Goal: Transaction & Acquisition: Purchase product/service

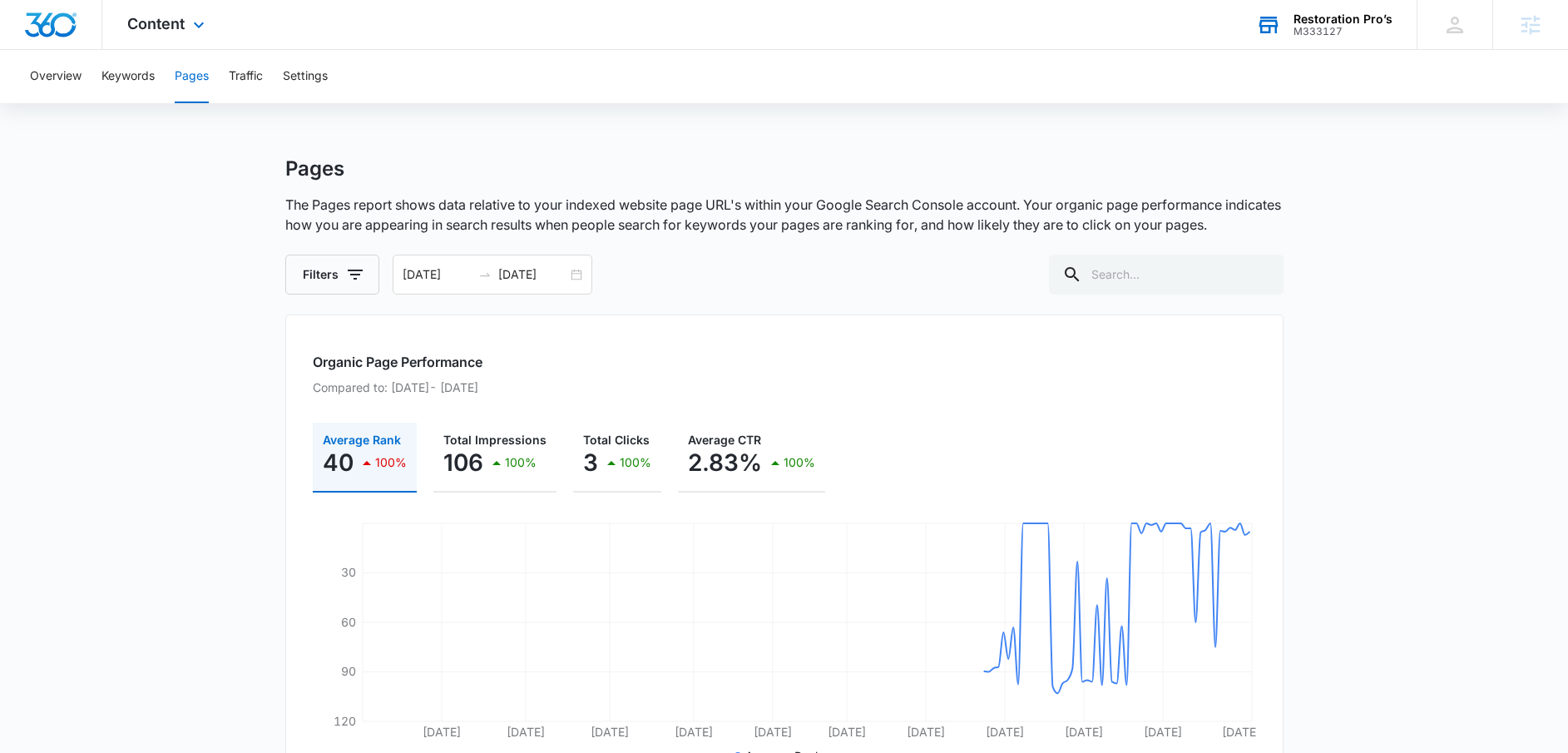
click at [1328, 7] on div "Restoration Pro’s M333127 Your Accounts View All" at bounding box center [1323, 24] width 186 height 49
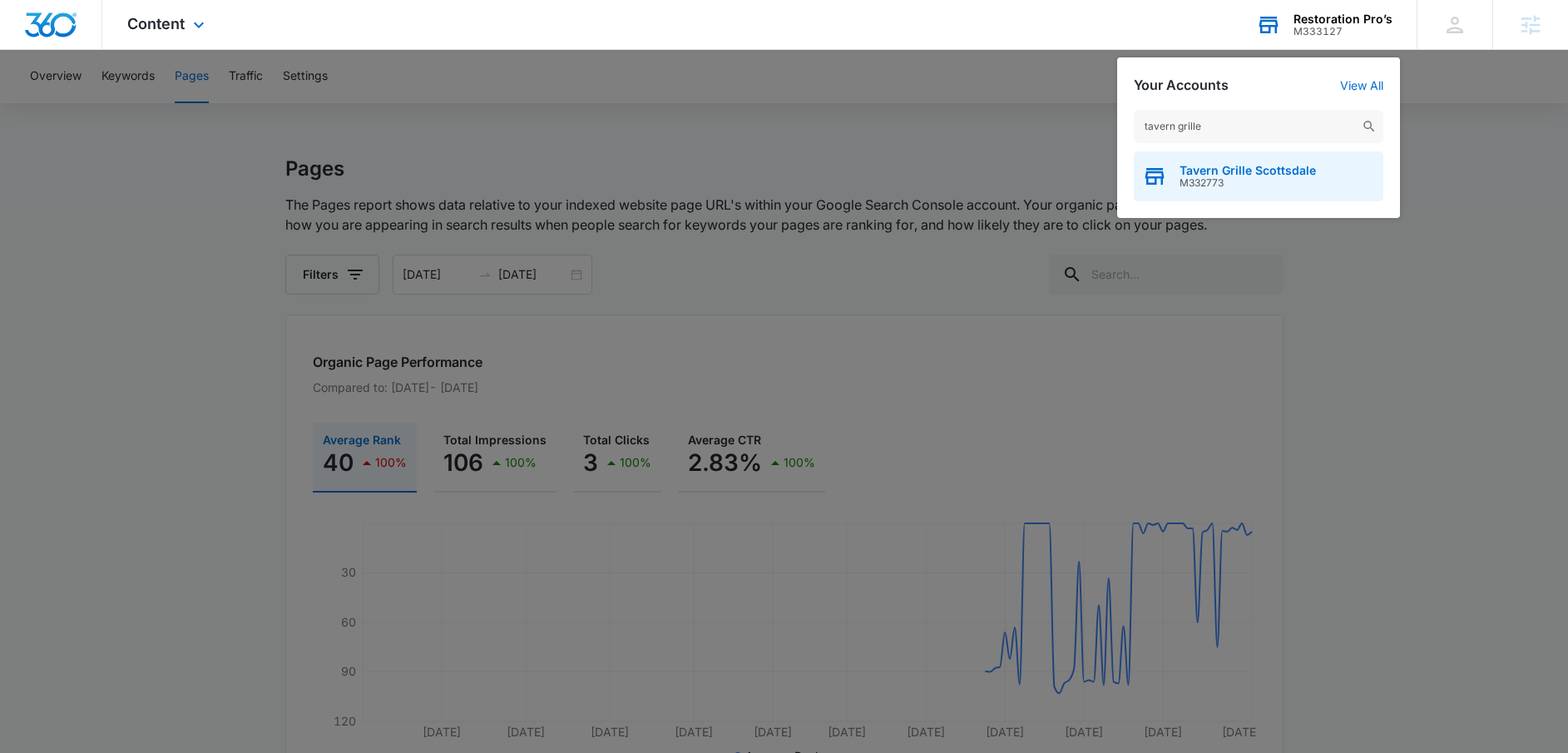
type input "tavern grille"
click at [1261, 170] on span "Tavern Grille Scottsdale" at bounding box center [1248, 170] width 137 height 13
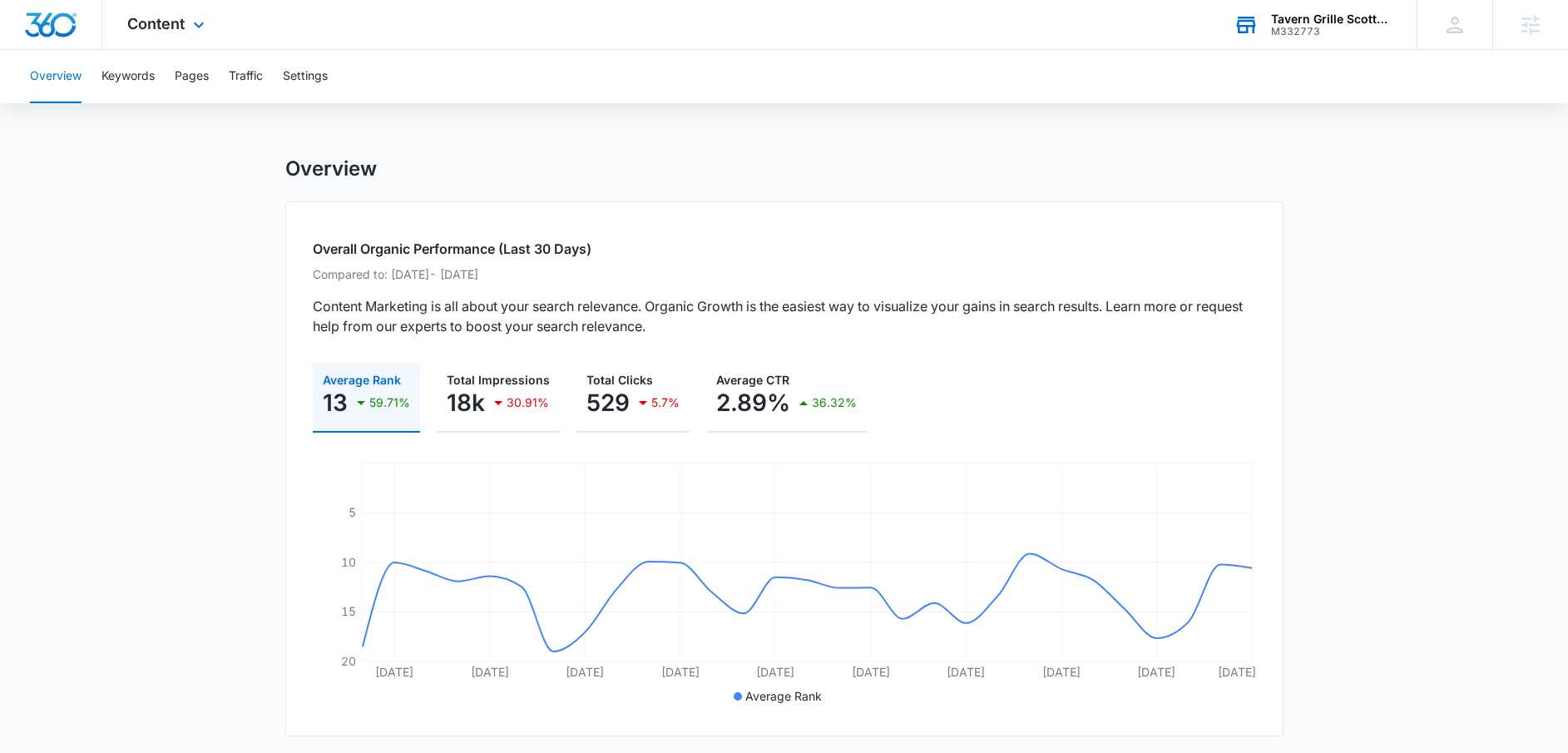
click at [214, 62] on div "Overview Keywords Pages Traffic Settings" at bounding box center [784, 77] width 1528 height 54
click at [193, 87] on button "Pages" at bounding box center [191, 77] width 34 height 54
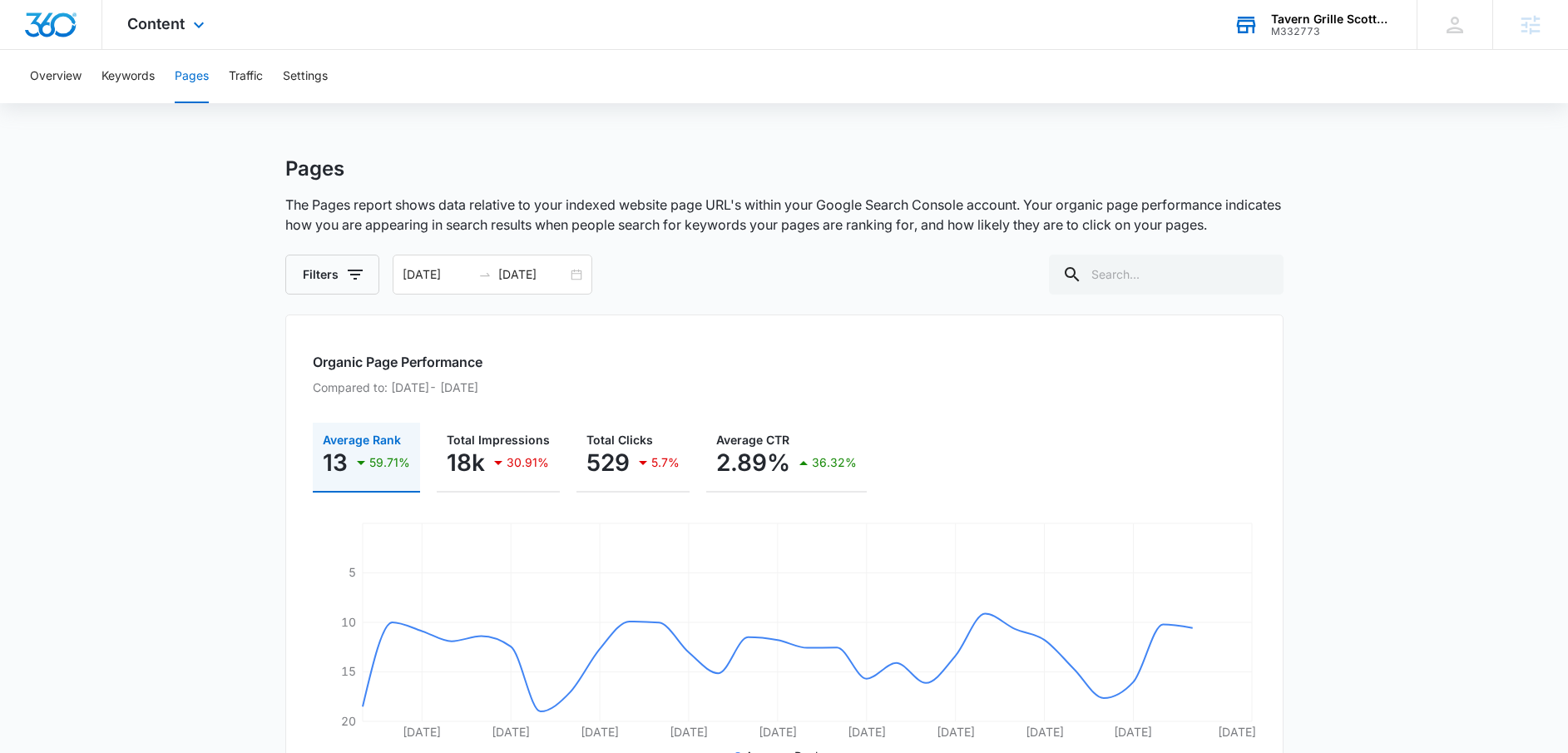
click at [183, 32] on div "Content Apps Reputation Websites Forms CRM Email Social POS Content Ads Intelli…" at bounding box center [168, 24] width 131 height 49
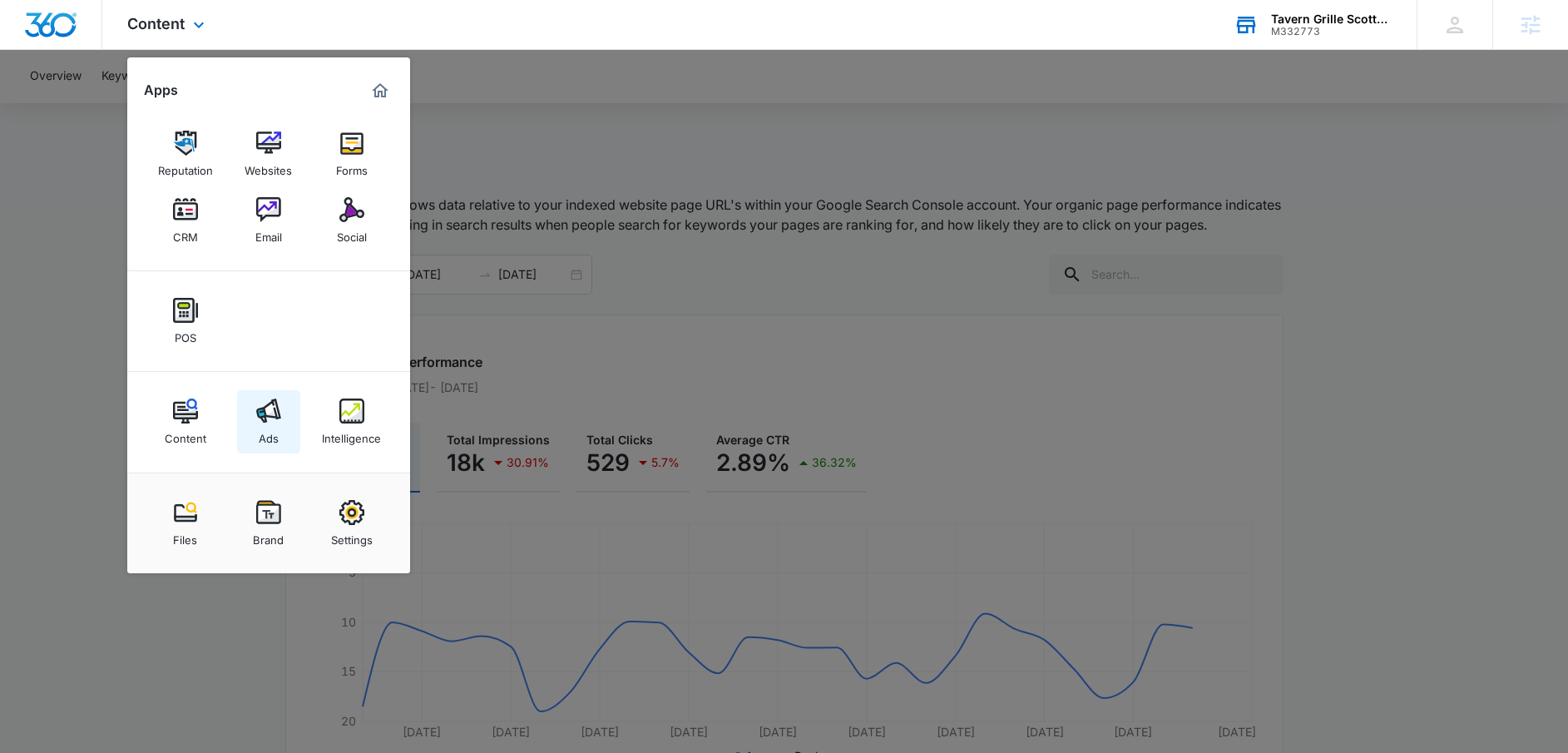
click at [259, 440] on div "Ads" at bounding box center [269, 434] width 20 height 21
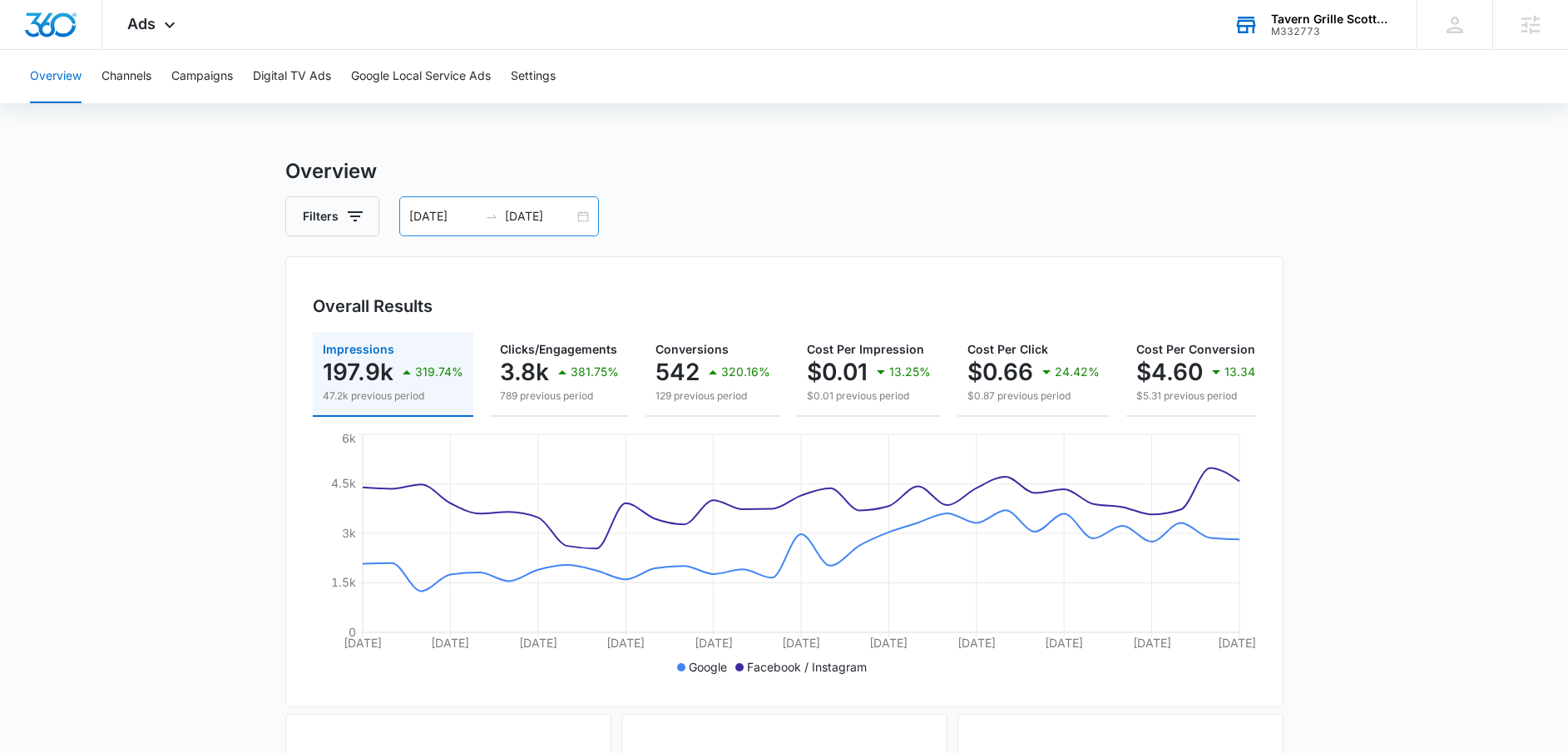
click at [577, 221] on div "09/12/2025 10/12/2025" at bounding box center [499, 216] width 200 height 40
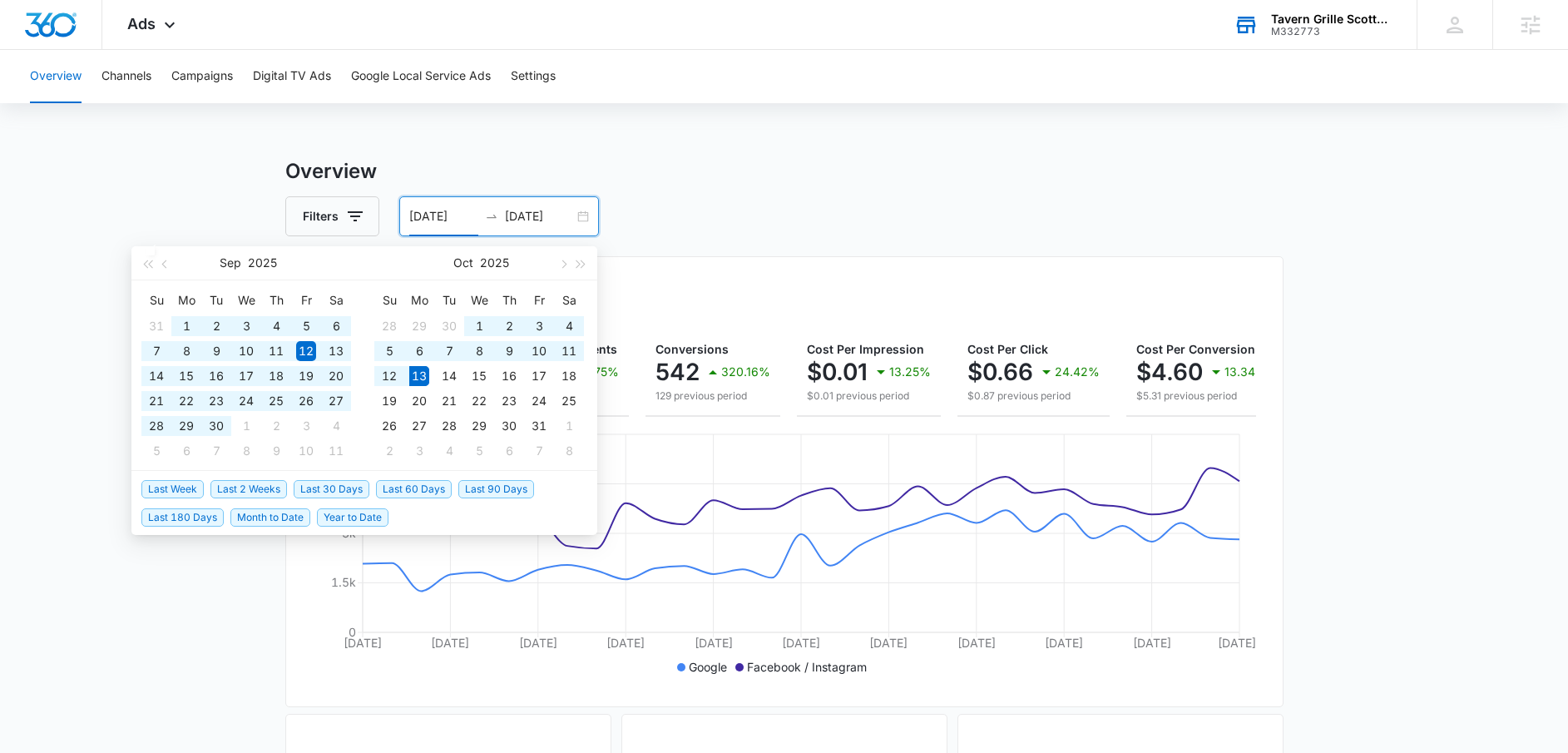
click at [193, 516] on span "Last 180 Days" at bounding box center [182, 518] width 82 height 19
type input "04/16/2025"
type input "10/13/2025"
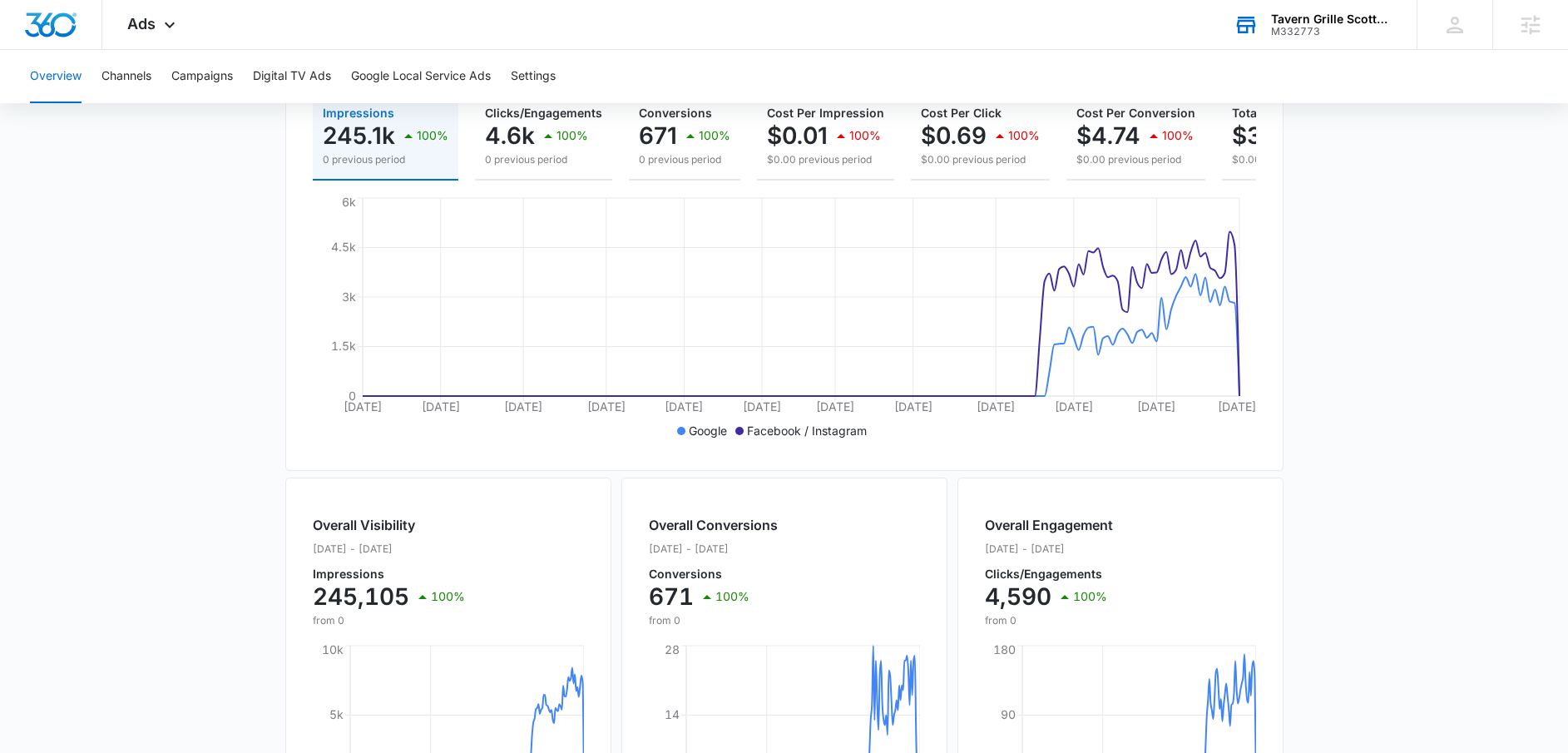
scroll to position [161, 0]
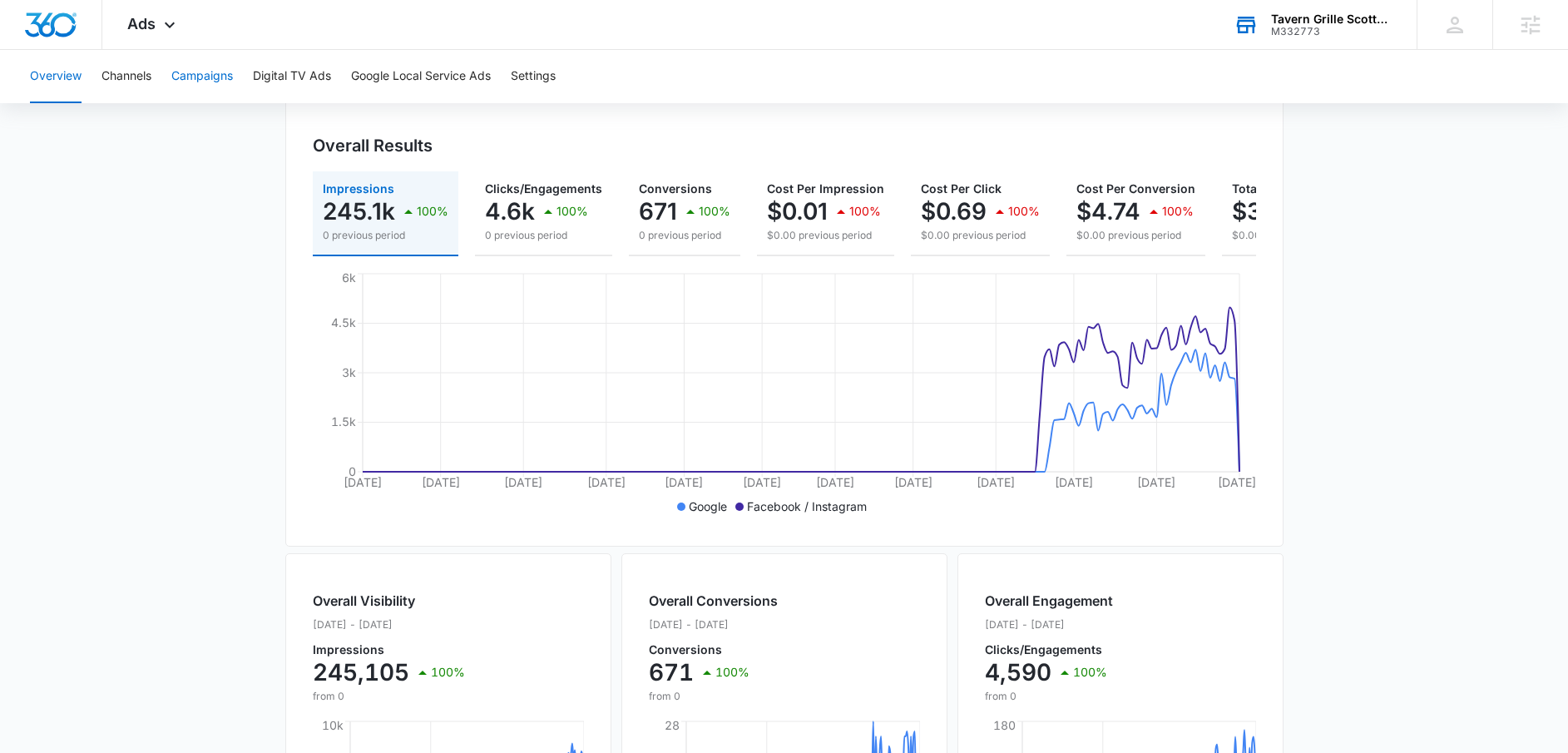
click at [187, 86] on button "Campaigns" at bounding box center [202, 77] width 62 height 54
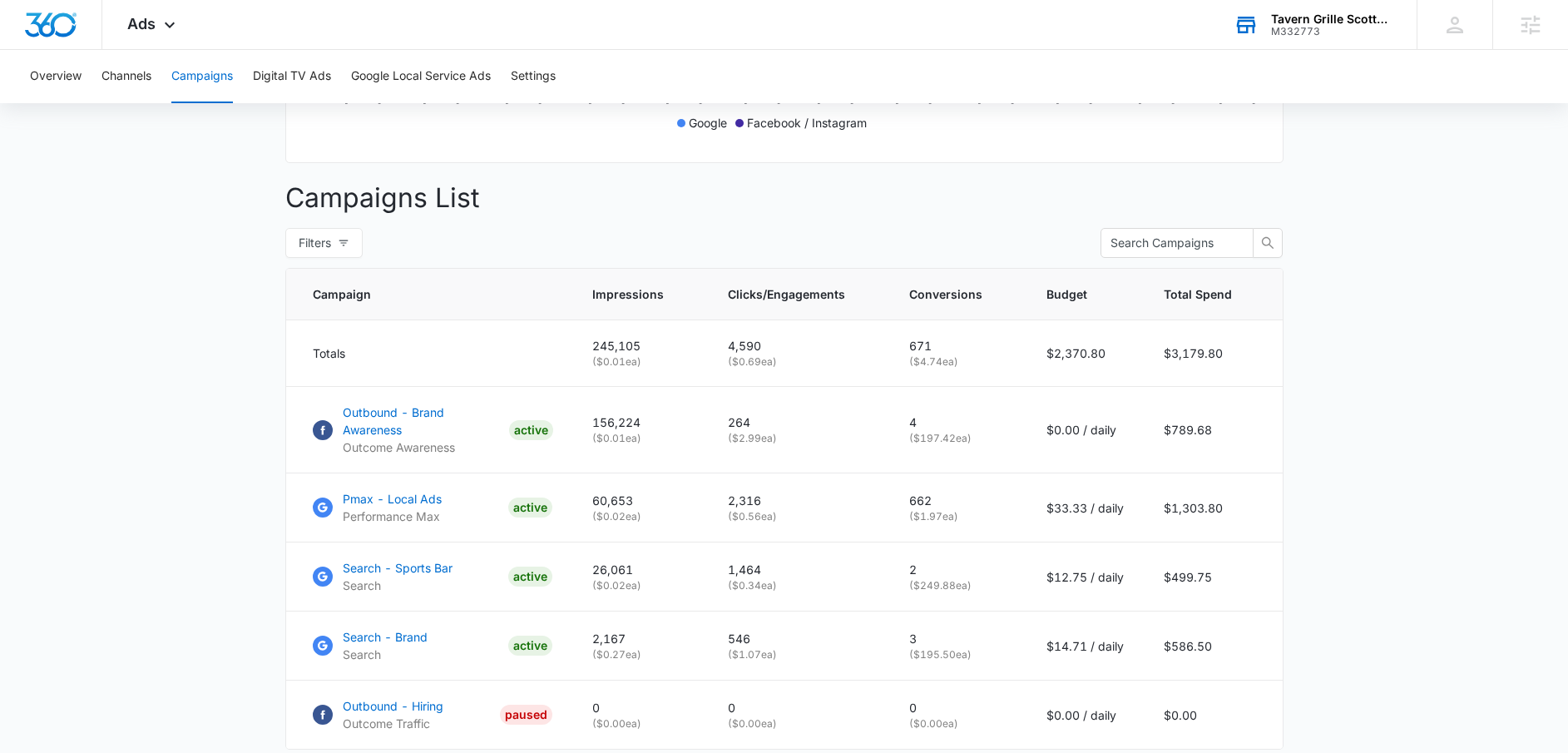
scroll to position [653, 0]
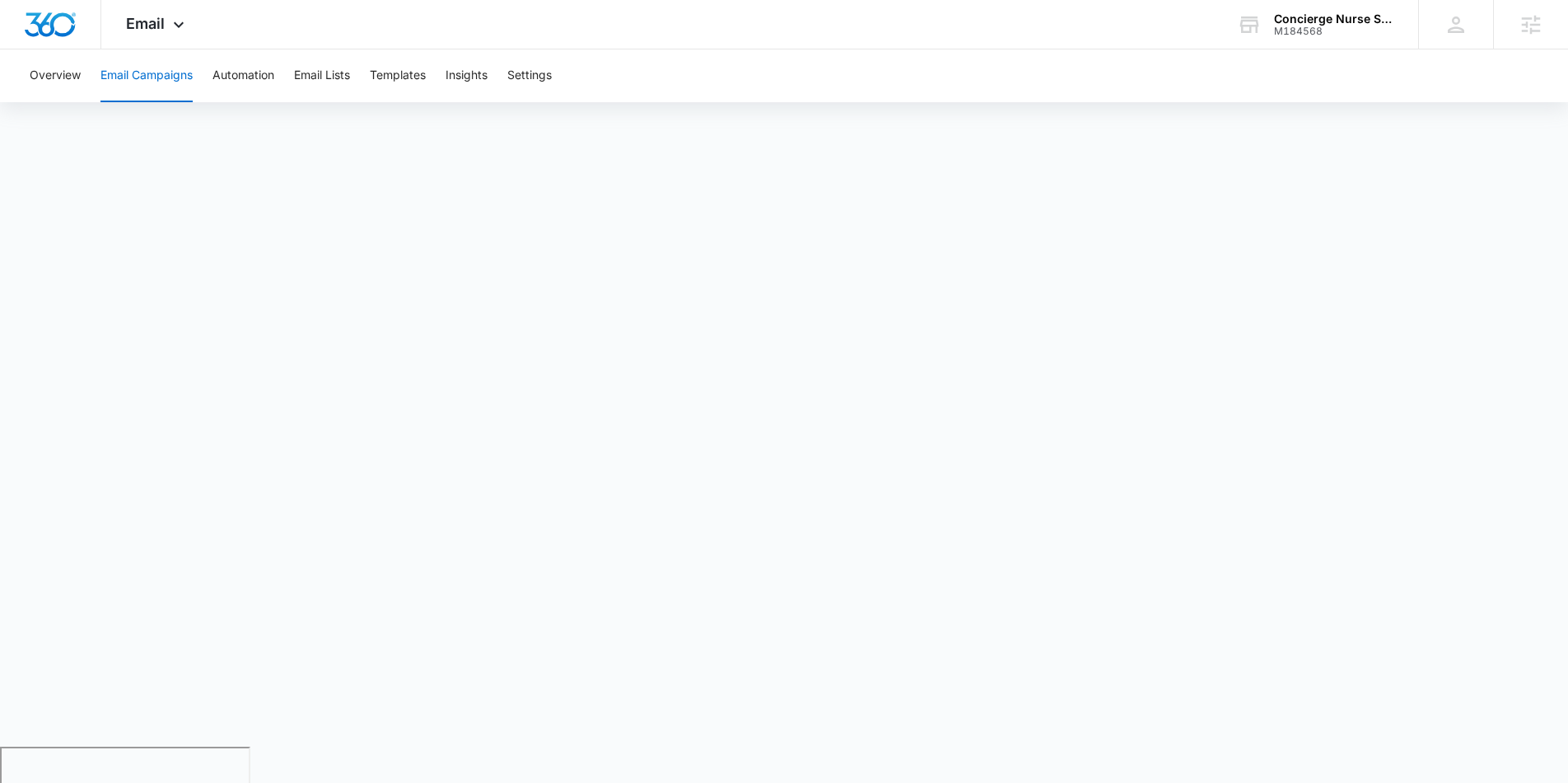
click at [1337, 14] on div "Concierge Nurse Services" at bounding box center [1334, 18] width 120 height 13
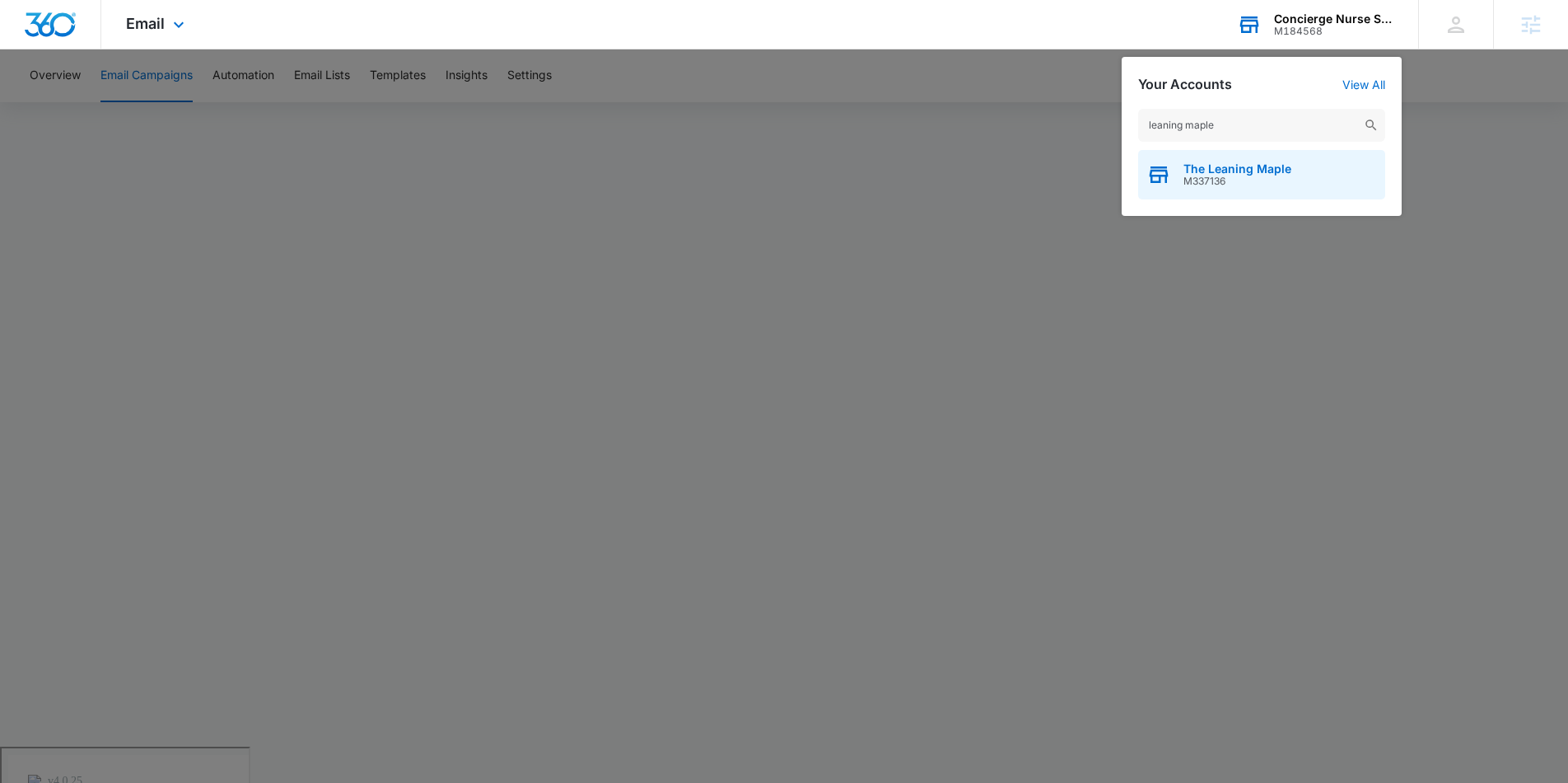
type input "leaning maple"
click at [1211, 157] on div "The Leaning Maple M337136" at bounding box center [1261, 175] width 247 height 49
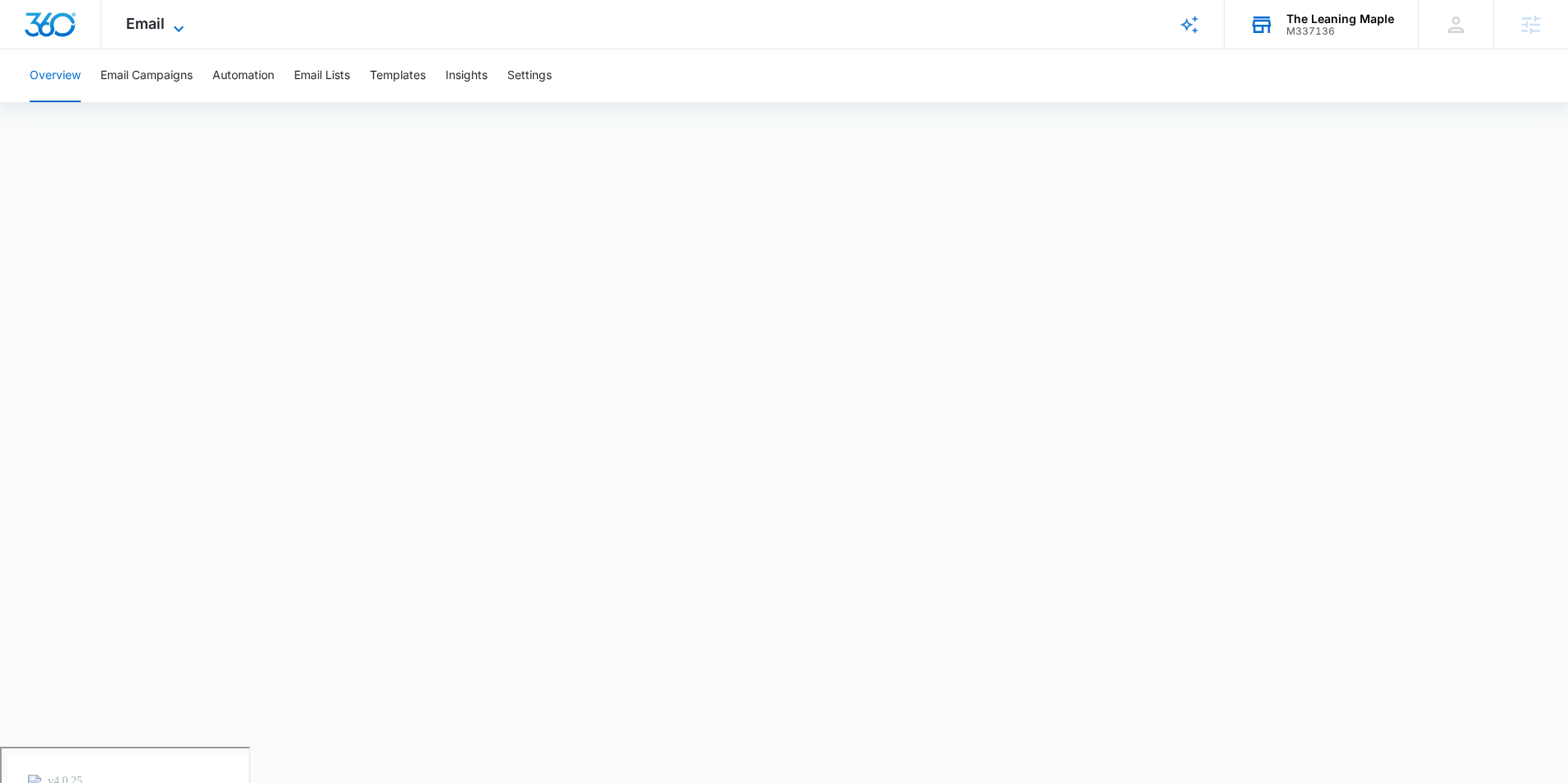
click at [148, 21] on span "Email" at bounding box center [146, 23] width 38 height 17
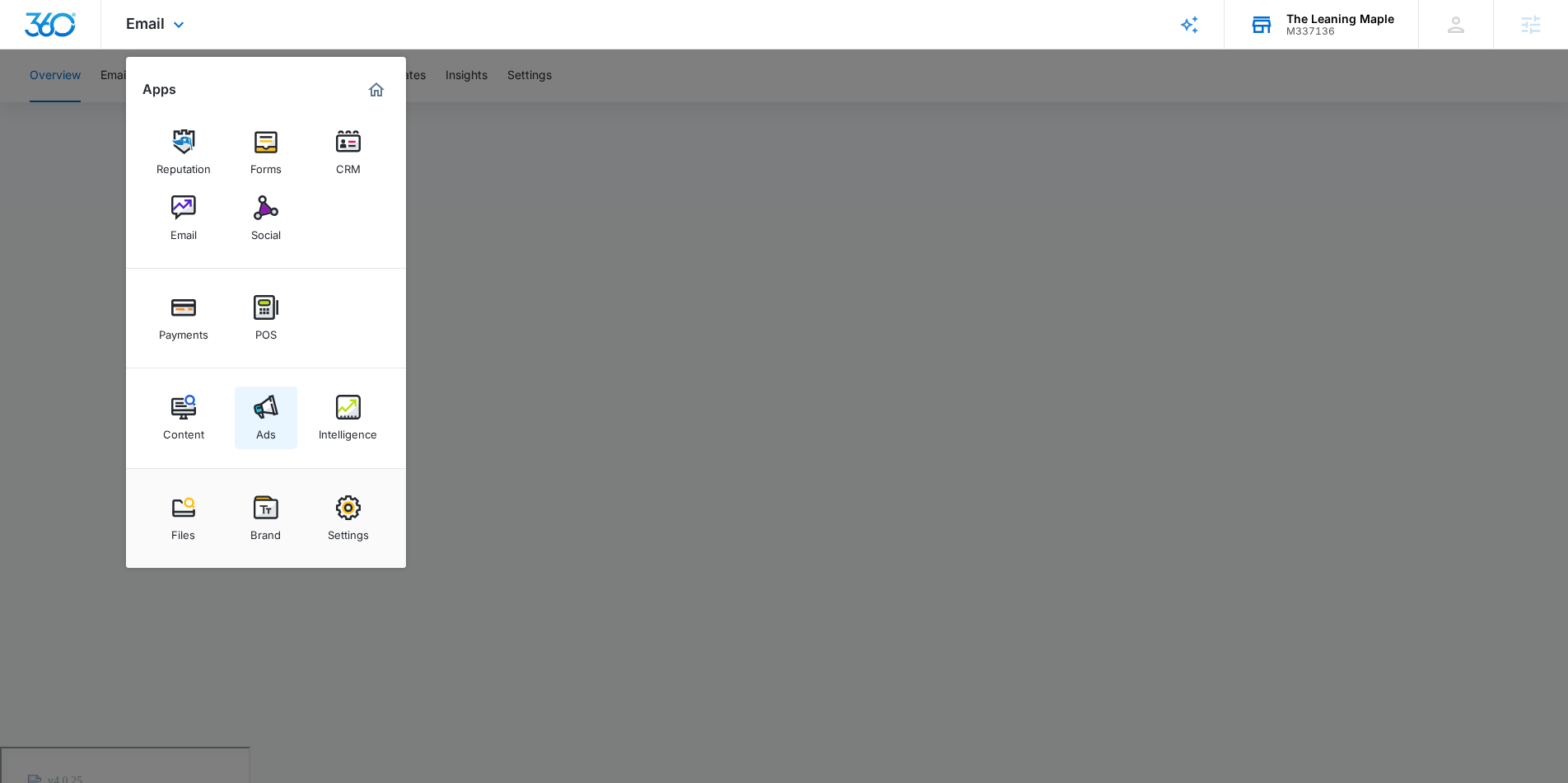
click at [281, 430] on link "Ads" at bounding box center [265, 418] width 62 height 62
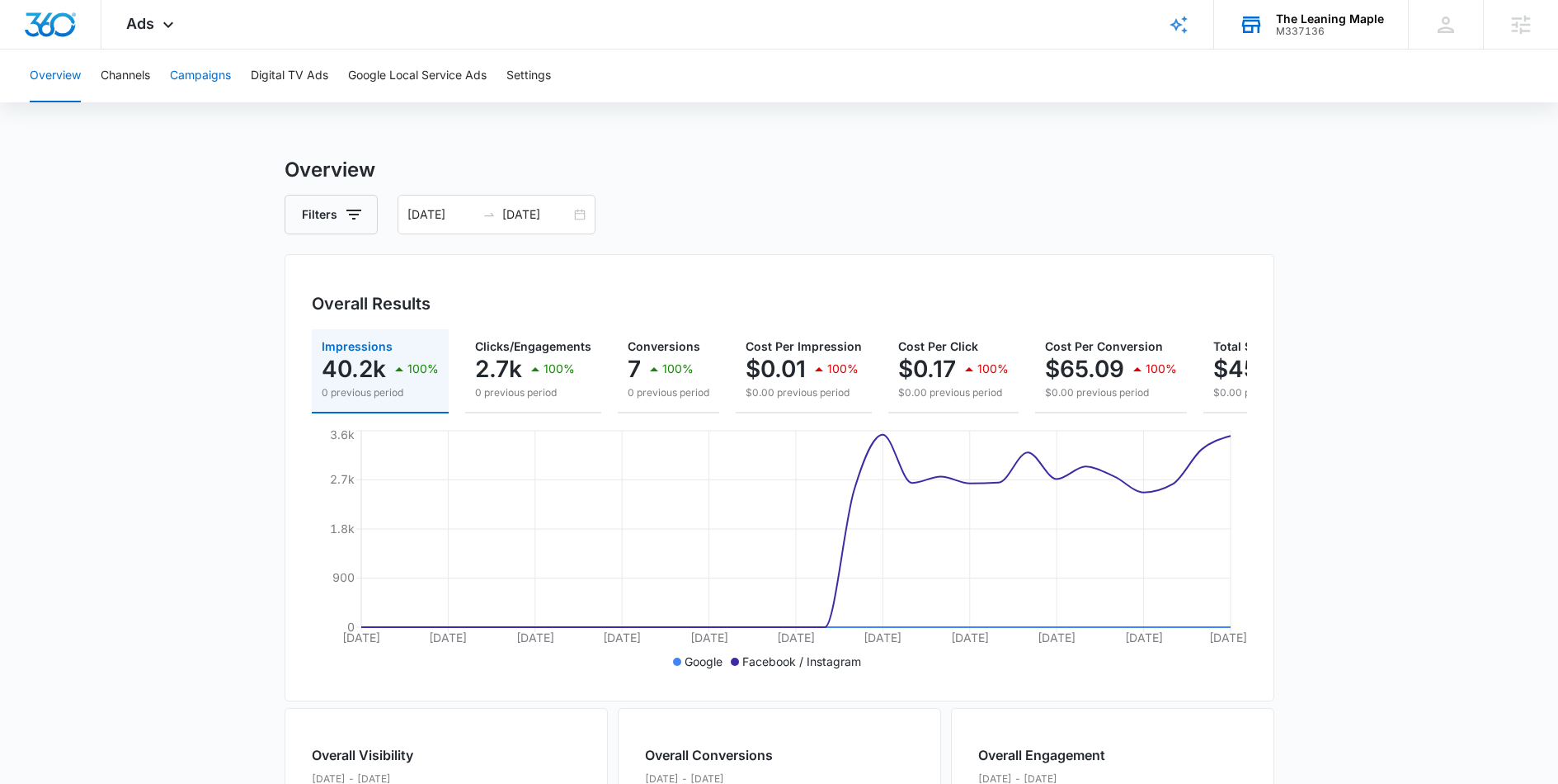
click at [208, 87] on button "Campaigns" at bounding box center [200, 76] width 61 height 53
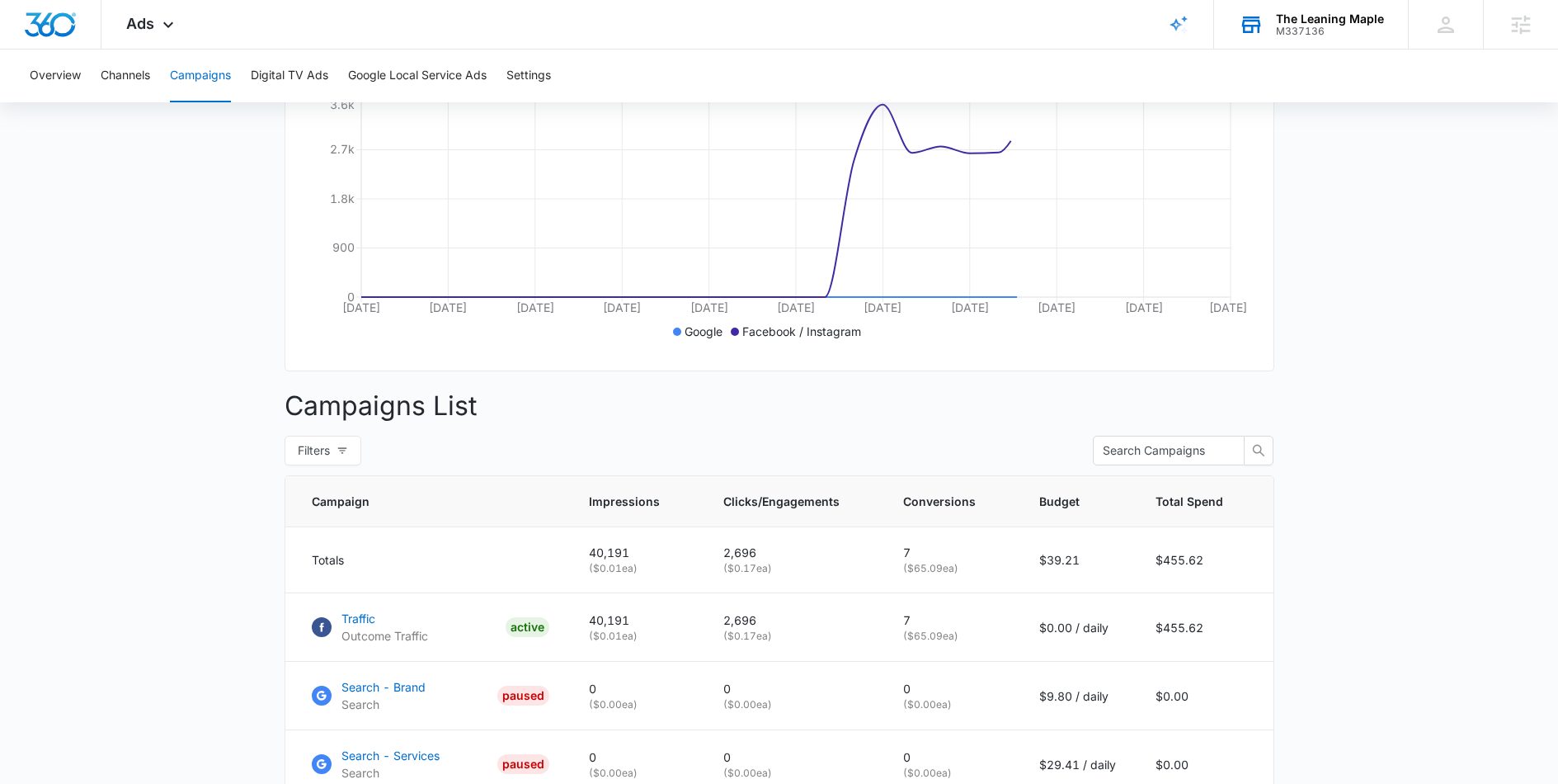
scroll to position [414, 0]
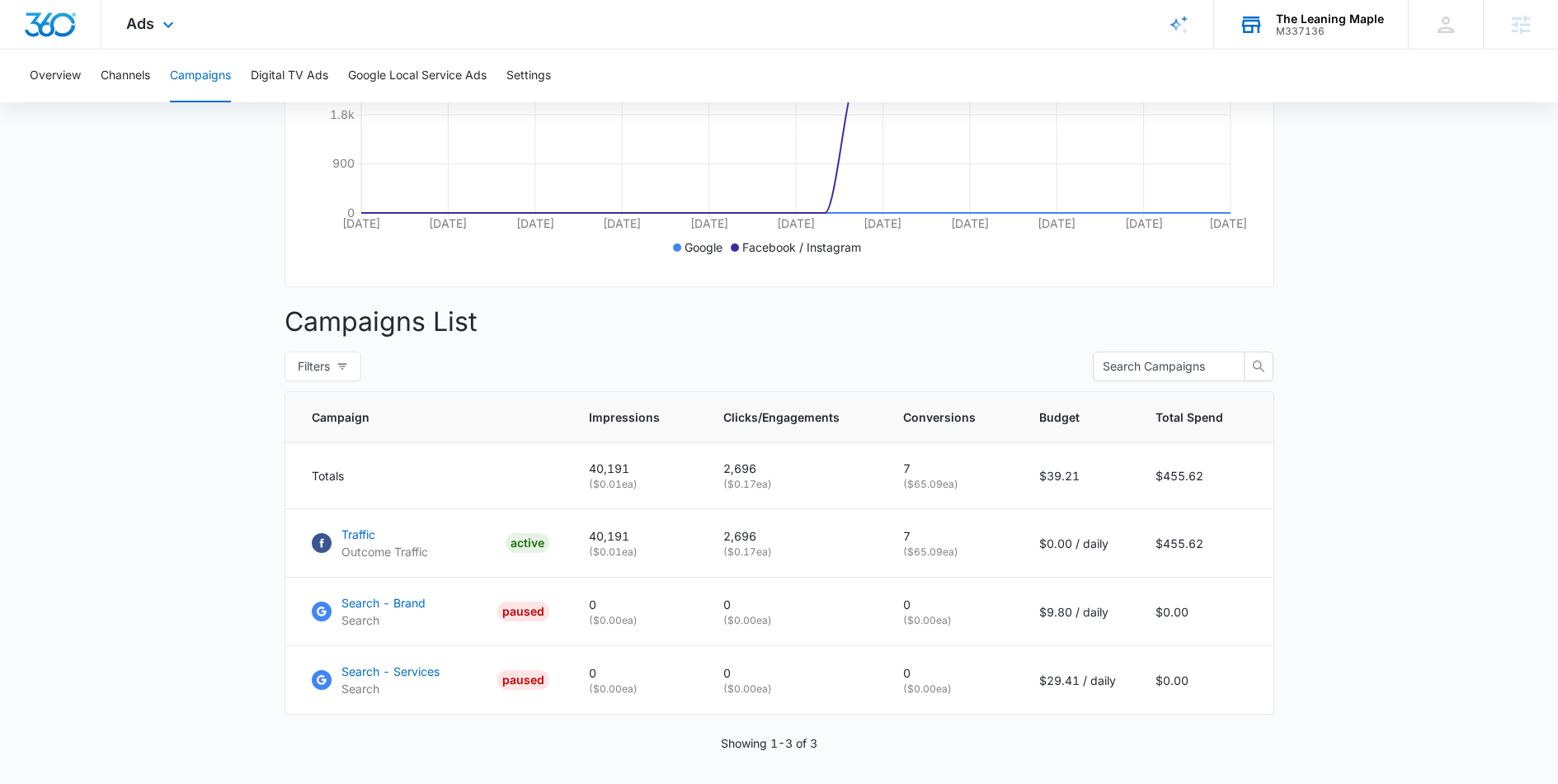
click at [167, 15] on icon at bounding box center [169, 25] width 20 height 20
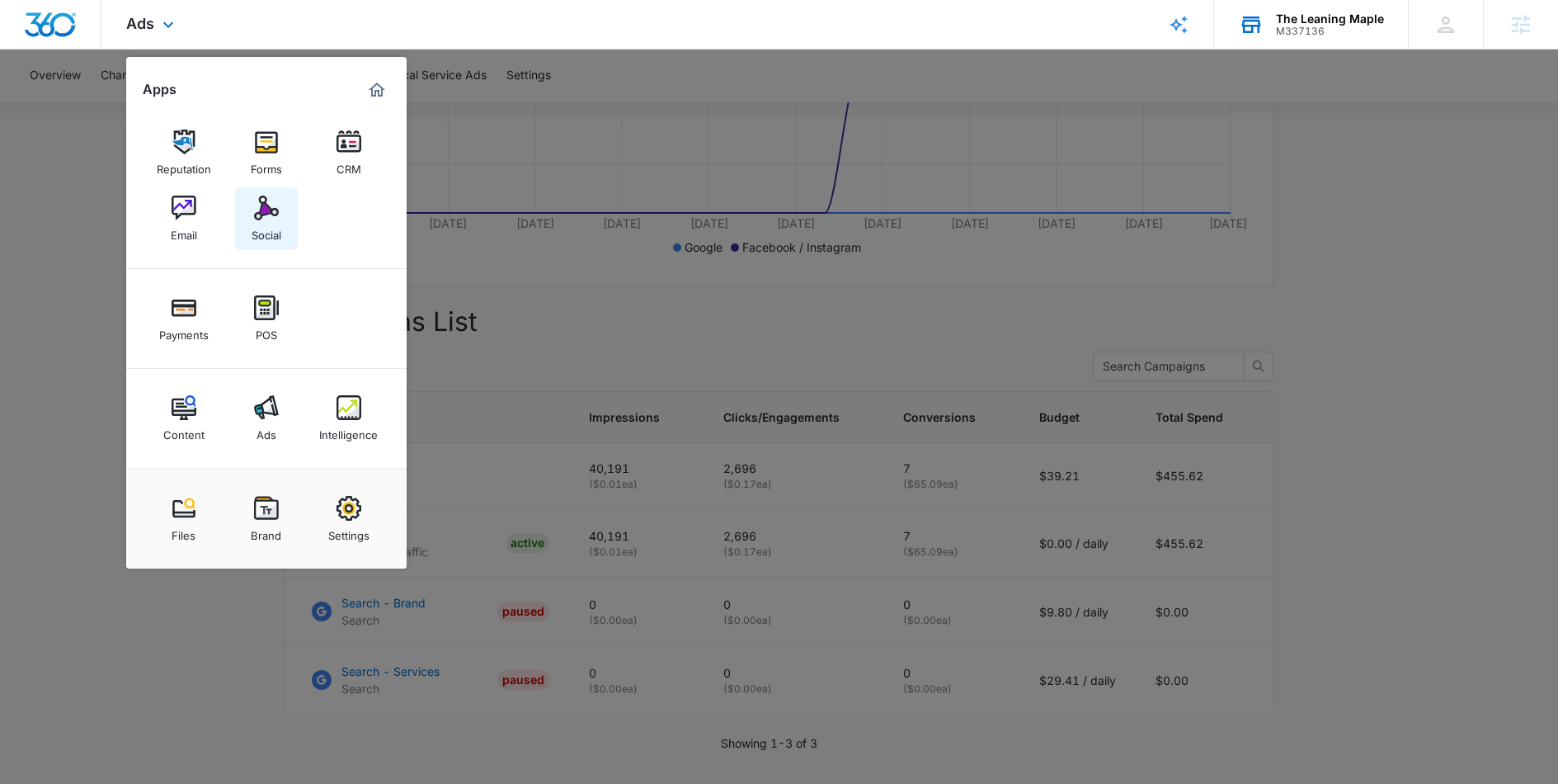
click at [283, 228] on link "Social" at bounding box center [266, 218] width 62 height 62
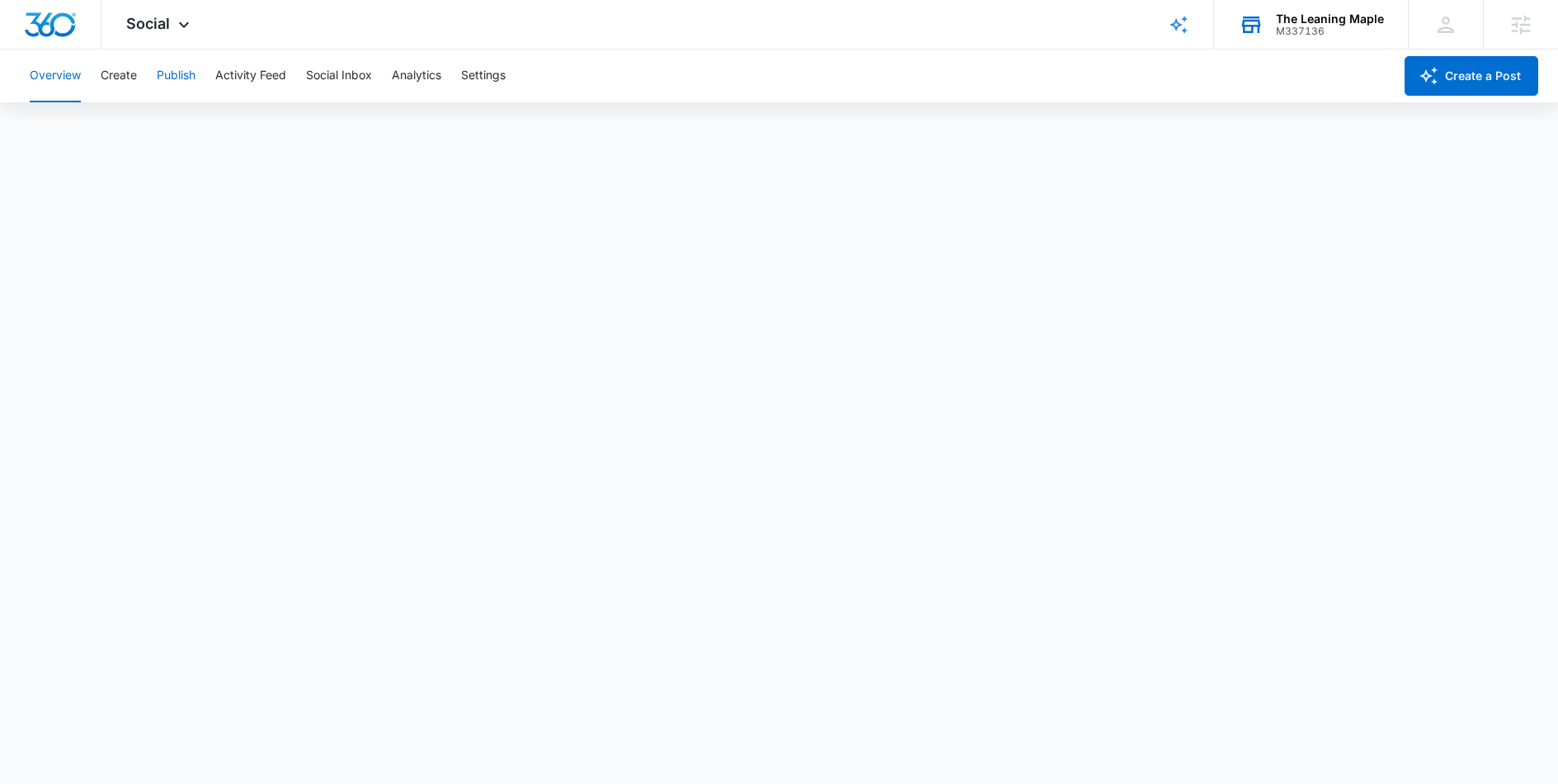
click at [181, 80] on button "Publish" at bounding box center [176, 76] width 39 height 53
click at [122, 71] on button "Create" at bounding box center [119, 76] width 37 height 53
click at [168, 35] on div "Social Apps Reputation Forms CRM Email Social Payments POS Content Ads Intellig…" at bounding box center [160, 24] width 117 height 49
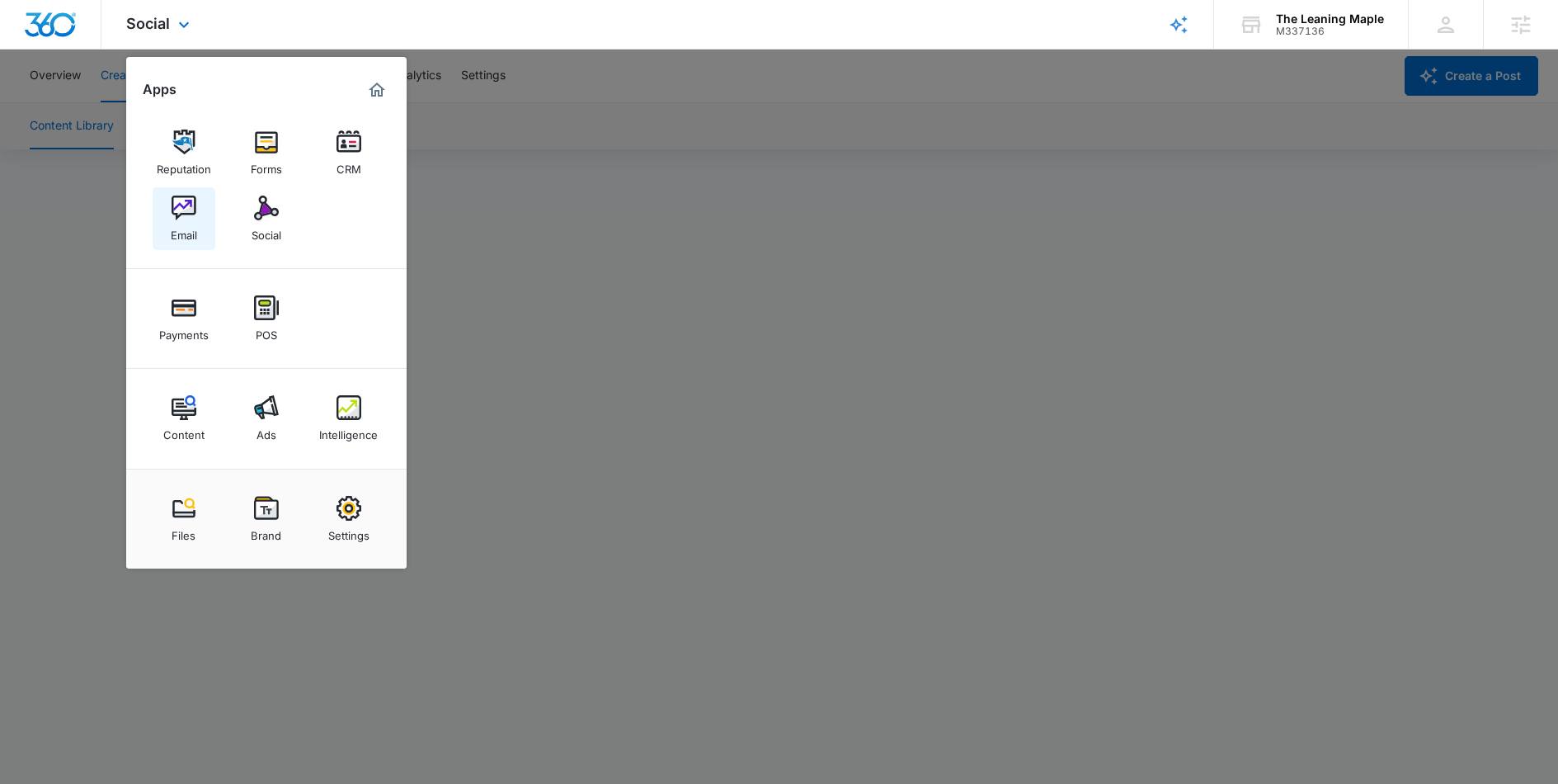
click at [177, 229] on div "Email" at bounding box center [183, 230] width 27 height 21
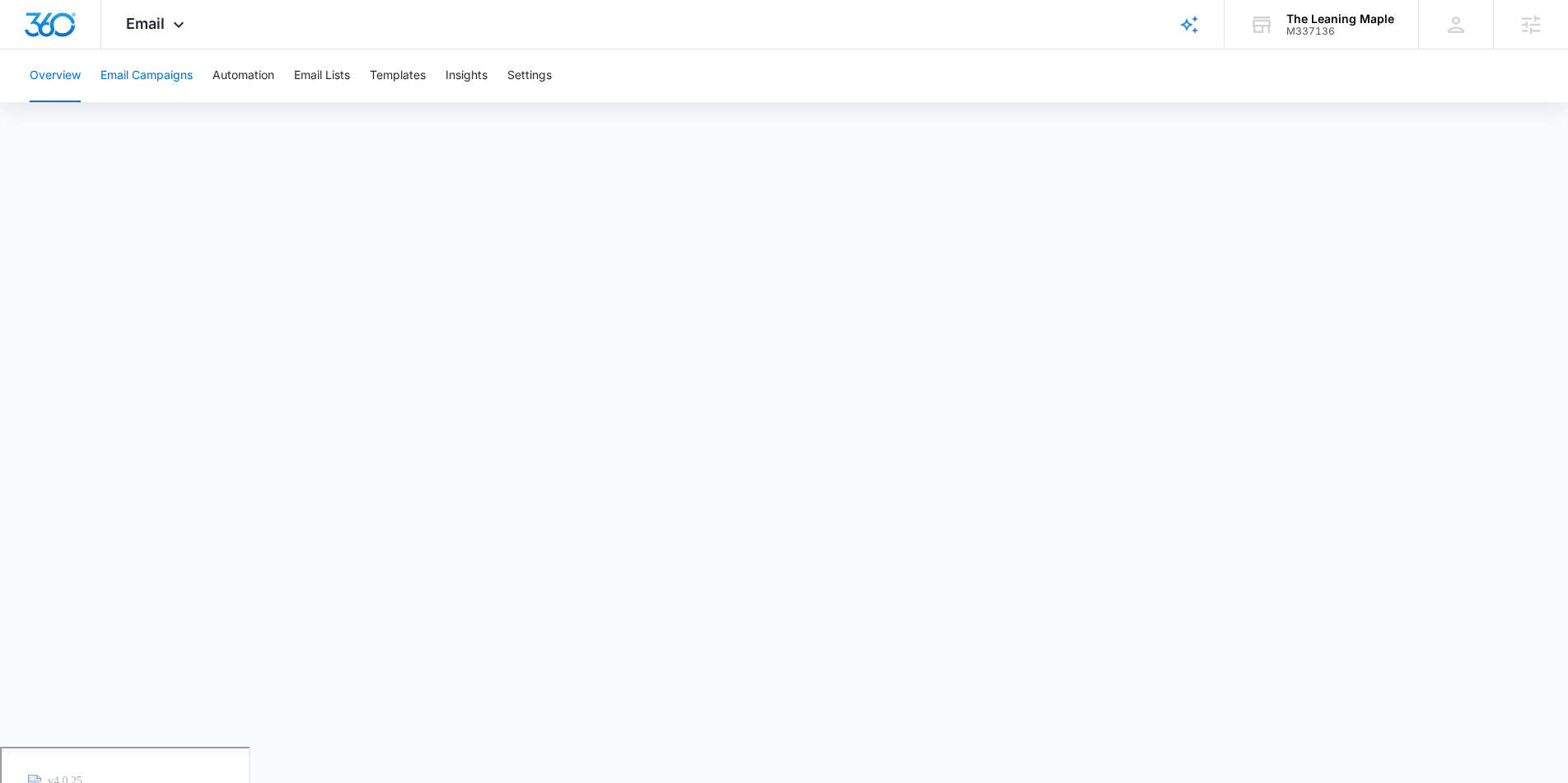
click at [144, 81] on button "Email Campaigns" at bounding box center [146, 76] width 92 height 53
click at [406, 85] on button "Templates" at bounding box center [397, 76] width 56 height 53
click at [1287, 21] on div "The Leaning Maple" at bounding box center [1340, 18] width 108 height 13
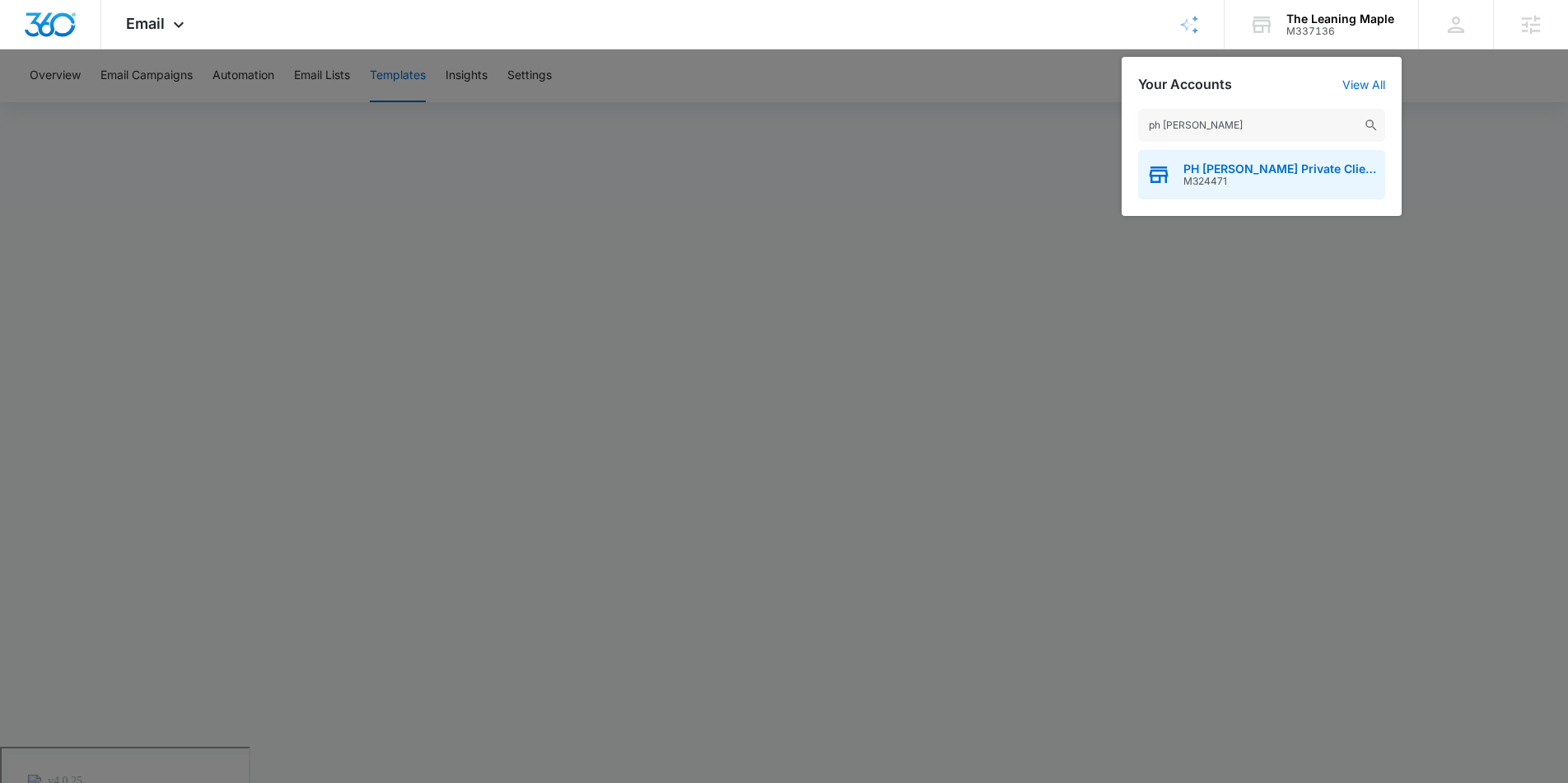
type input "ph robb"
click at [1238, 160] on div "PH Robb Private Client Advisors M324471" at bounding box center [1261, 175] width 247 height 49
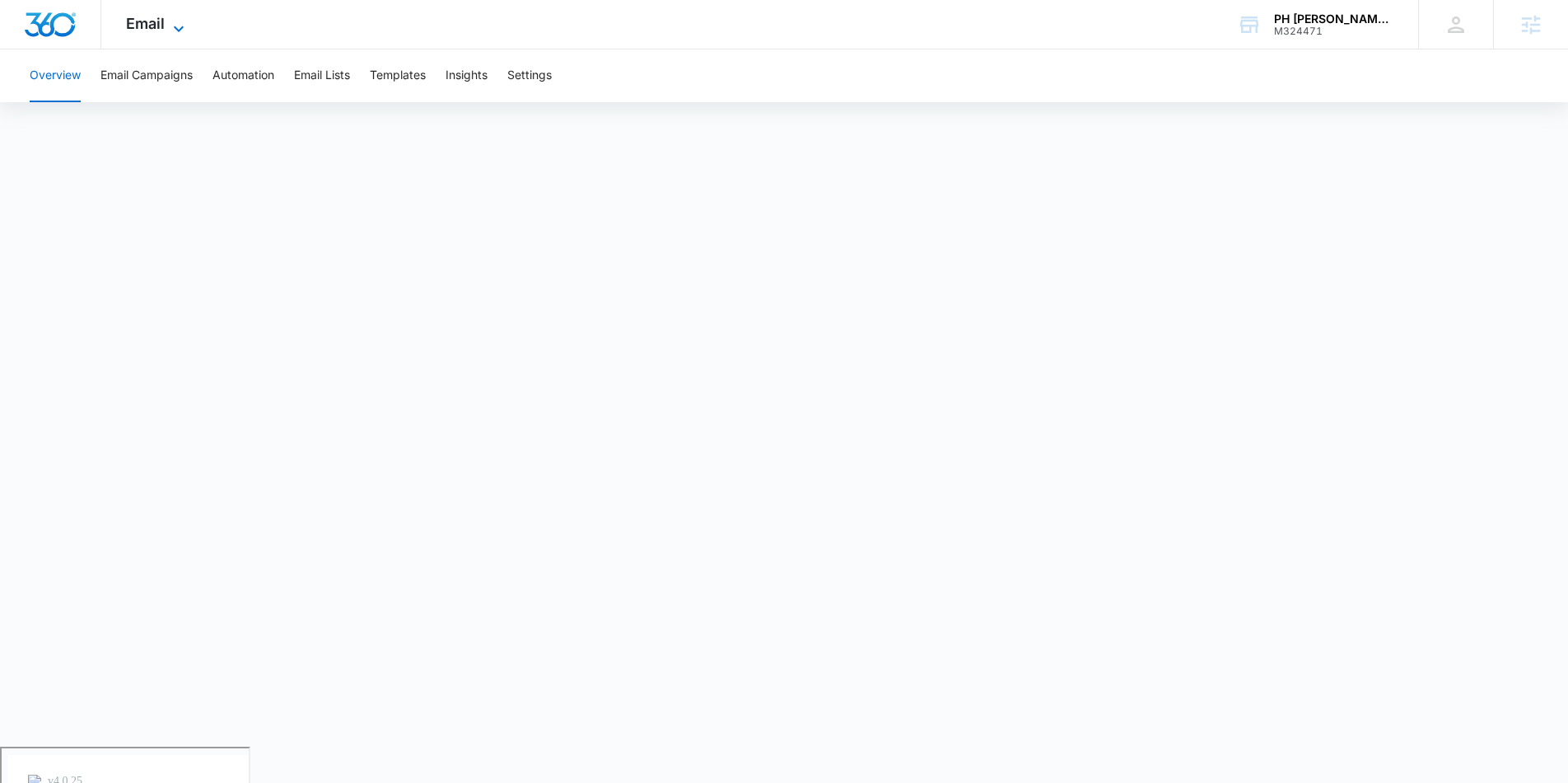
click at [184, 23] on icon at bounding box center [178, 29] width 20 height 20
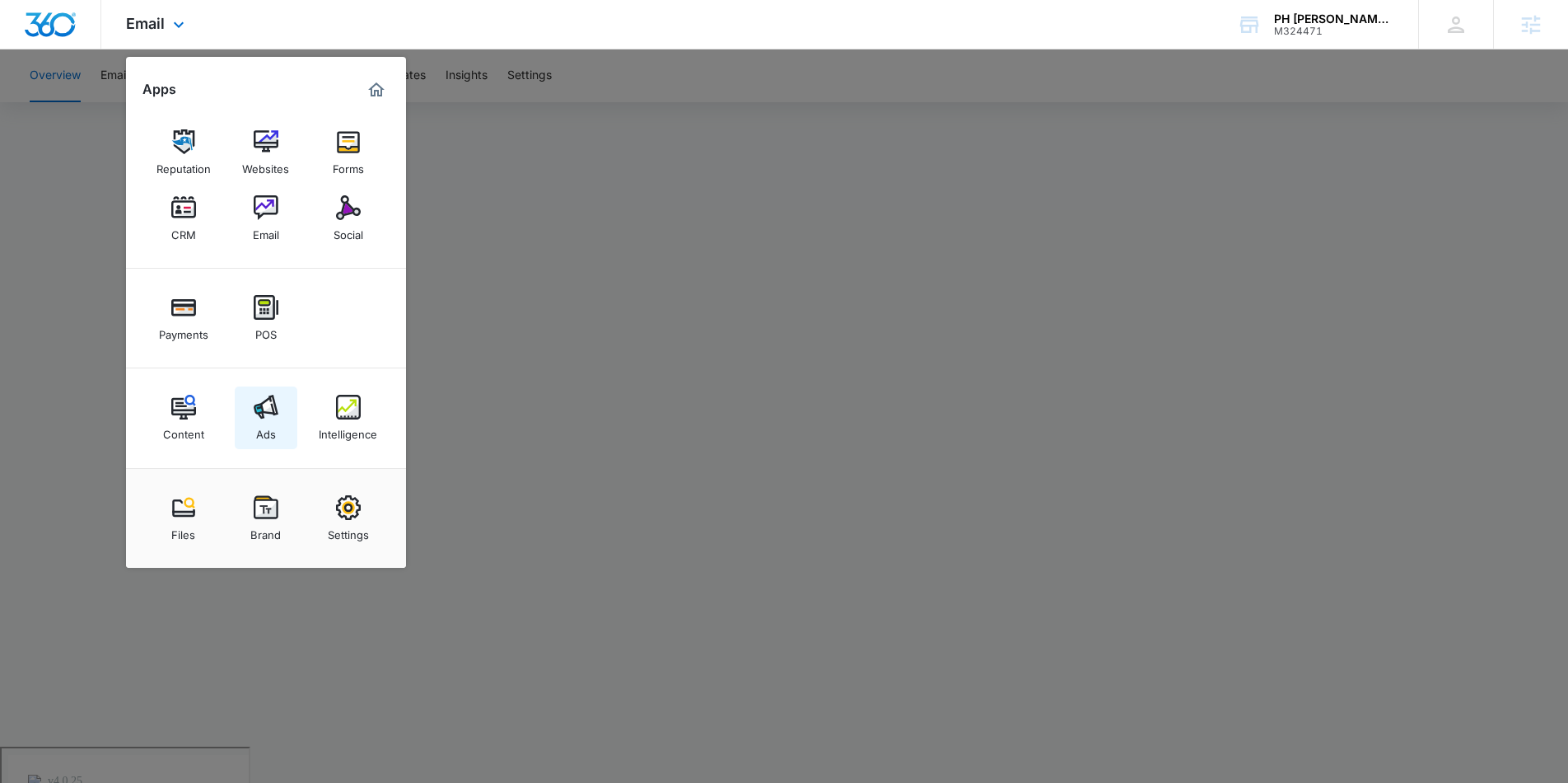
click at [271, 419] on img at bounding box center [265, 407] width 25 height 25
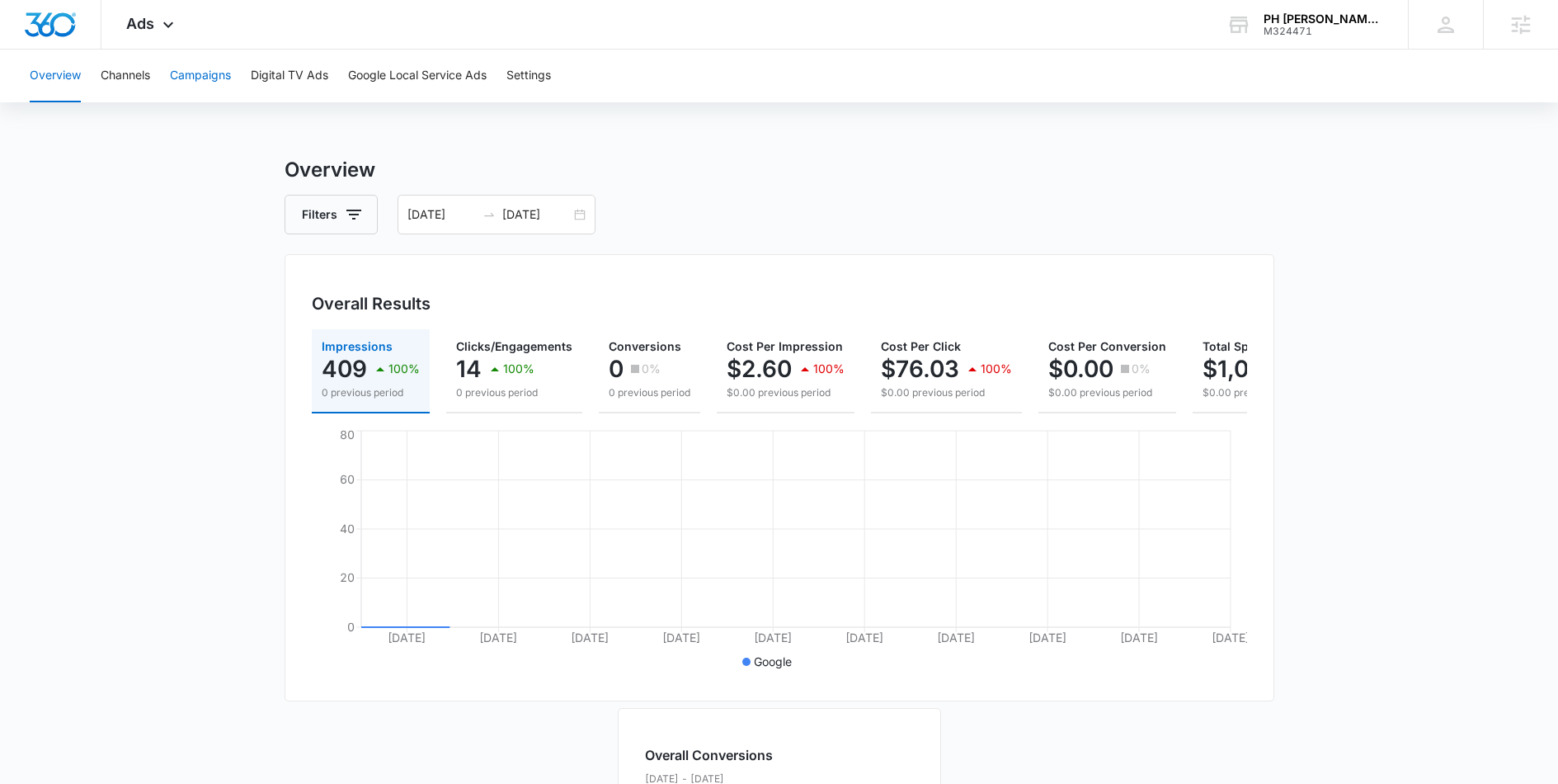
click at [205, 86] on button "Campaigns" at bounding box center [200, 76] width 61 height 53
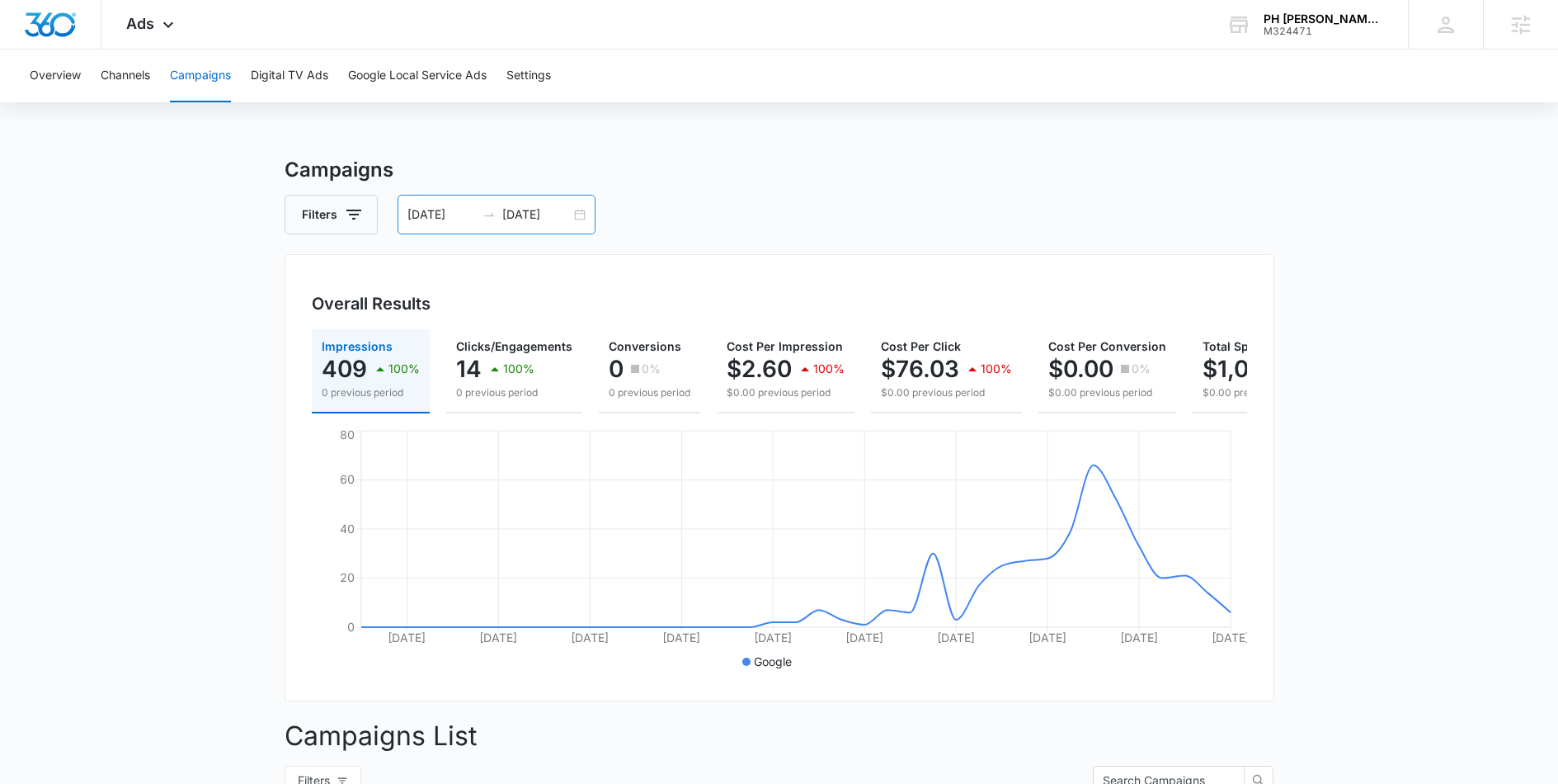
click at [580, 215] on div "08/01/2025 09/08/2025" at bounding box center [497, 214] width 198 height 39
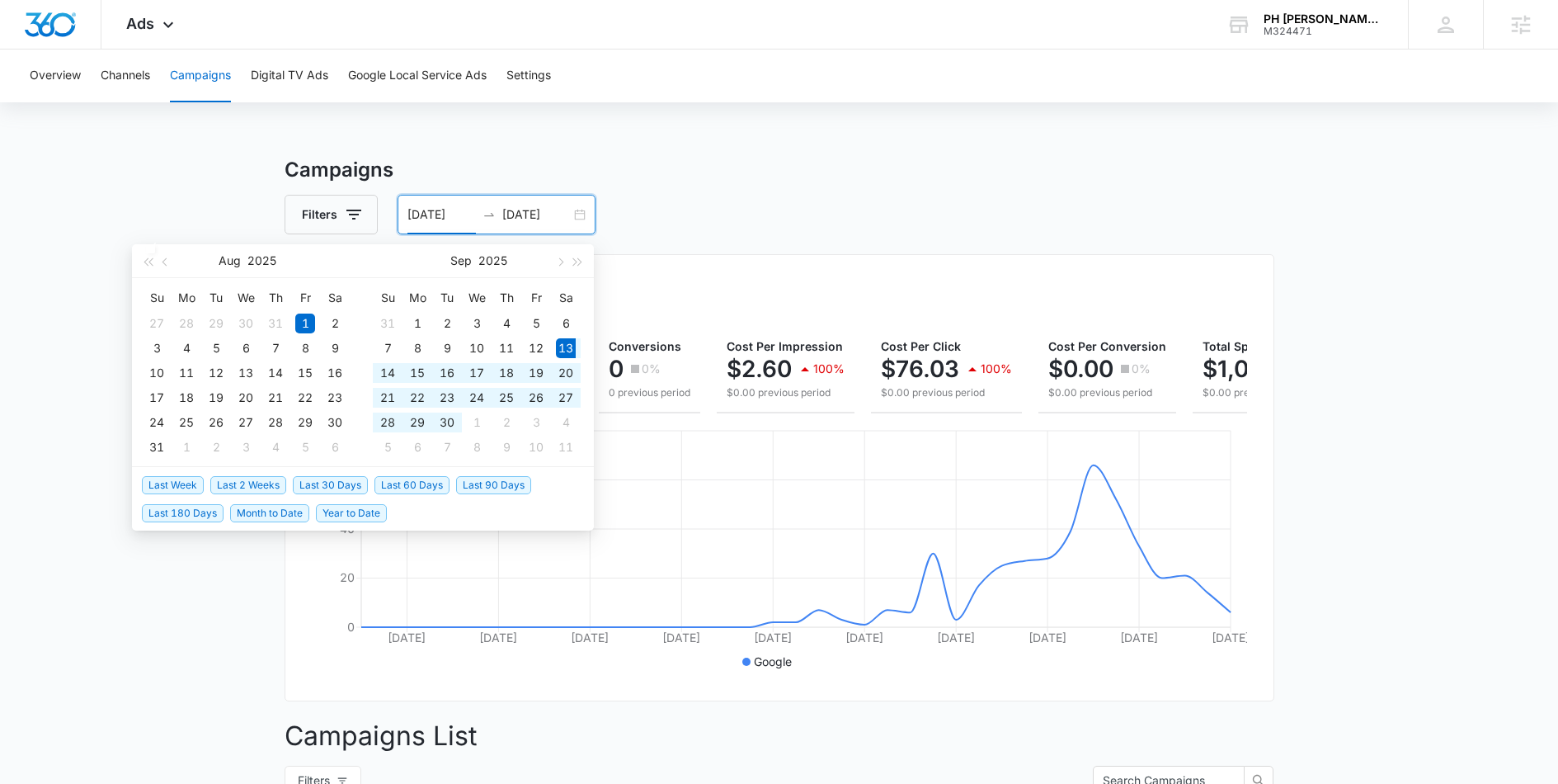
click at [336, 480] on span "Last 30 Days" at bounding box center [330, 485] width 75 height 18
type input "09/13/2025"
type input "10/13/2025"
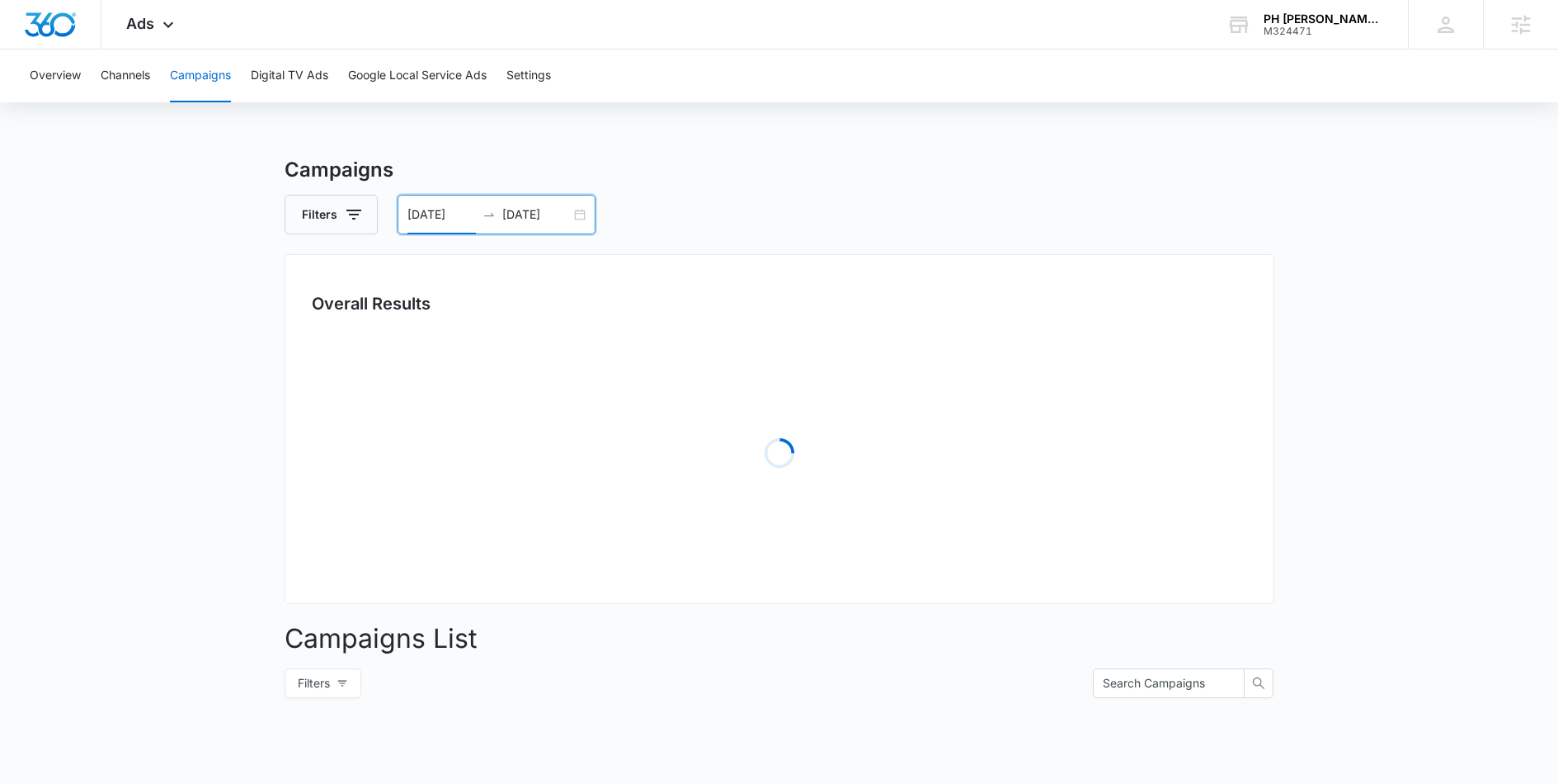
type input "09/13/2025"
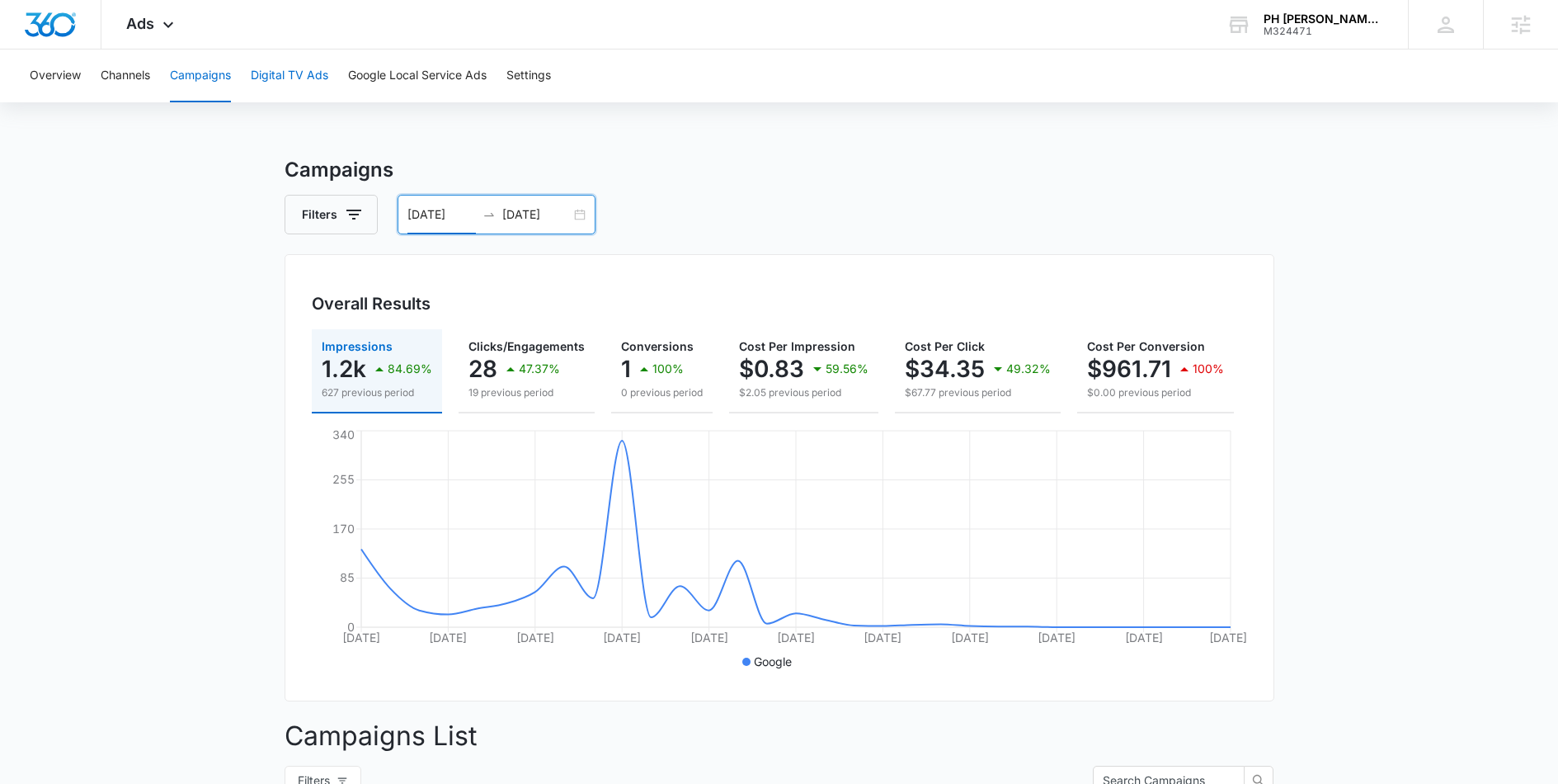
click at [273, 80] on button "Digital TV Ads" at bounding box center [289, 76] width 78 height 53
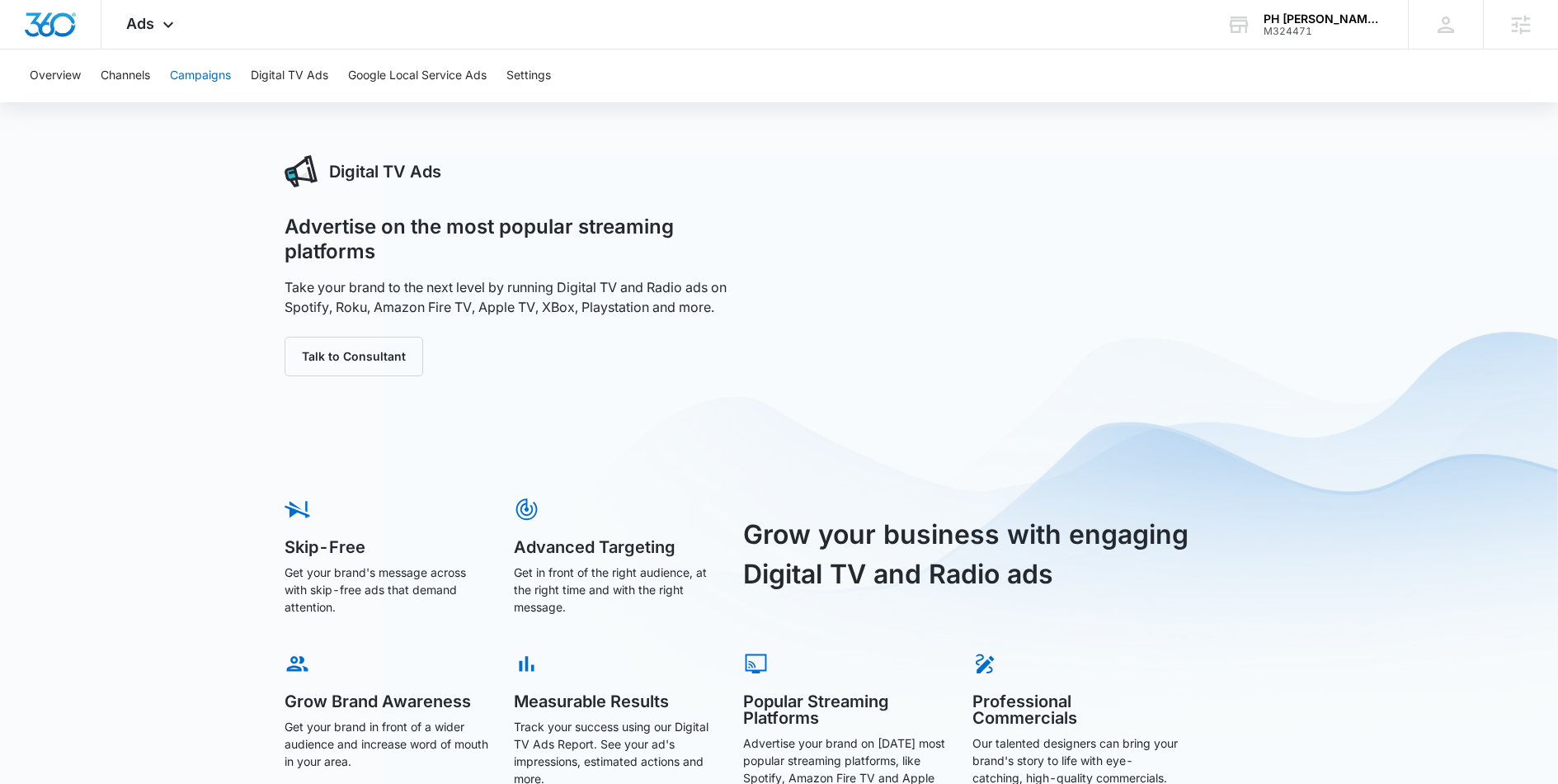
click at [187, 86] on button "Campaigns" at bounding box center [200, 76] width 61 height 53
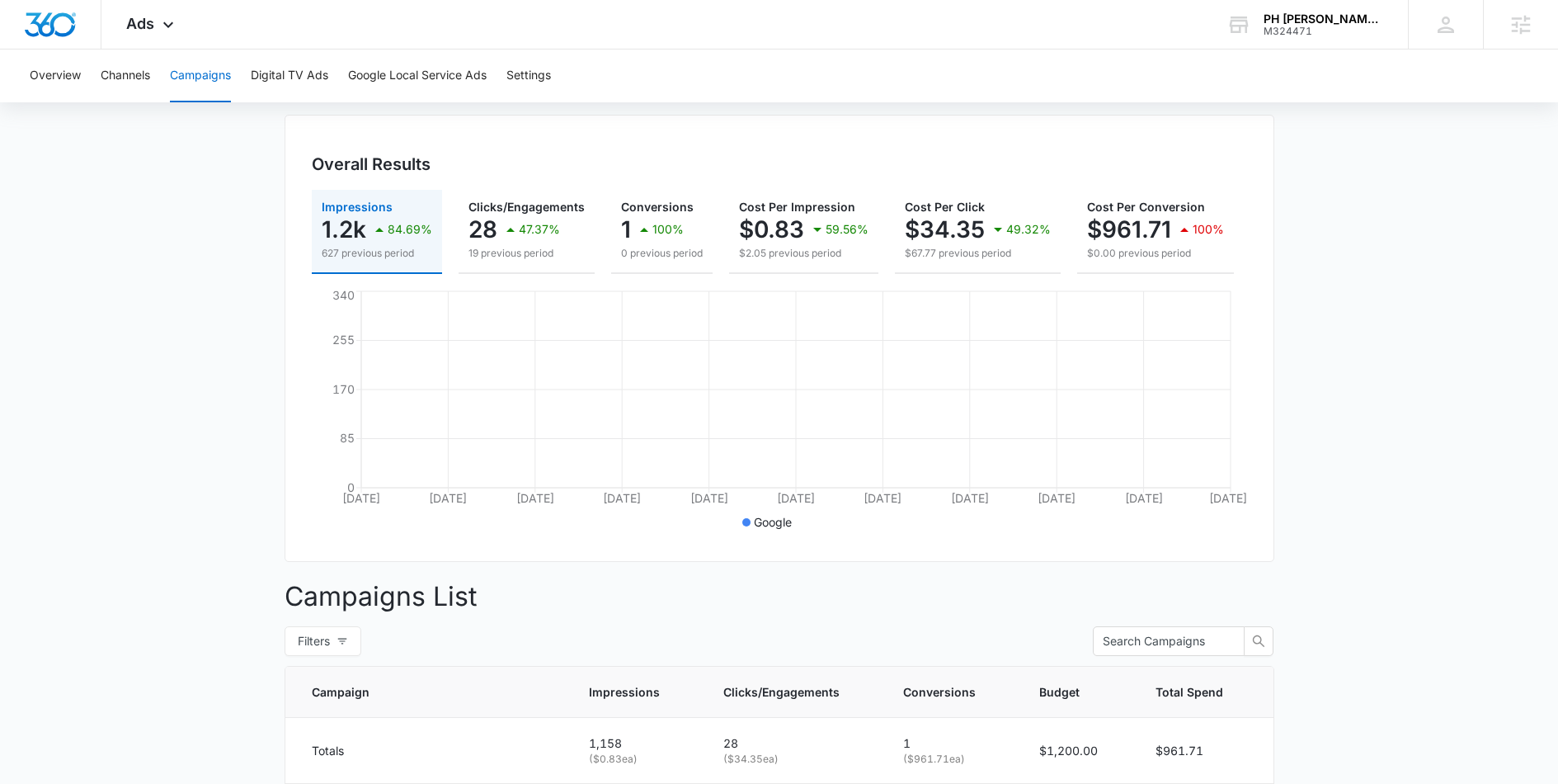
scroll to position [226, 0]
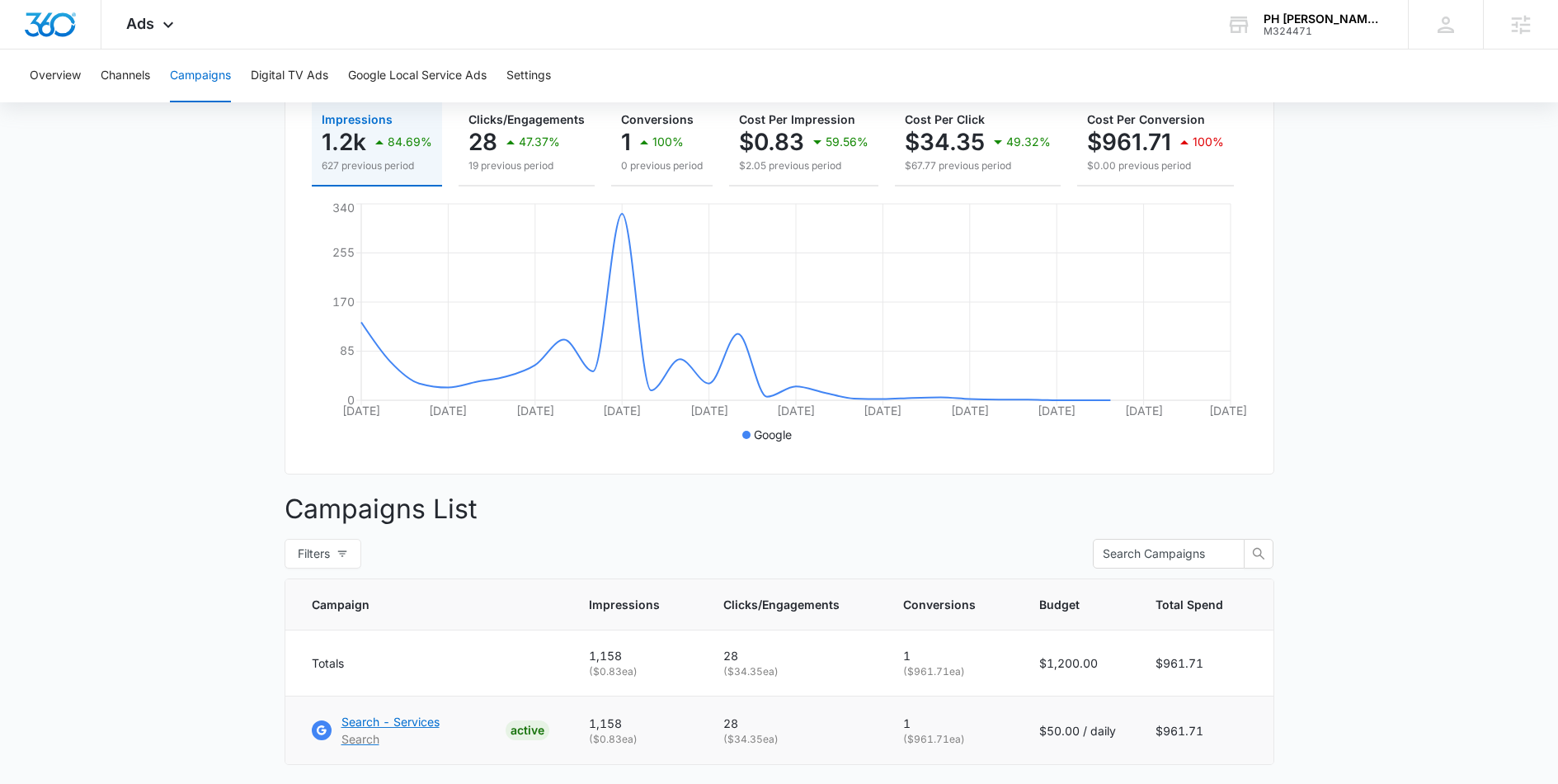
click at [338, 734] on div "Search - Services Search" at bounding box center [375, 730] width 127 height 35
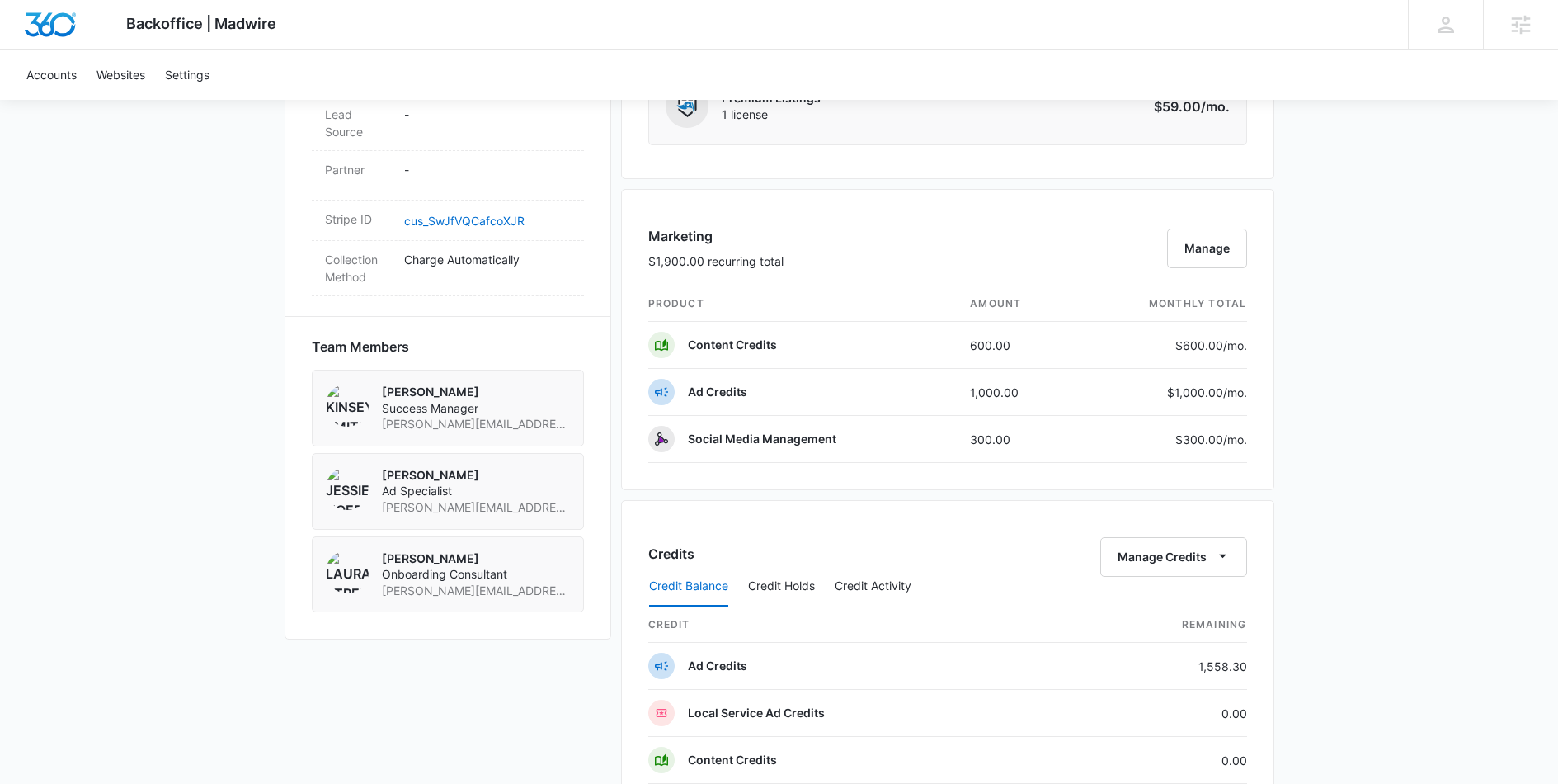
click at [1305, 259] on div "Backoffice | Madwire Apps Settings KS Kinsey Smith kinsey.smith@madwire.com My …" at bounding box center [779, 223] width 1558 height 2354
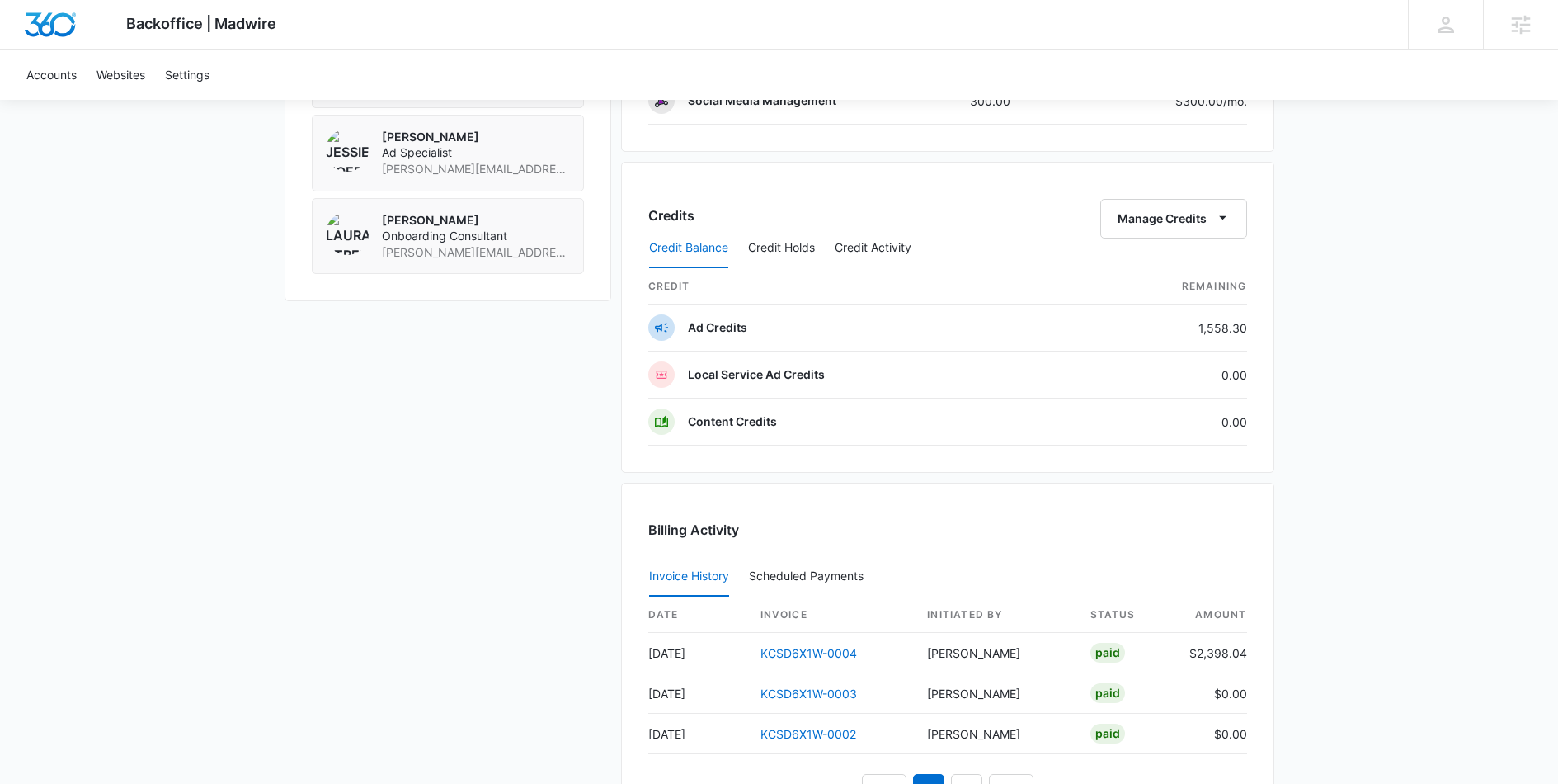
scroll to position [1571, 0]
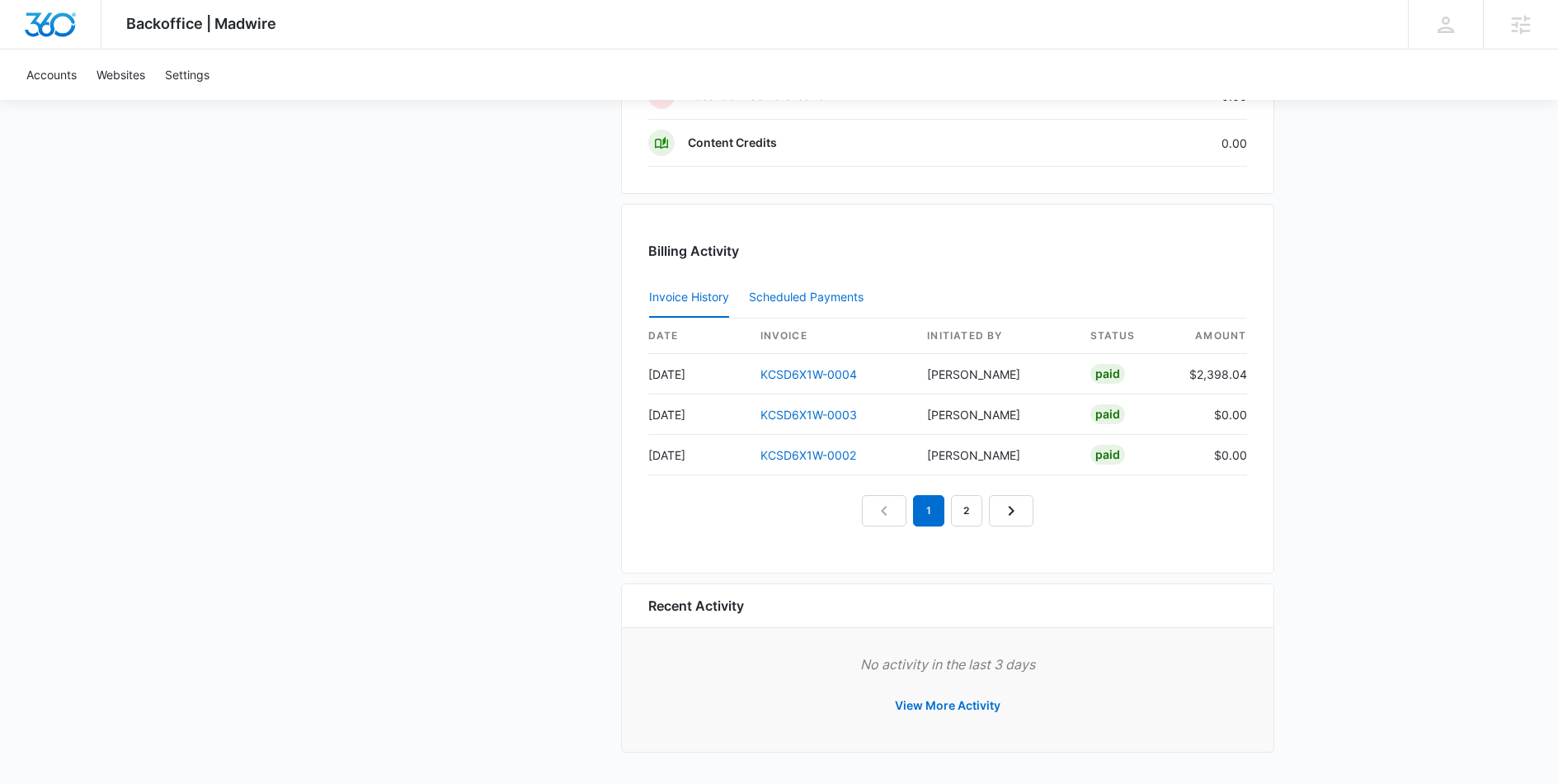
click at [754, 293] on div "Scheduled Payments 0" at bounding box center [810, 297] width 121 height 12
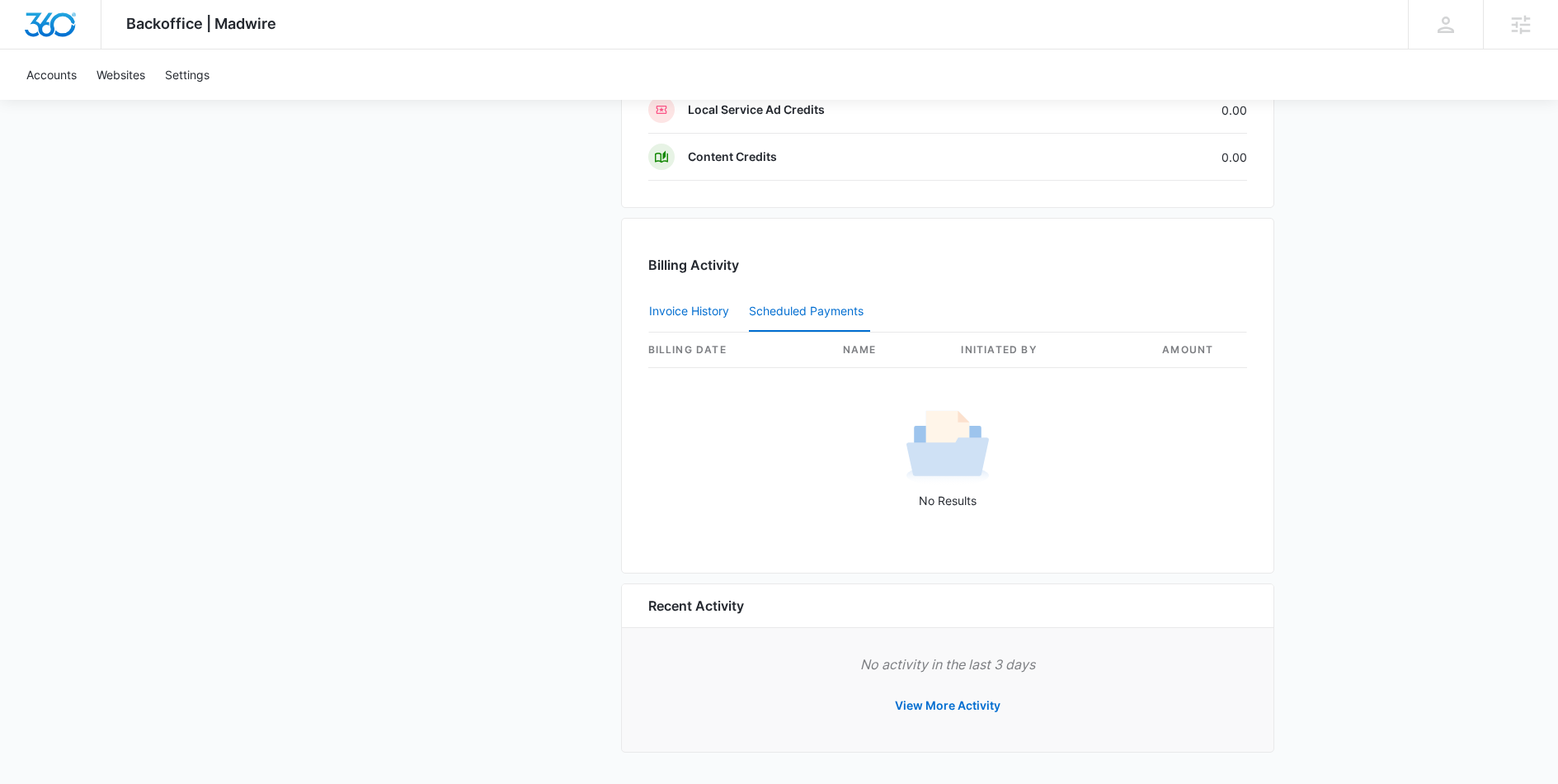
click at [688, 304] on button "Invoice History" at bounding box center [689, 311] width 80 height 39
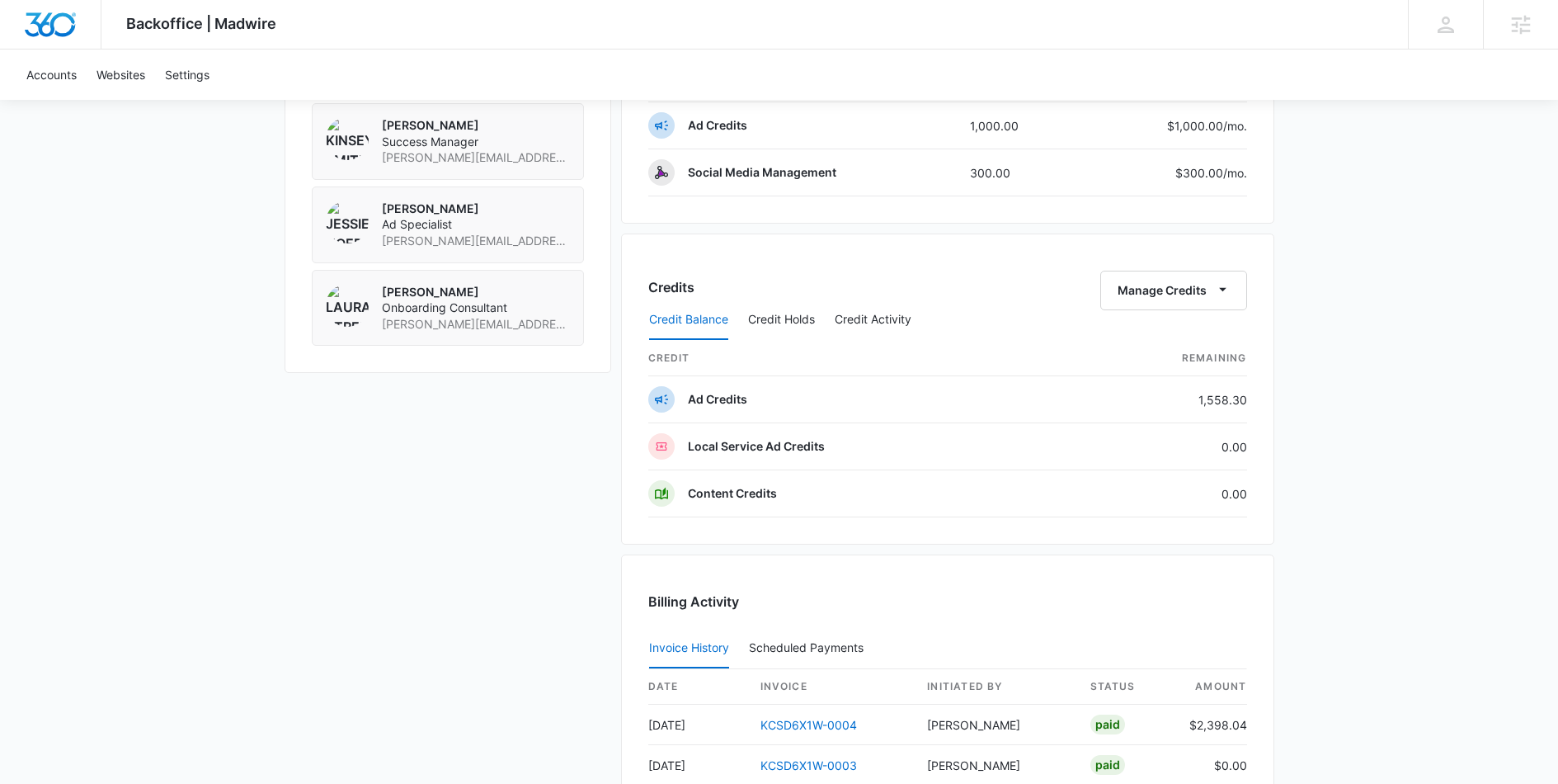
scroll to position [834, 0]
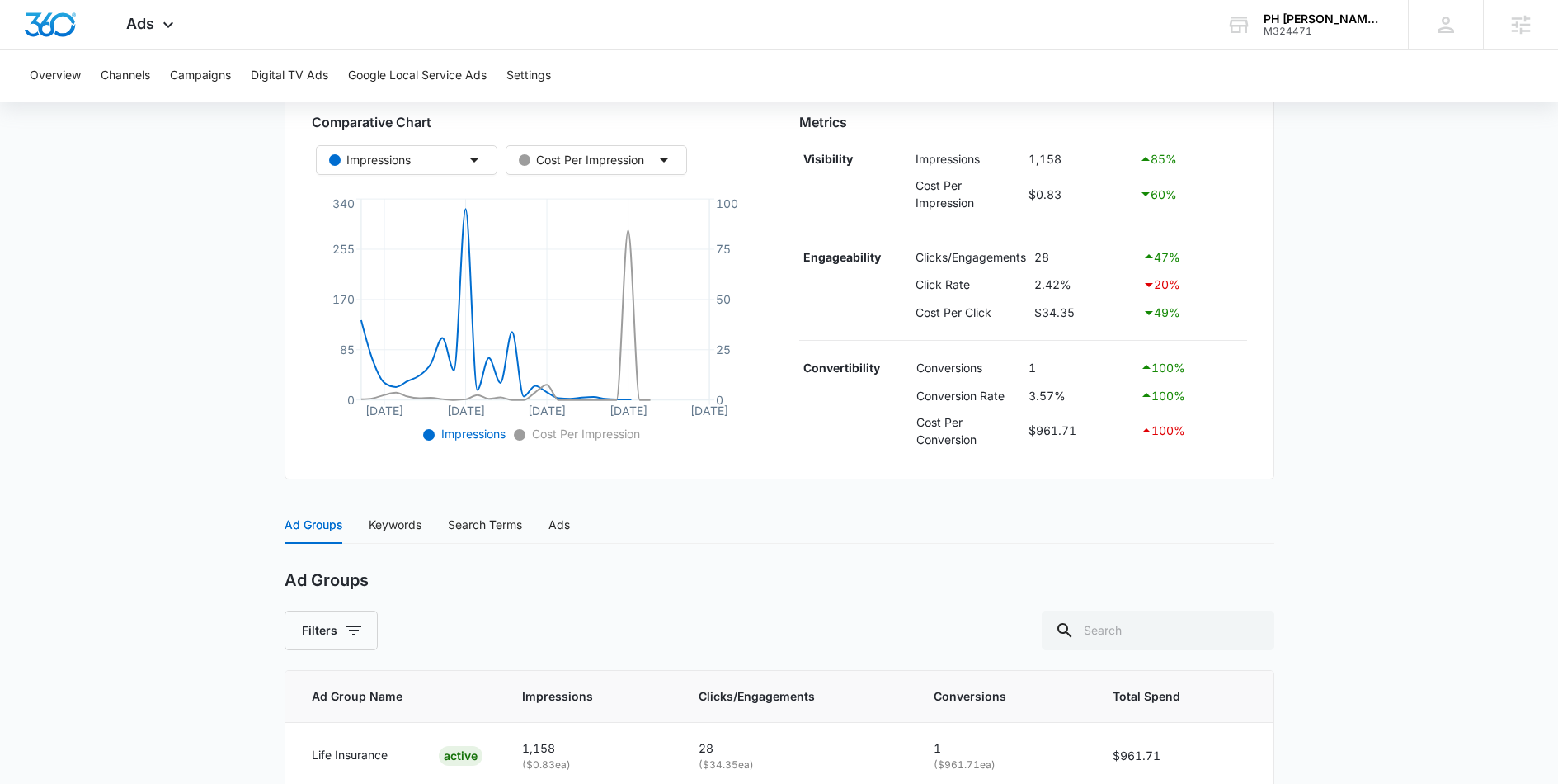
scroll to position [367, 0]
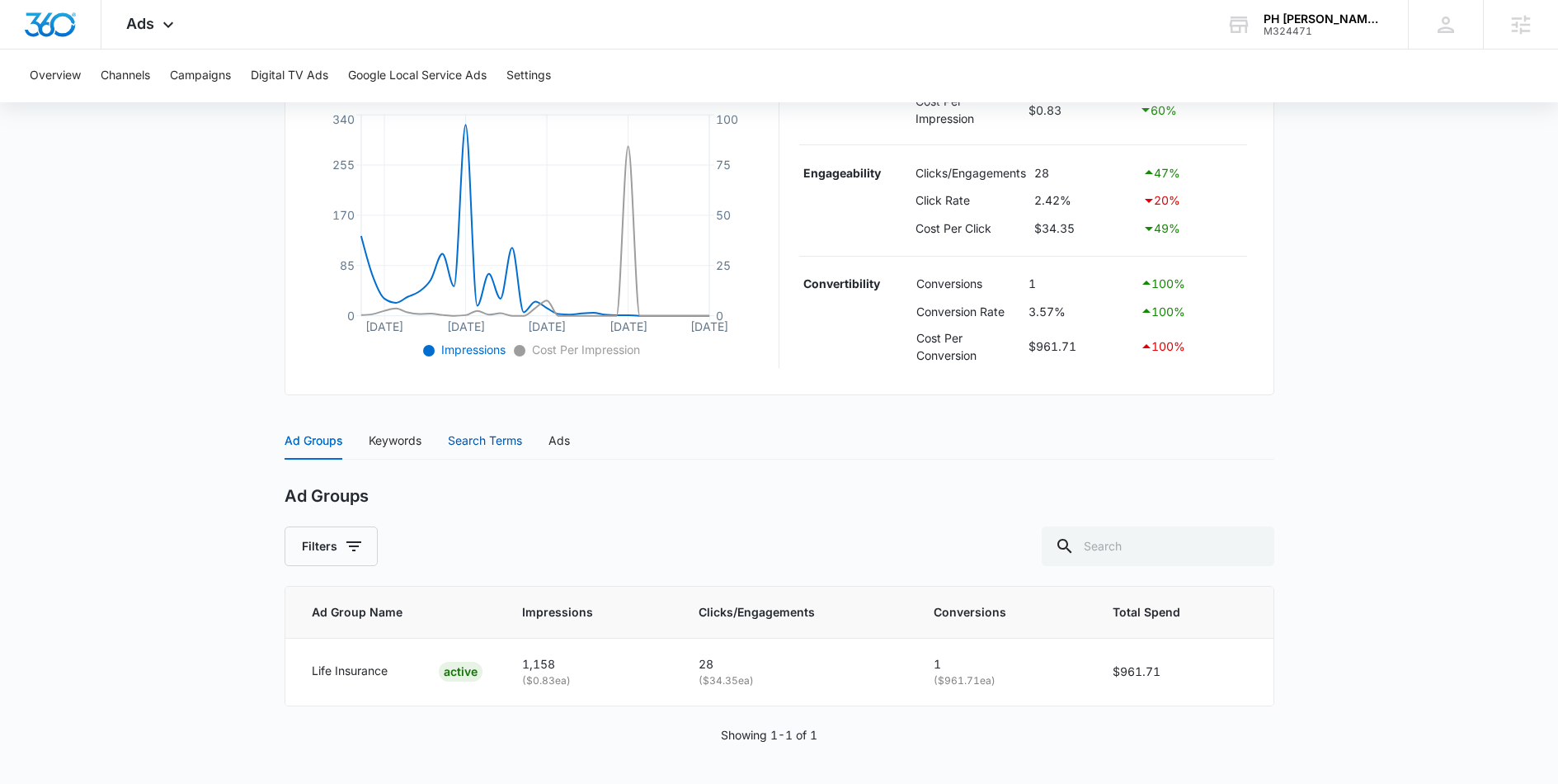
click at [491, 439] on div "Search Terms" at bounding box center [484, 440] width 74 height 18
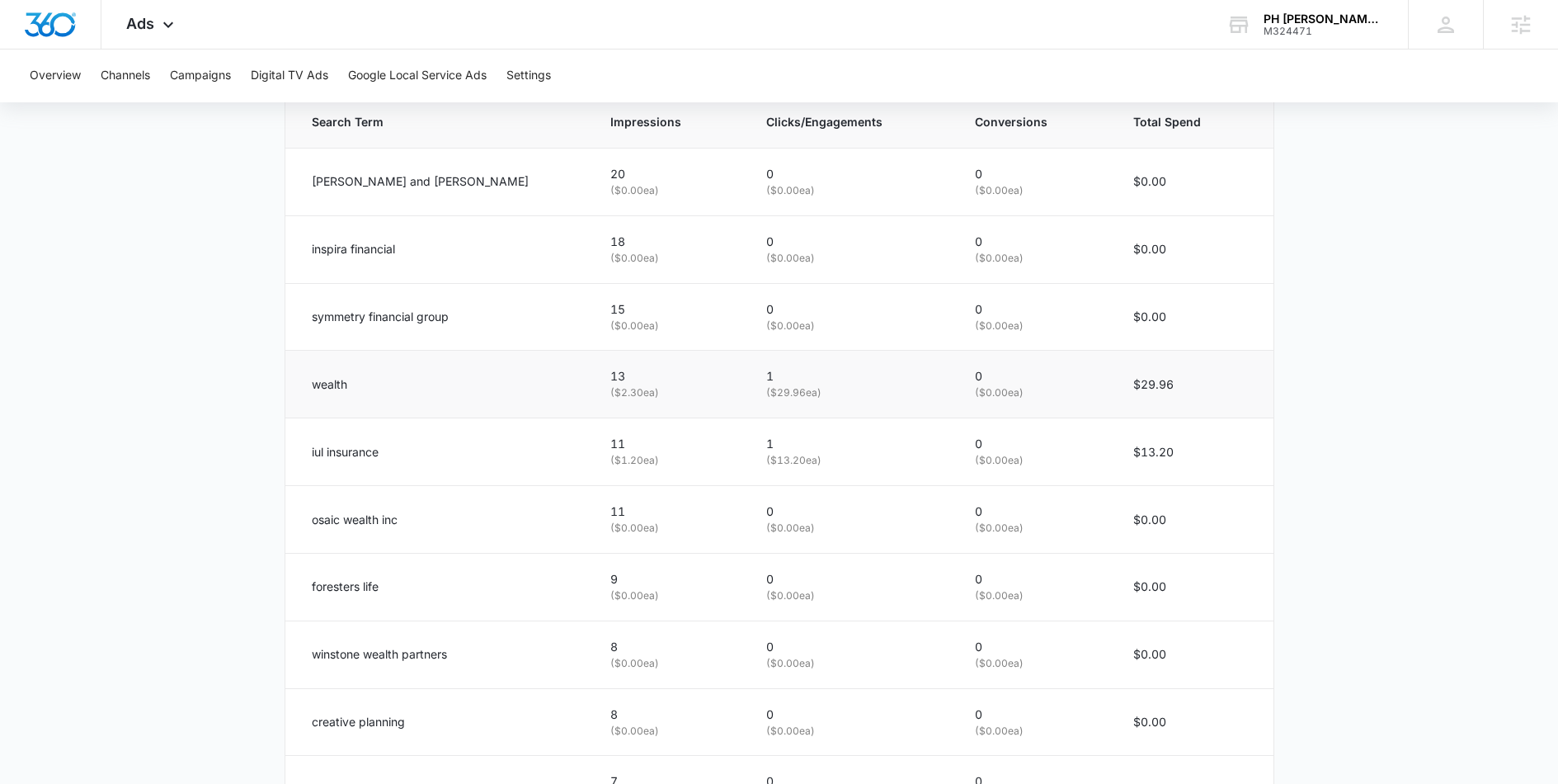
scroll to position [988, 0]
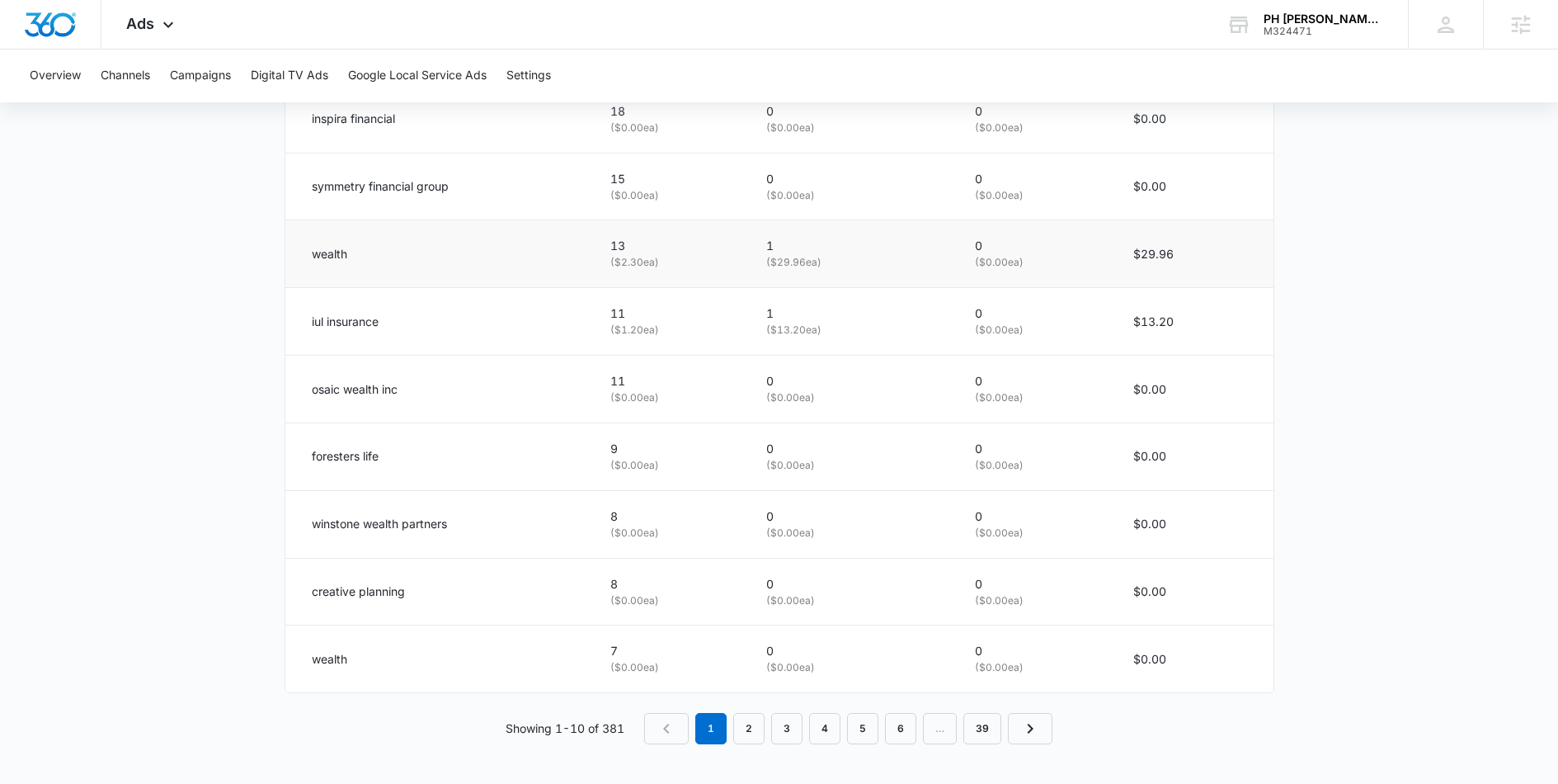
click at [1271, 284] on td "$29.96" at bounding box center [1193, 254] width 160 height 68
click at [165, 28] on icon at bounding box center [168, 28] width 10 height 6
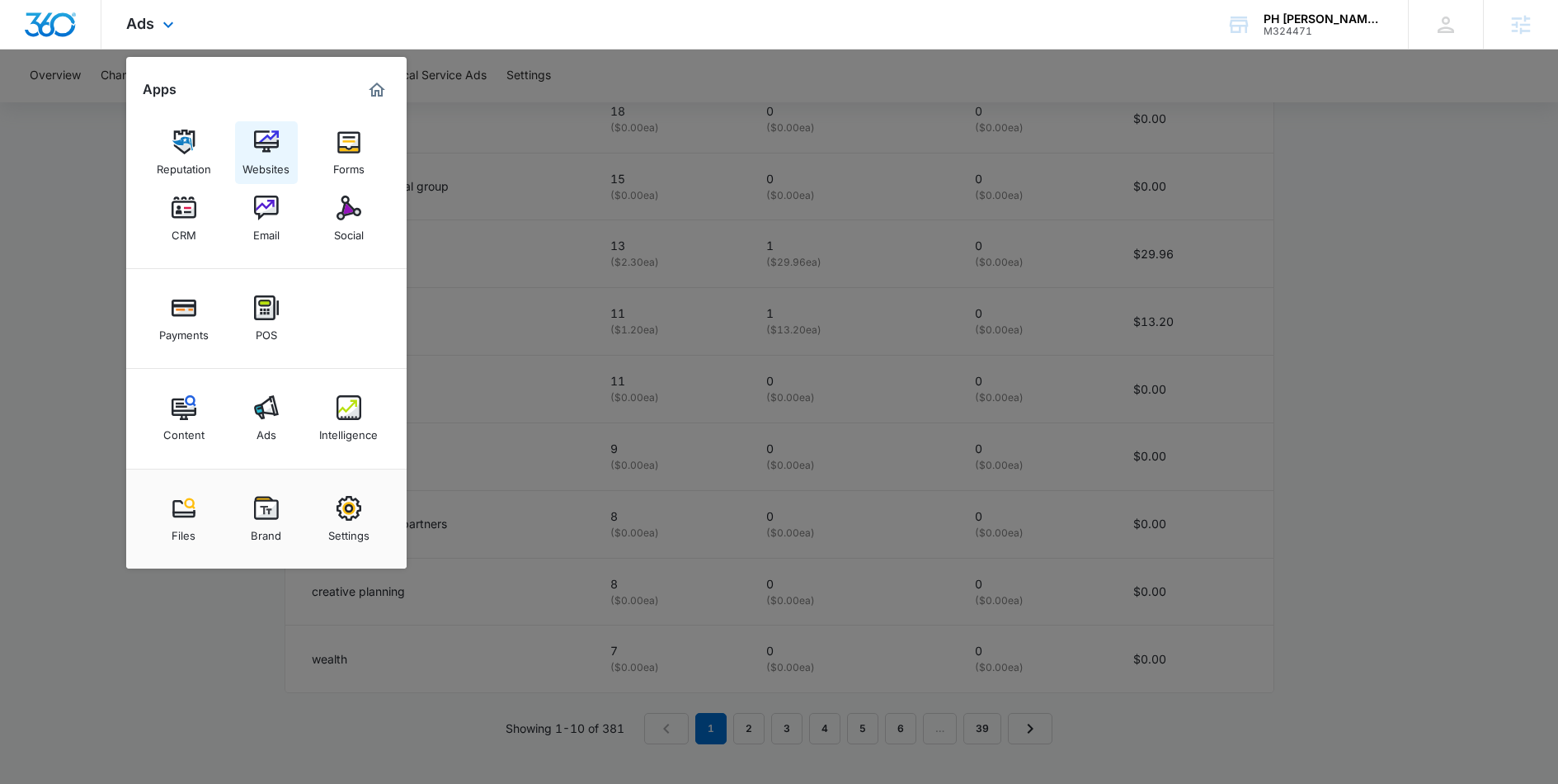
click at [275, 136] on img at bounding box center [266, 141] width 25 height 25
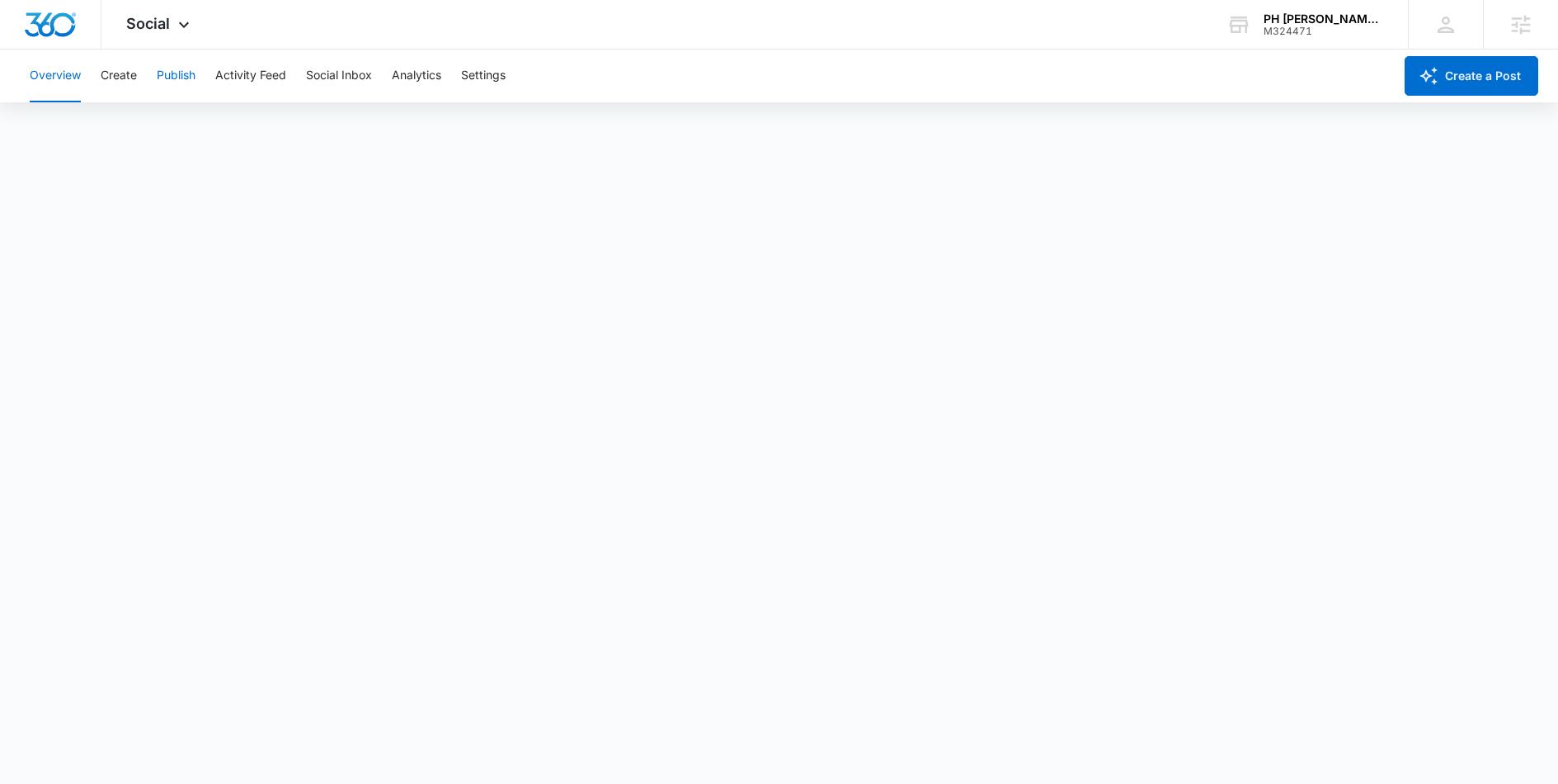
click at [179, 82] on button "Publish" at bounding box center [176, 76] width 39 height 53
click at [131, 79] on button "Create" at bounding box center [119, 76] width 37 height 53
click at [157, 125] on button "Approvals" at bounding box center [161, 126] width 55 height 46
click at [159, 75] on button "Publish" at bounding box center [176, 76] width 39 height 53
click at [163, 30] on span "Social" at bounding box center [149, 23] width 44 height 17
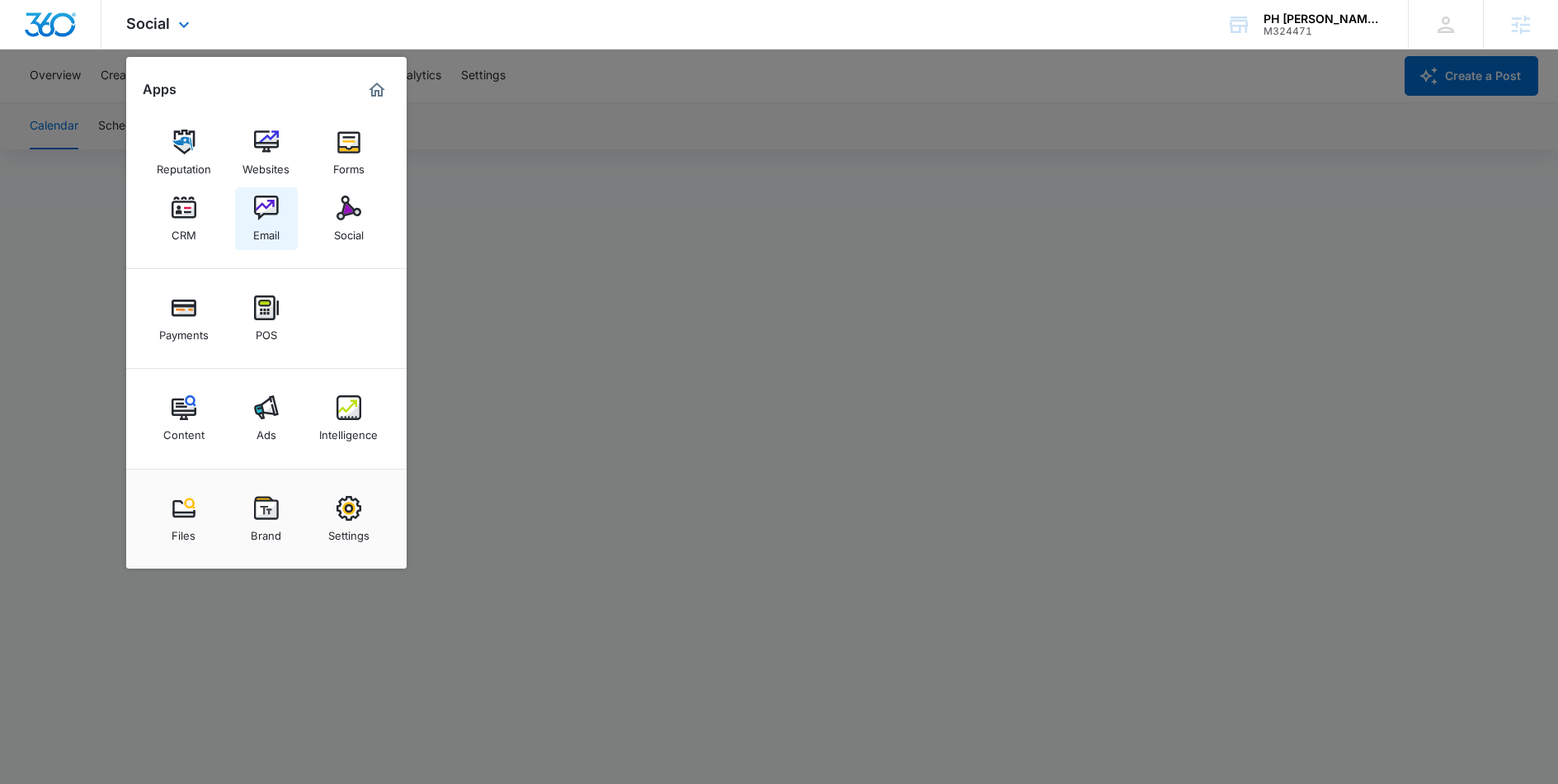
click at [269, 232] on div "Email" at bounding box center [266, 230] width 27 height 21
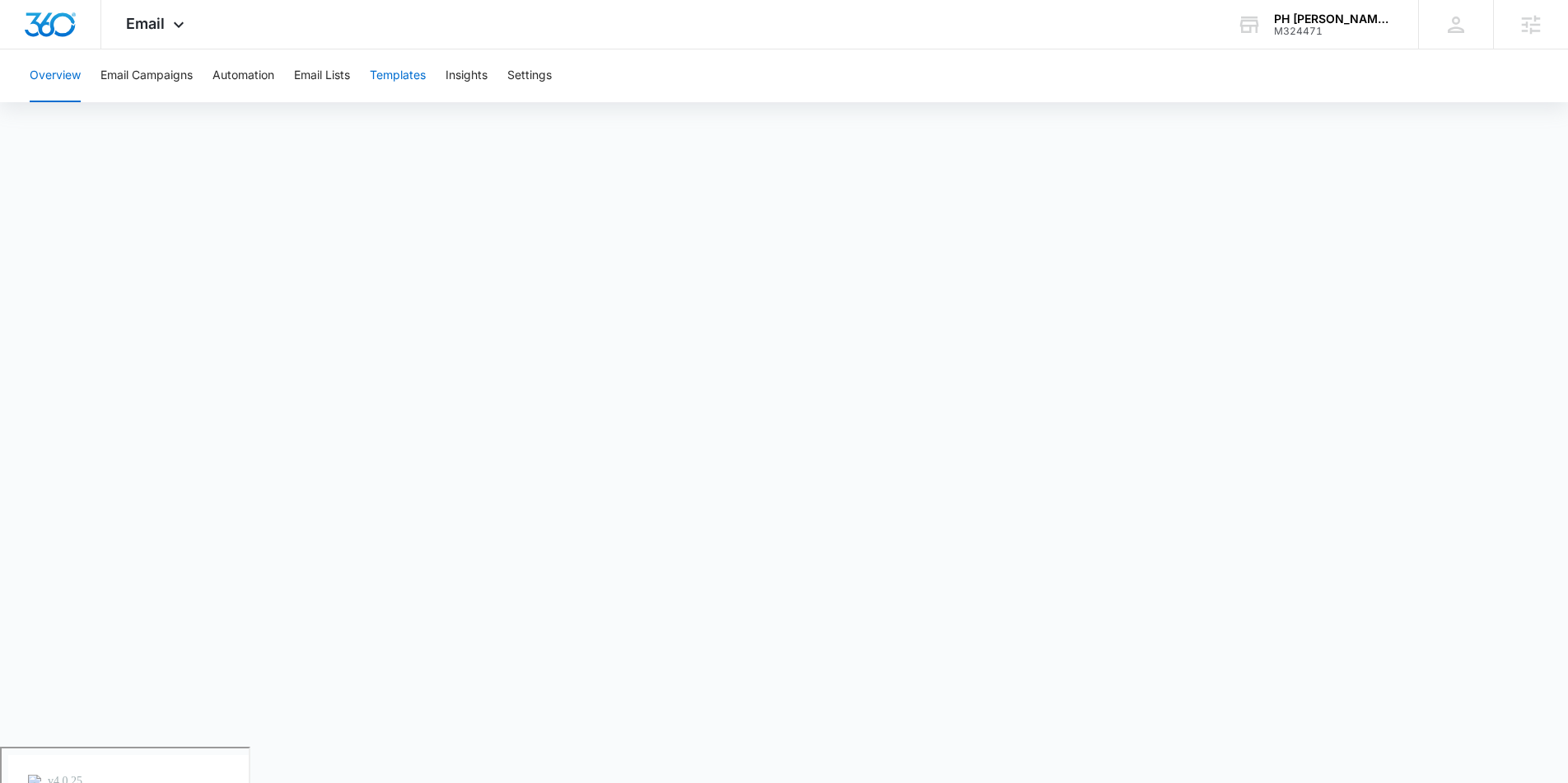
click at [398, 80] on button "Templates" at bounding box center [397, 76] width 56 height 53
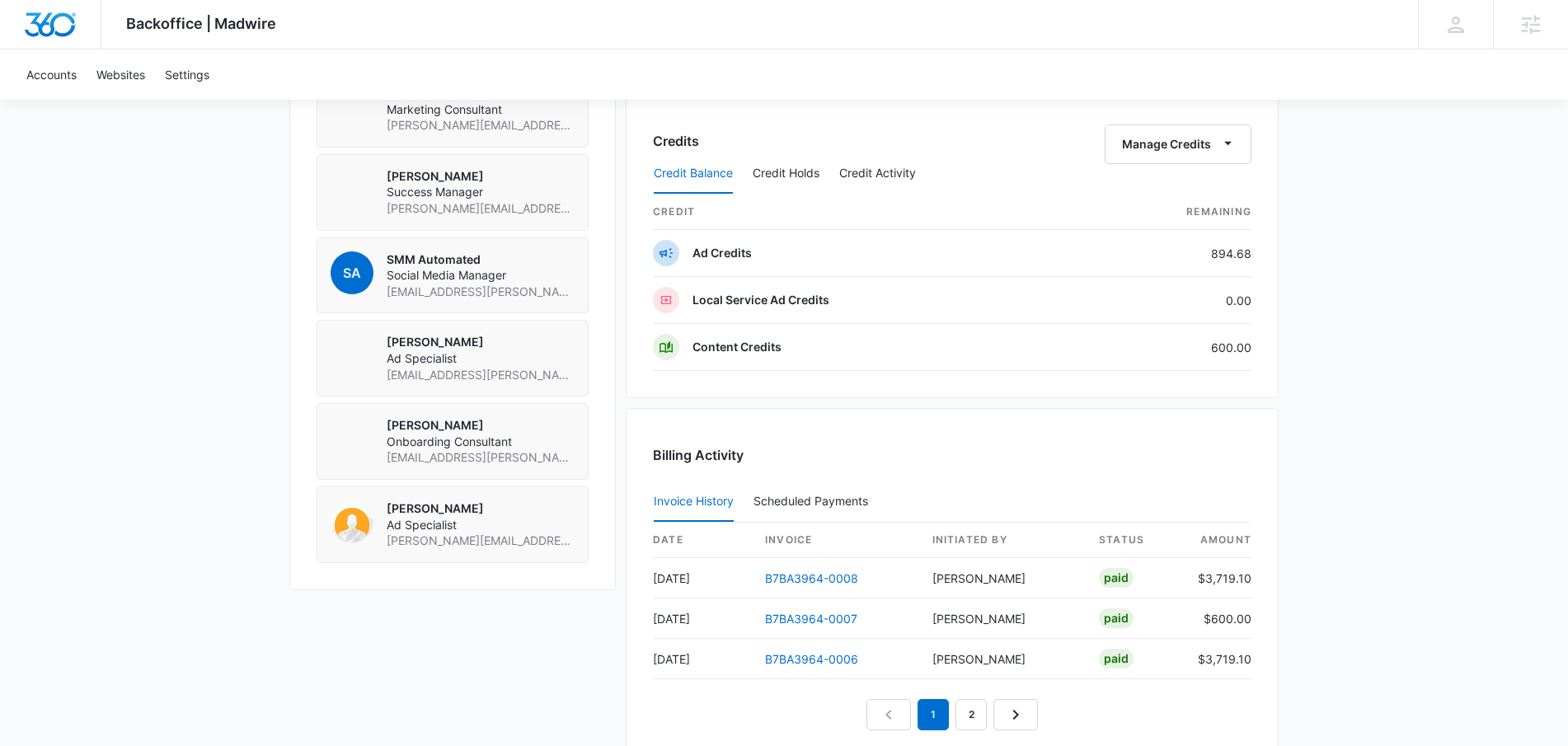
scroll to position [1290, 0]
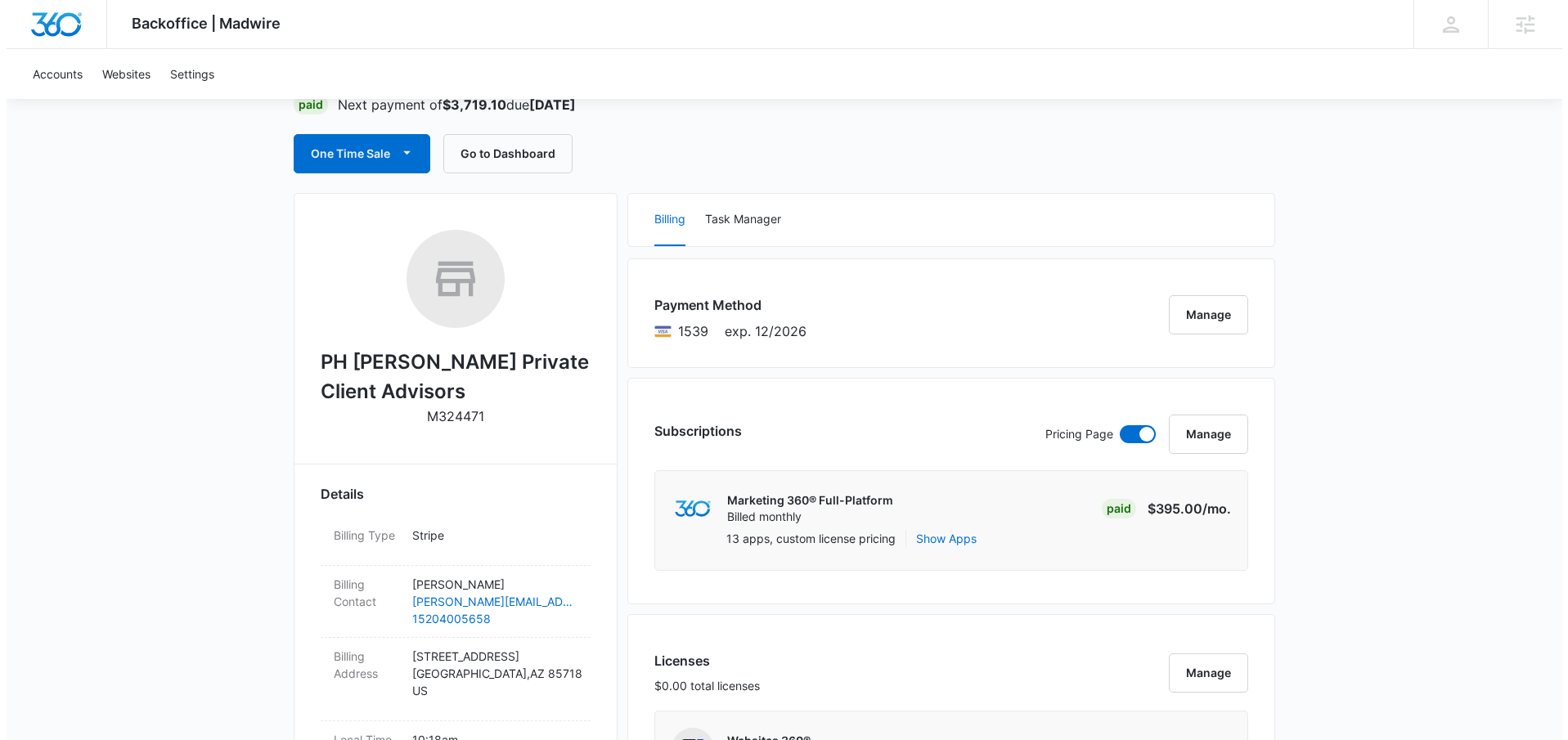
scroll to position [0, 0]
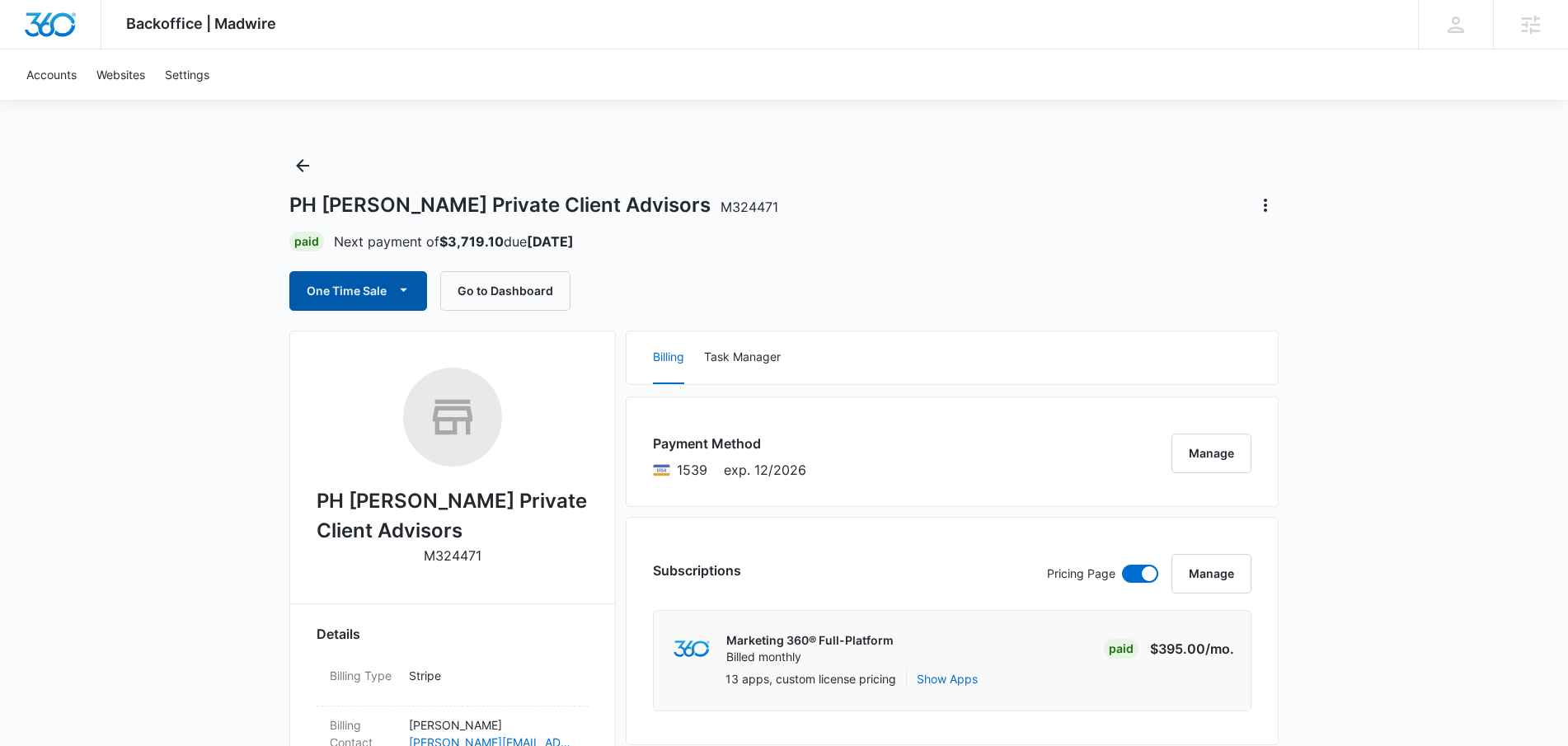
click at [308, 287] on button "One Time Sale" at bounding box center [358, 291] width 137 height 39
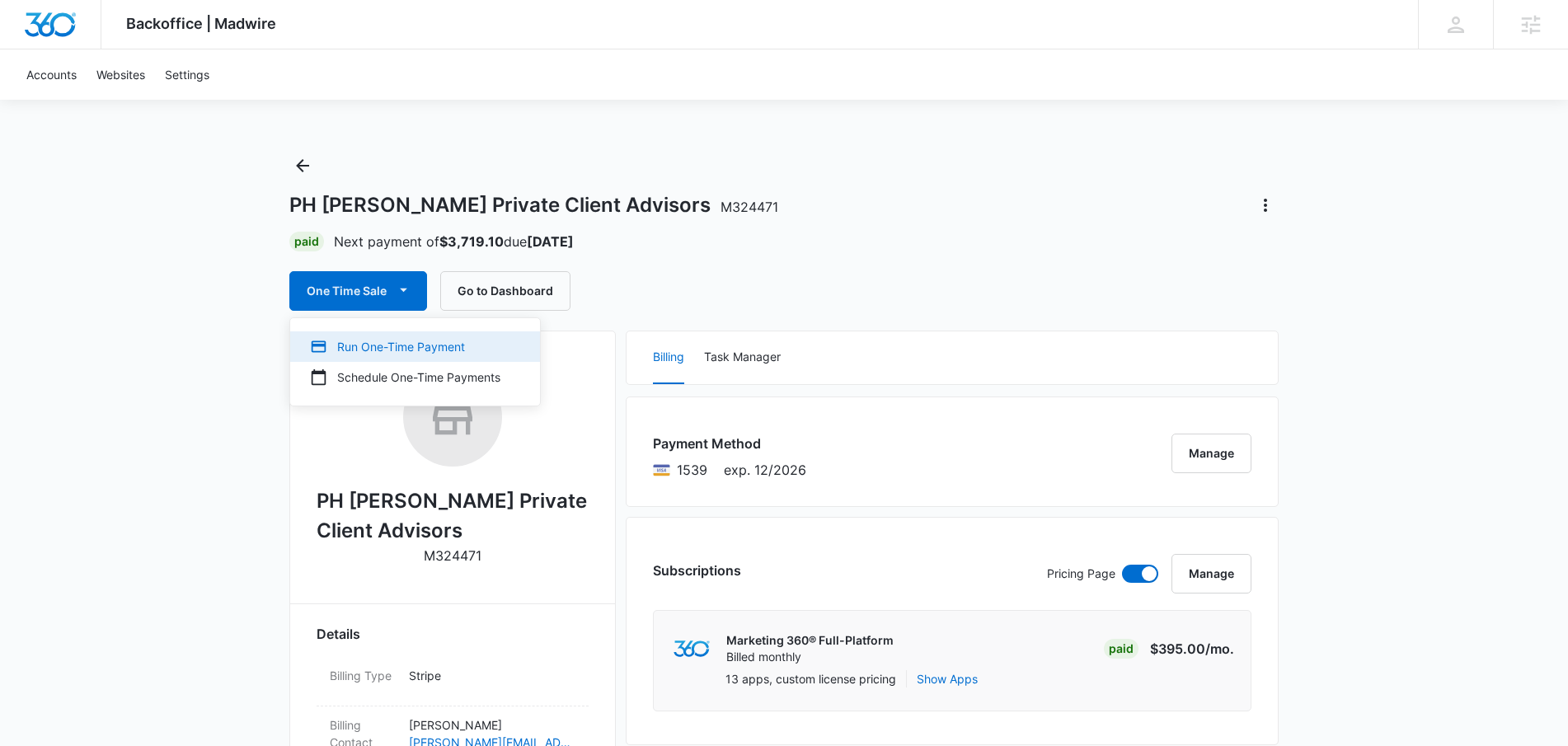
click at [386, 349] on div "Run One-Time Payment" at bounding box center [405, 346] width 191 height 17
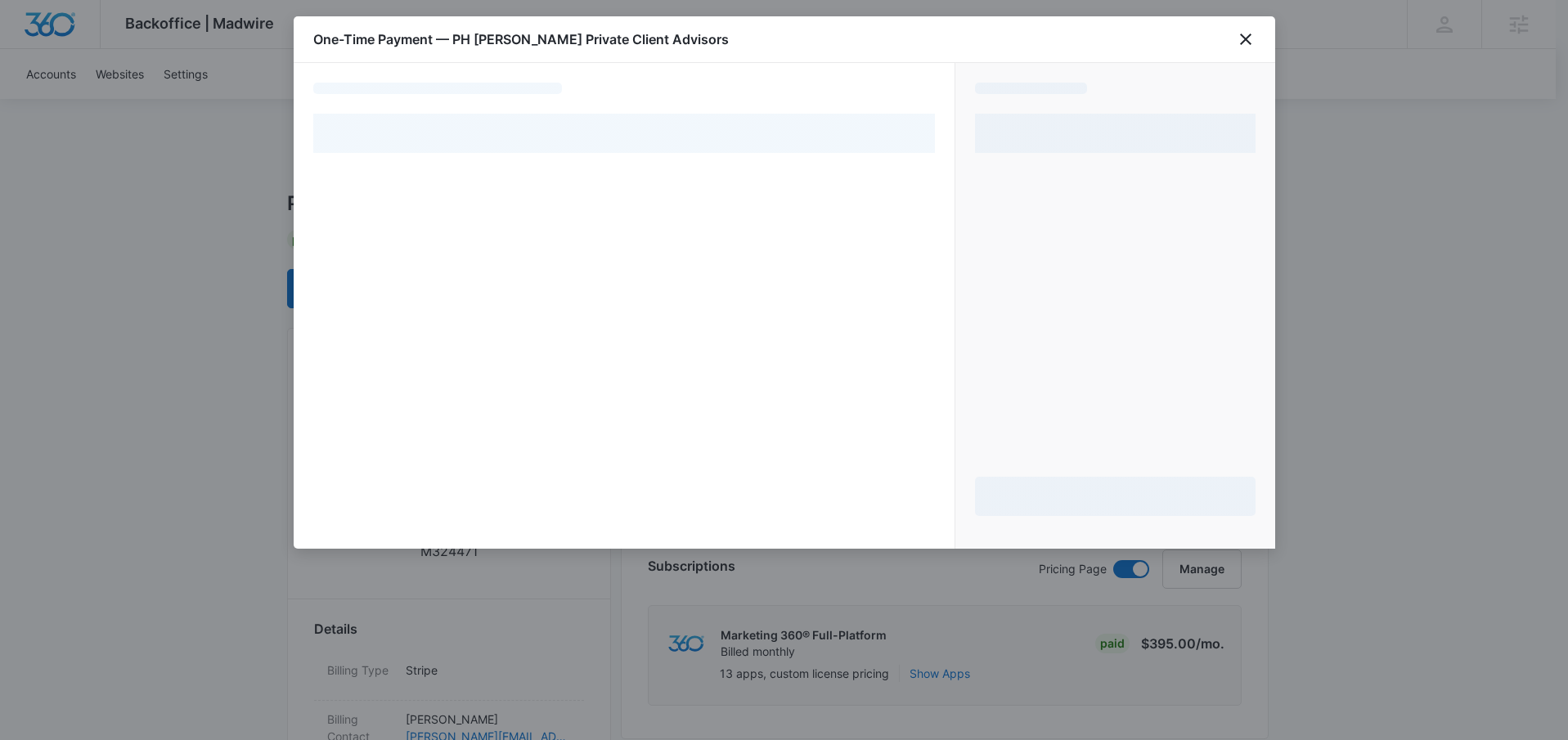
select select "pm_1R2IZ1A4n8RTgNjUuXAoBhw9"
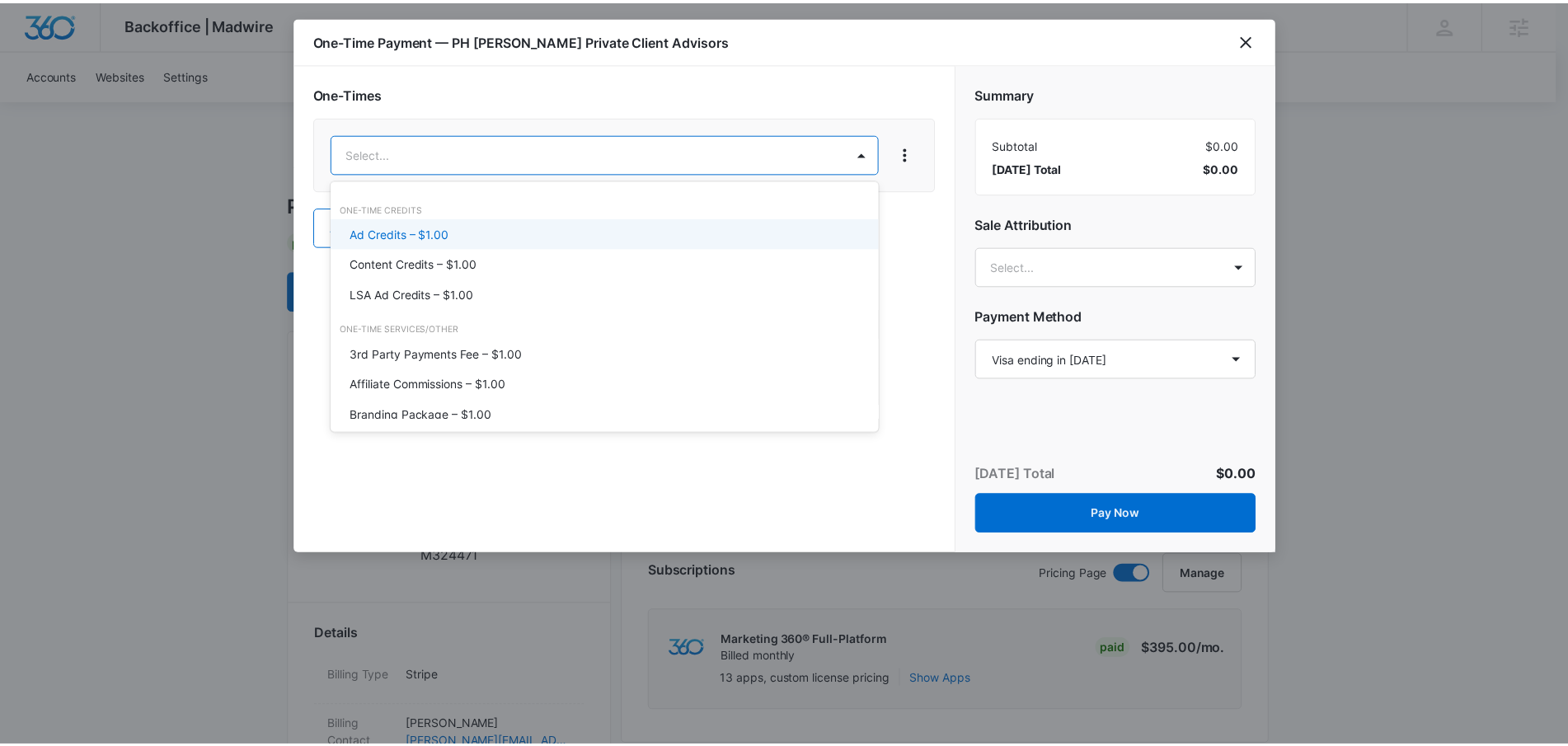
scroll to position [20, 0]
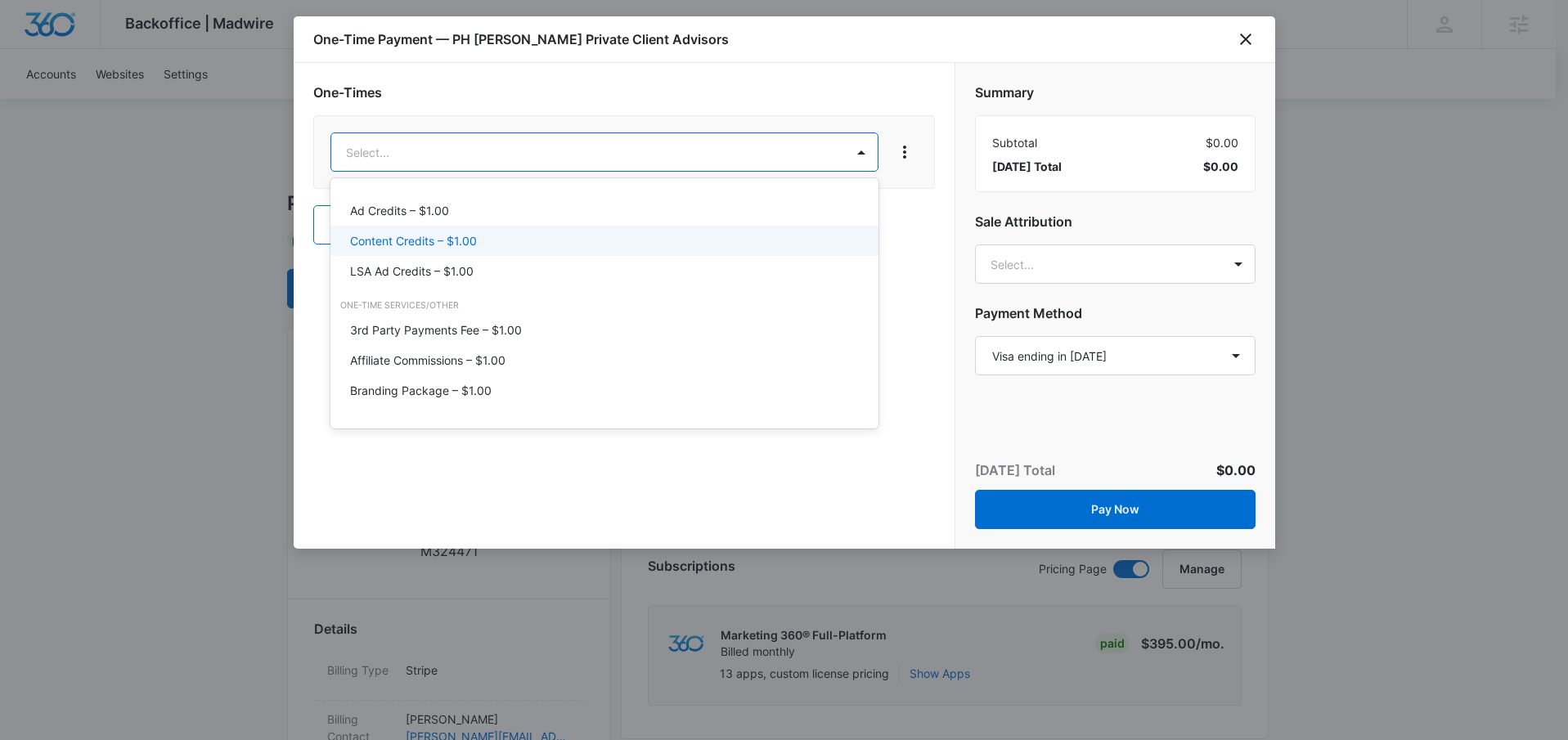
click at [431, 249] on div "Content Credits – $1.00" at bounding box center [604, 240] width 548 height 30
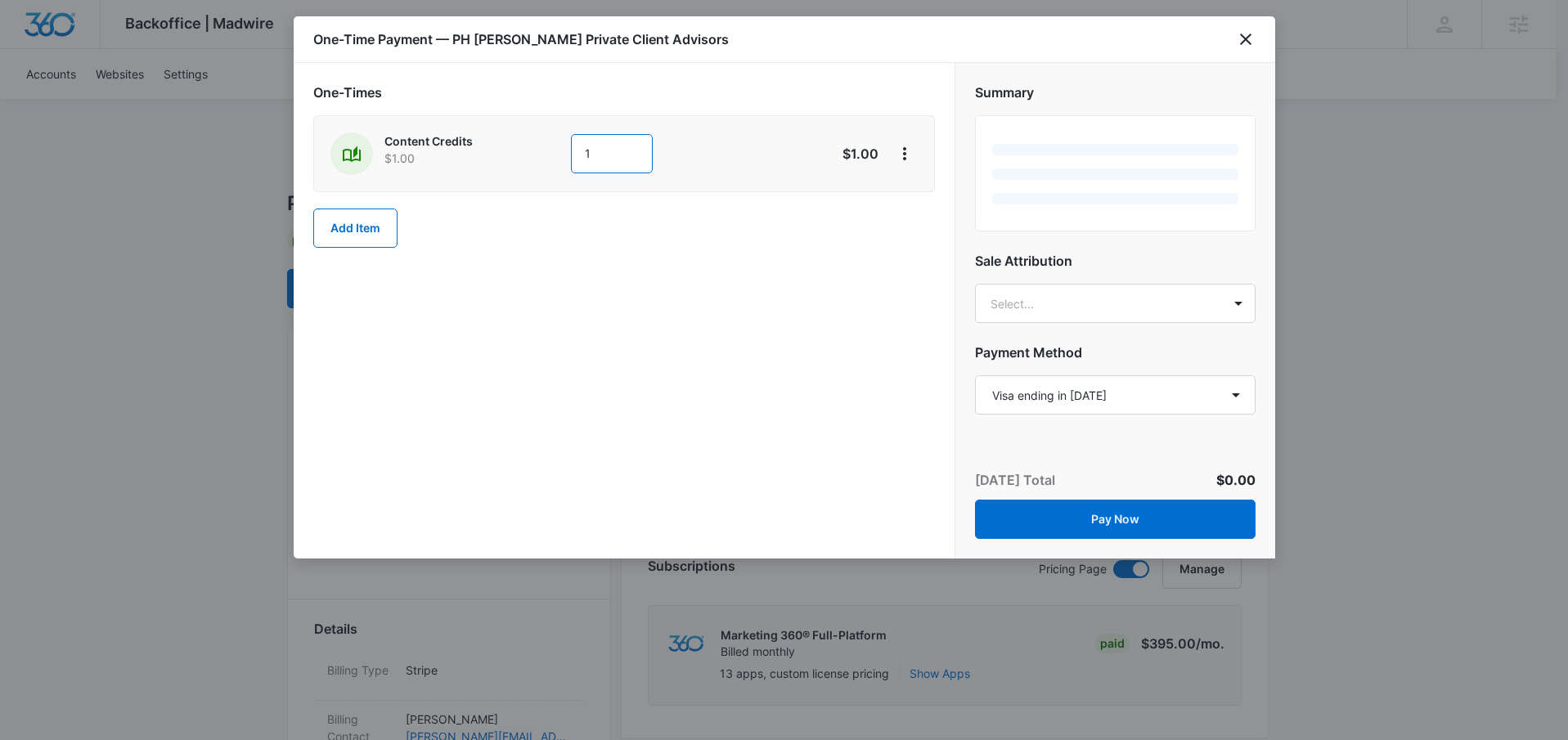
click at [598, 168] on input "1" at bounding box center [612, 154] width 82 height 39
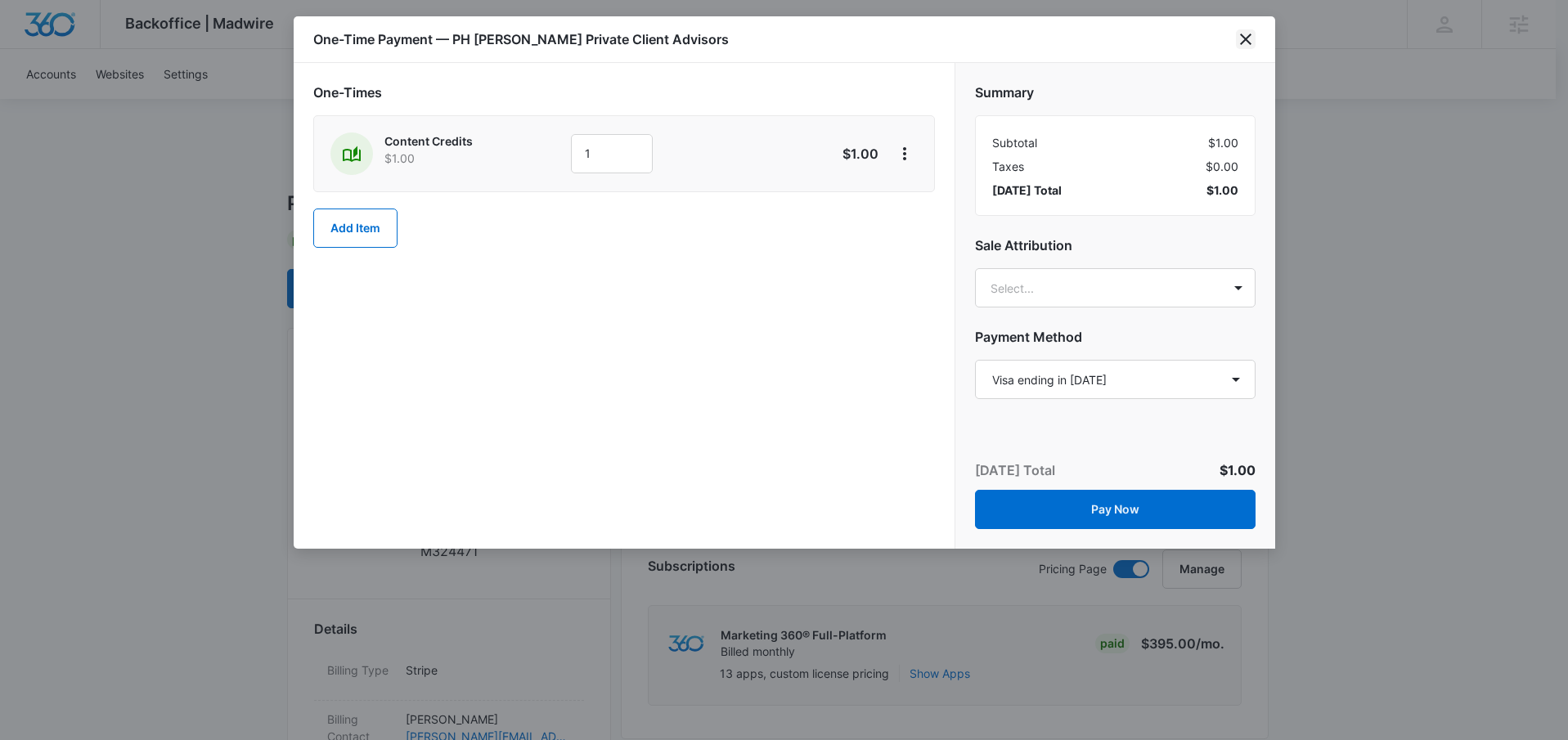
click at [1240, 37] on icon "close" at bounding box center [1245, 39] width 20 height 20
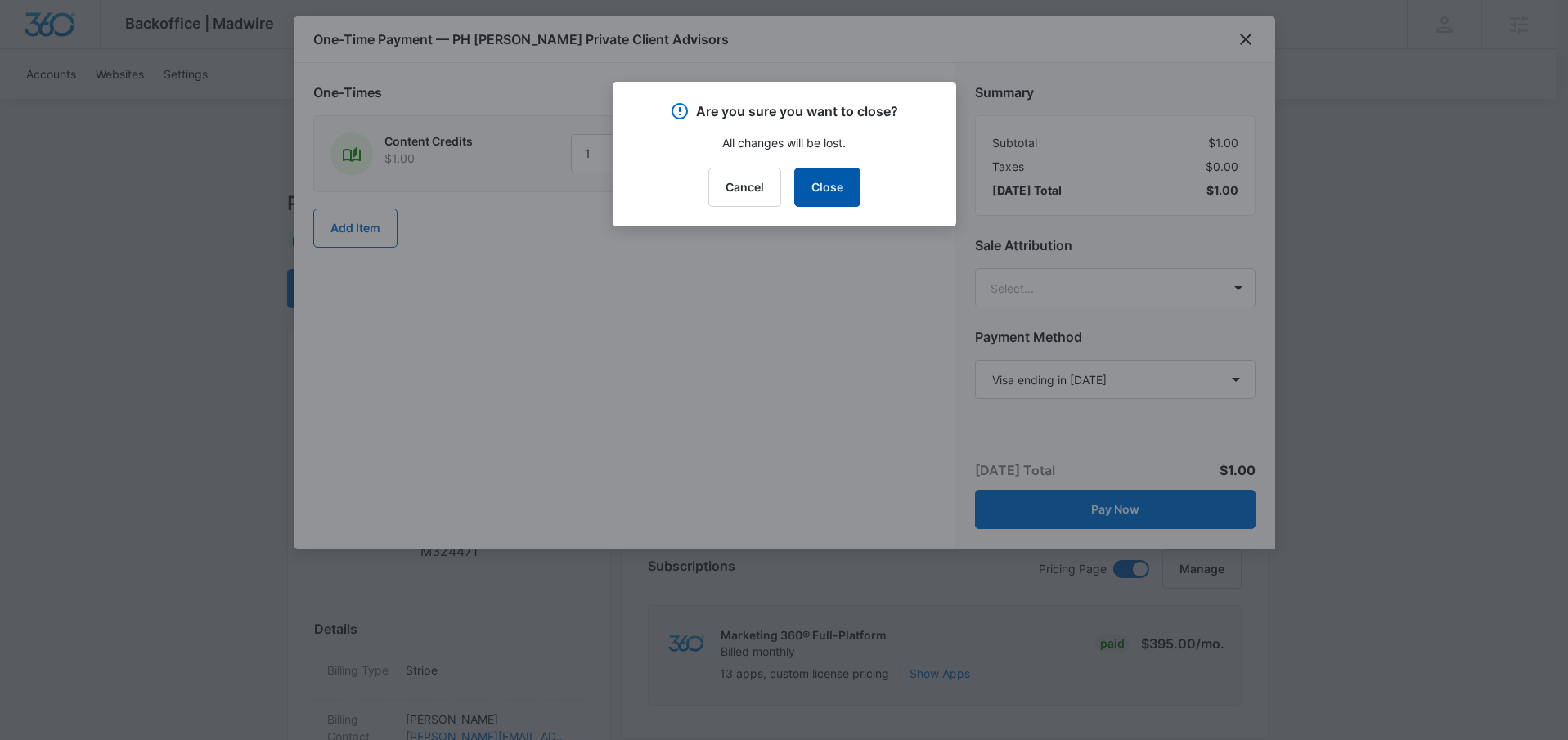
click at [836, 188] on button "Close" at bounding box center [827, 186] width 66 height 39
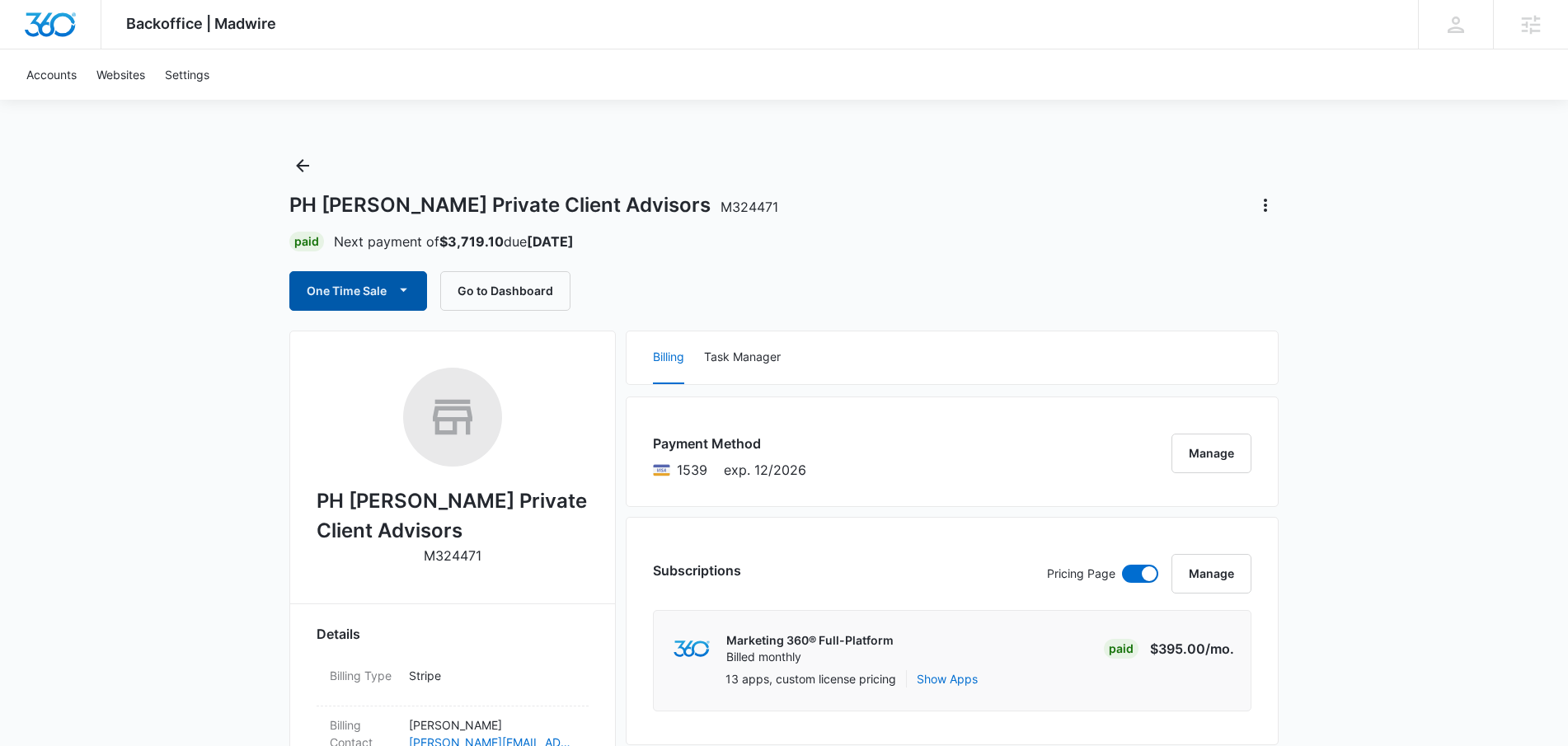
click at [379, 300] on button "One Time Sale" at bounding box center [358, 291] width 137 height 39
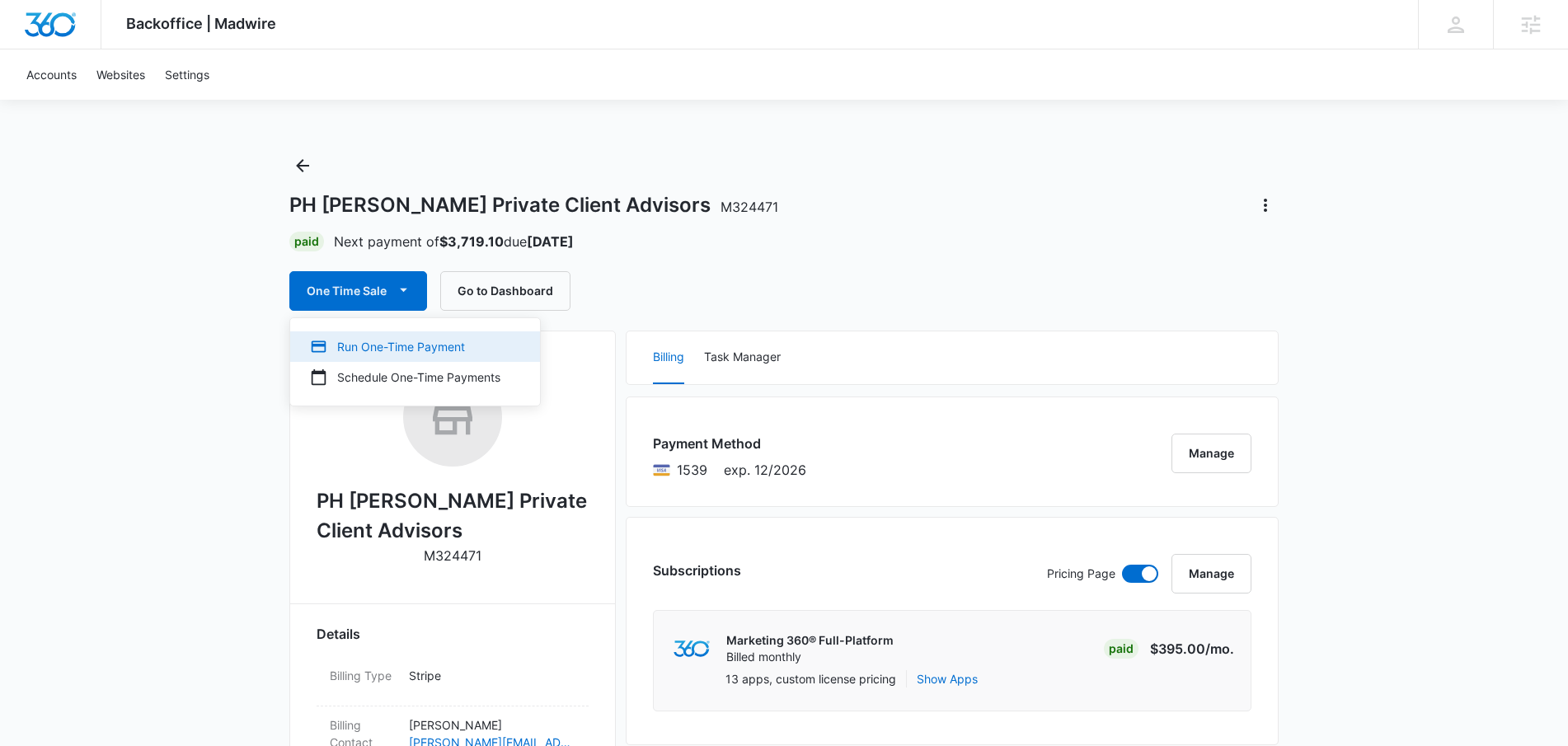
click at [407, 351] on div "Run One-Time Payment" at bounding box center [405, 346] width 191 height 17
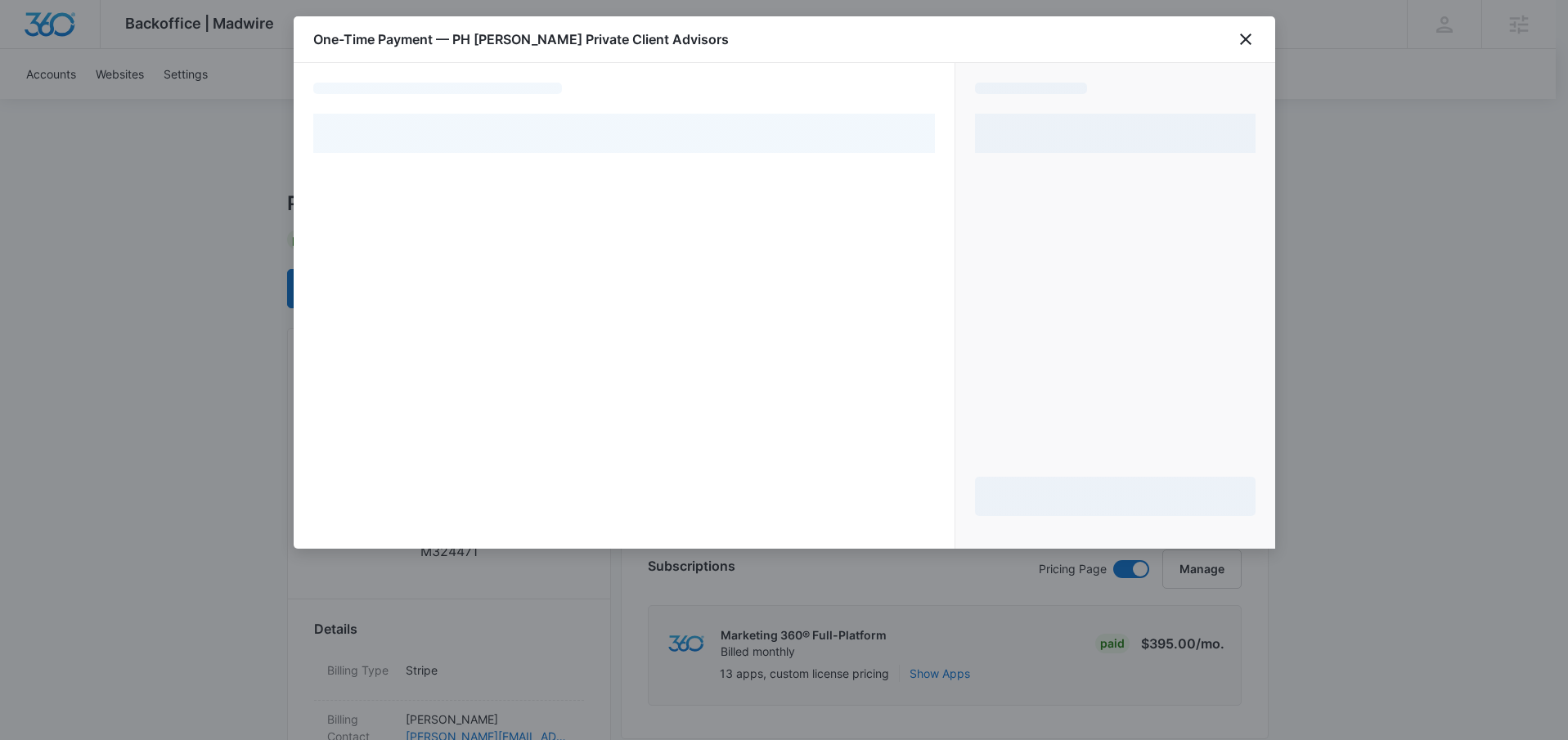
select select "pm_1R2IZ1A4n8RTgNjUuXAoBhw9"
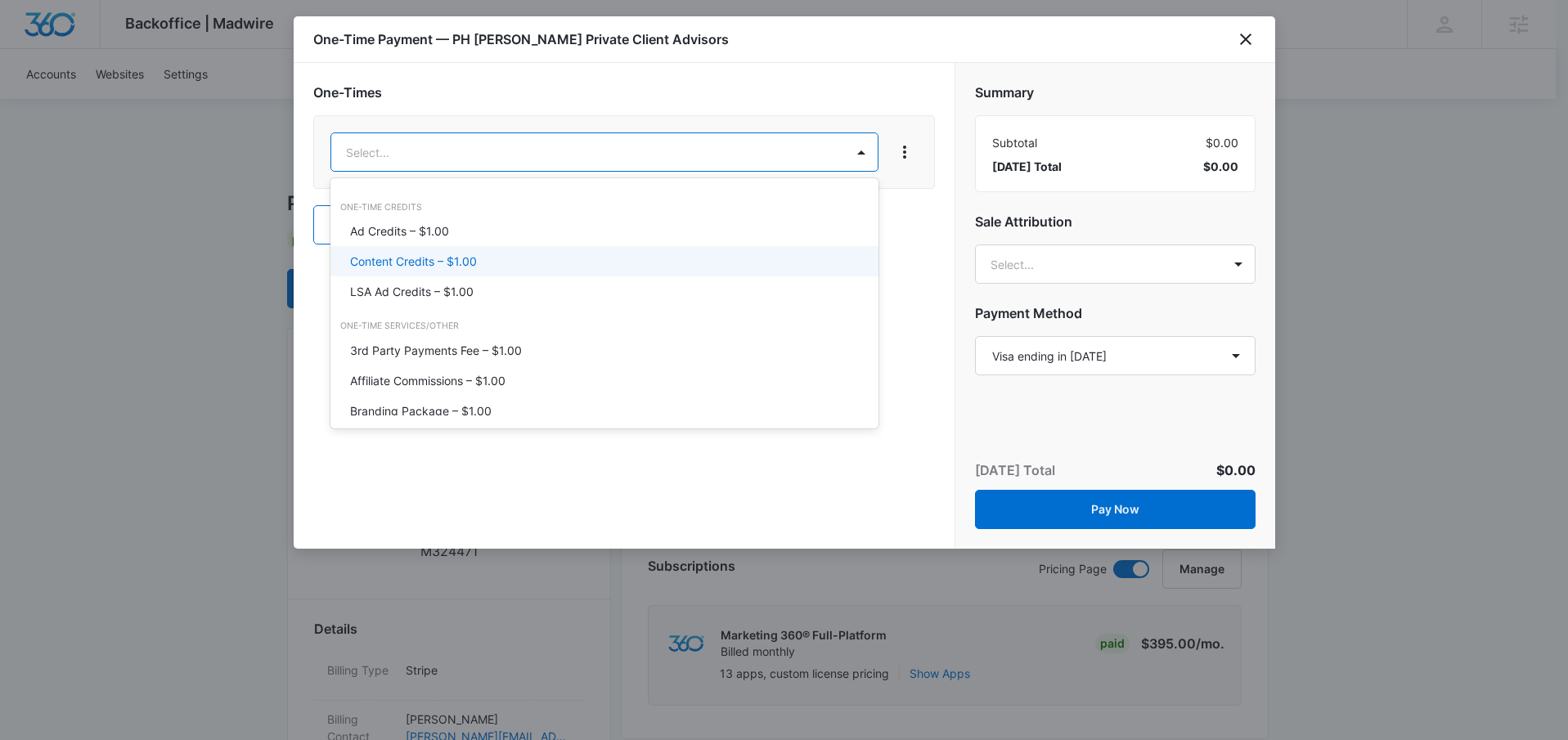
click at [427, 262] on p "Content Credits – $1.00" at bounding box center [413, 261] width 126 height 17
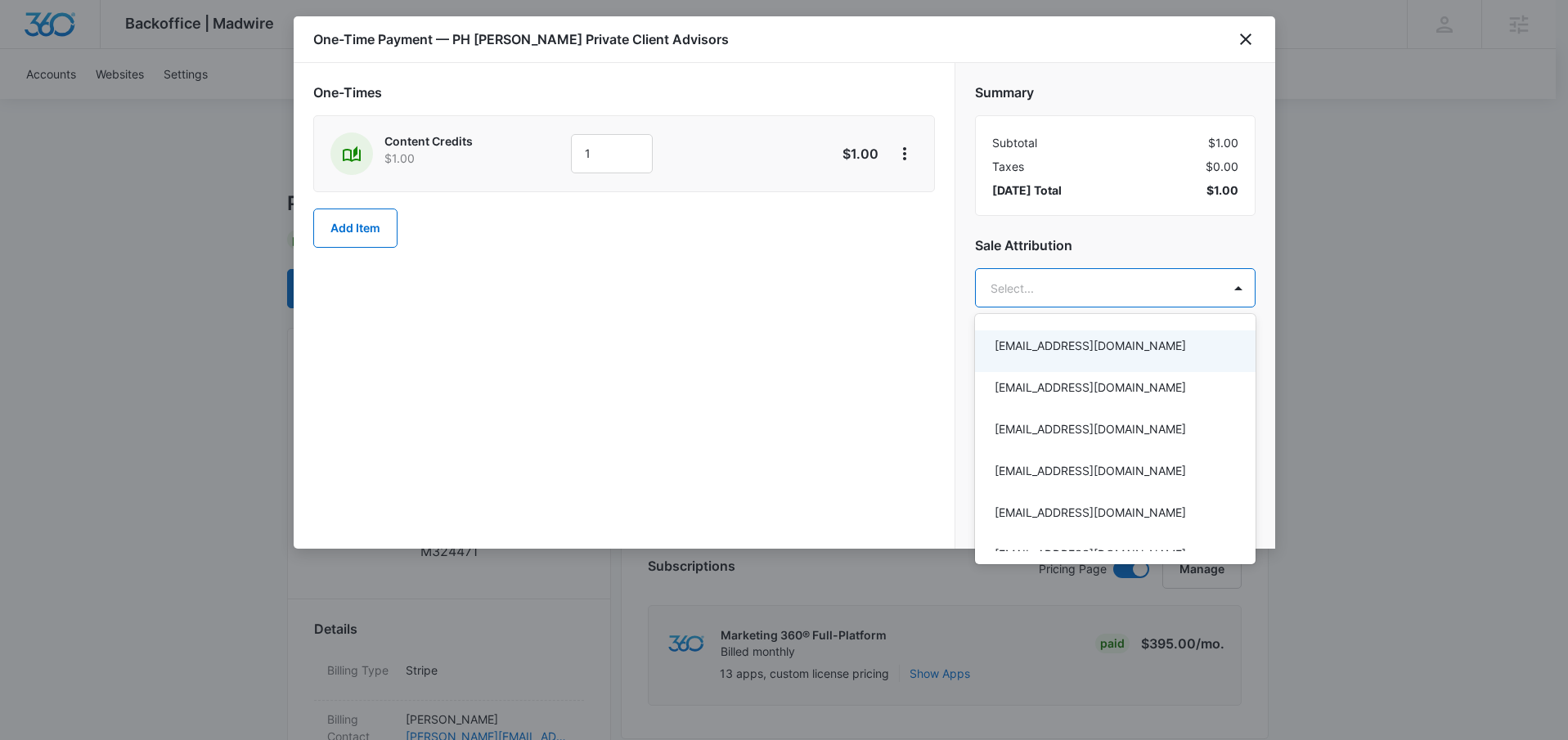
click at [618, 150] on div at bounding box center [784, 370] width 1568 height 740
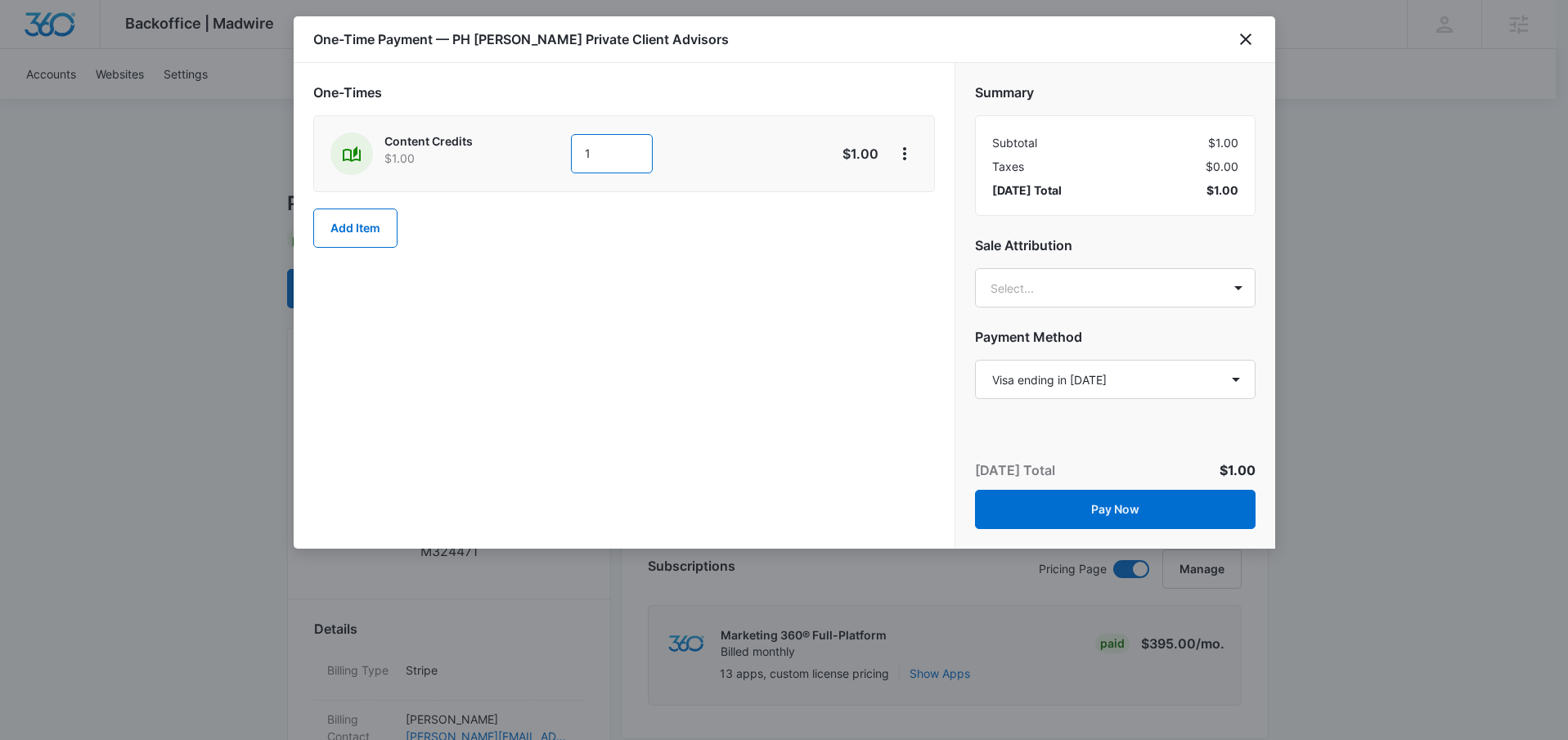
click at [606, 145] on input "1" at bounding box center [612, 154] width 82 height 39
type input "200"
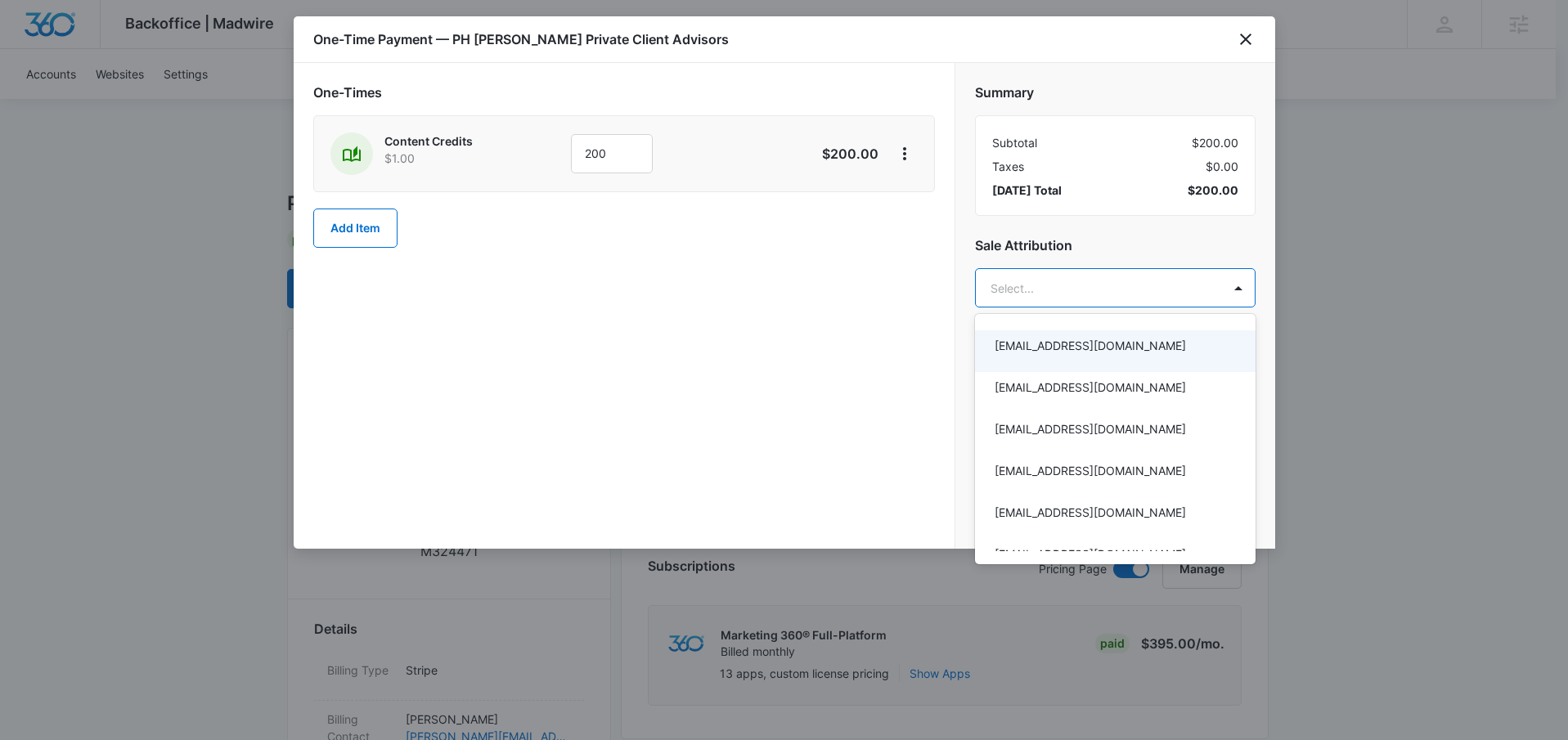
click at [1063, 290] on div at bounding box center [784, 370] width 1568 height 740
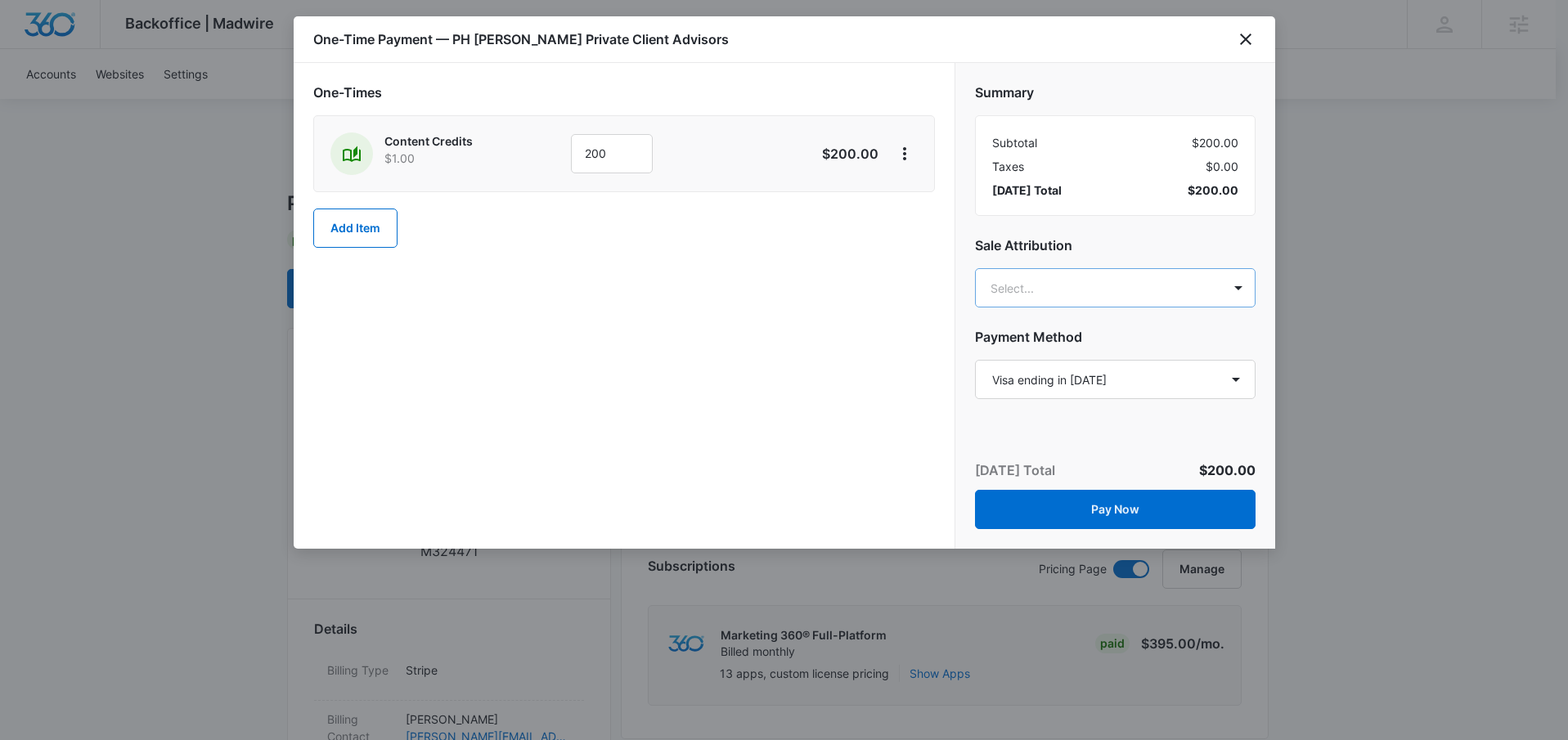
type input "[PERSON_NAME]"
click at [1049, 346] on p "[PERSON_NAME]" at bounding box center [1114, 345] width 238 height 17
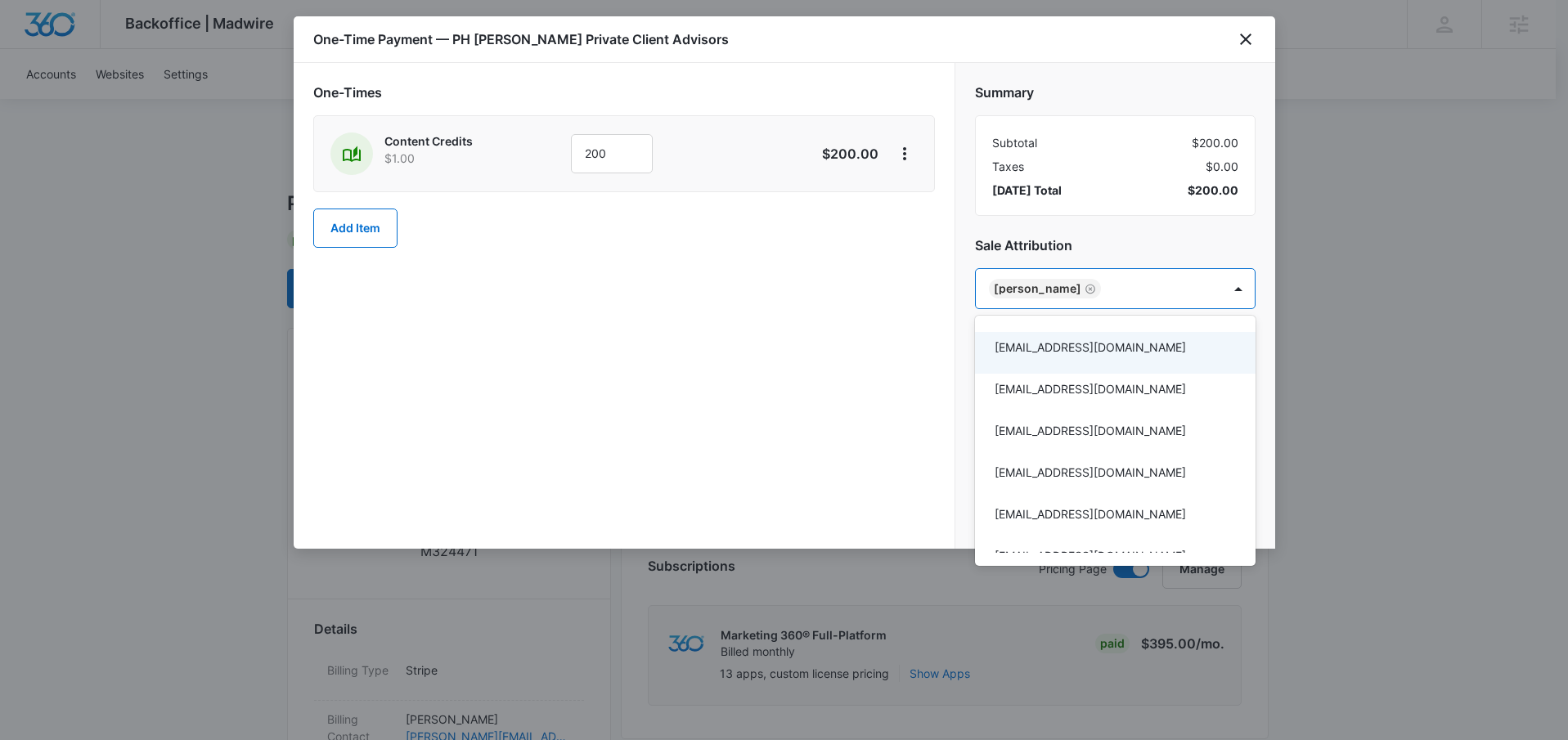
click at [933, 291] on div at bounding box center [784, 370] width 1568 height 740
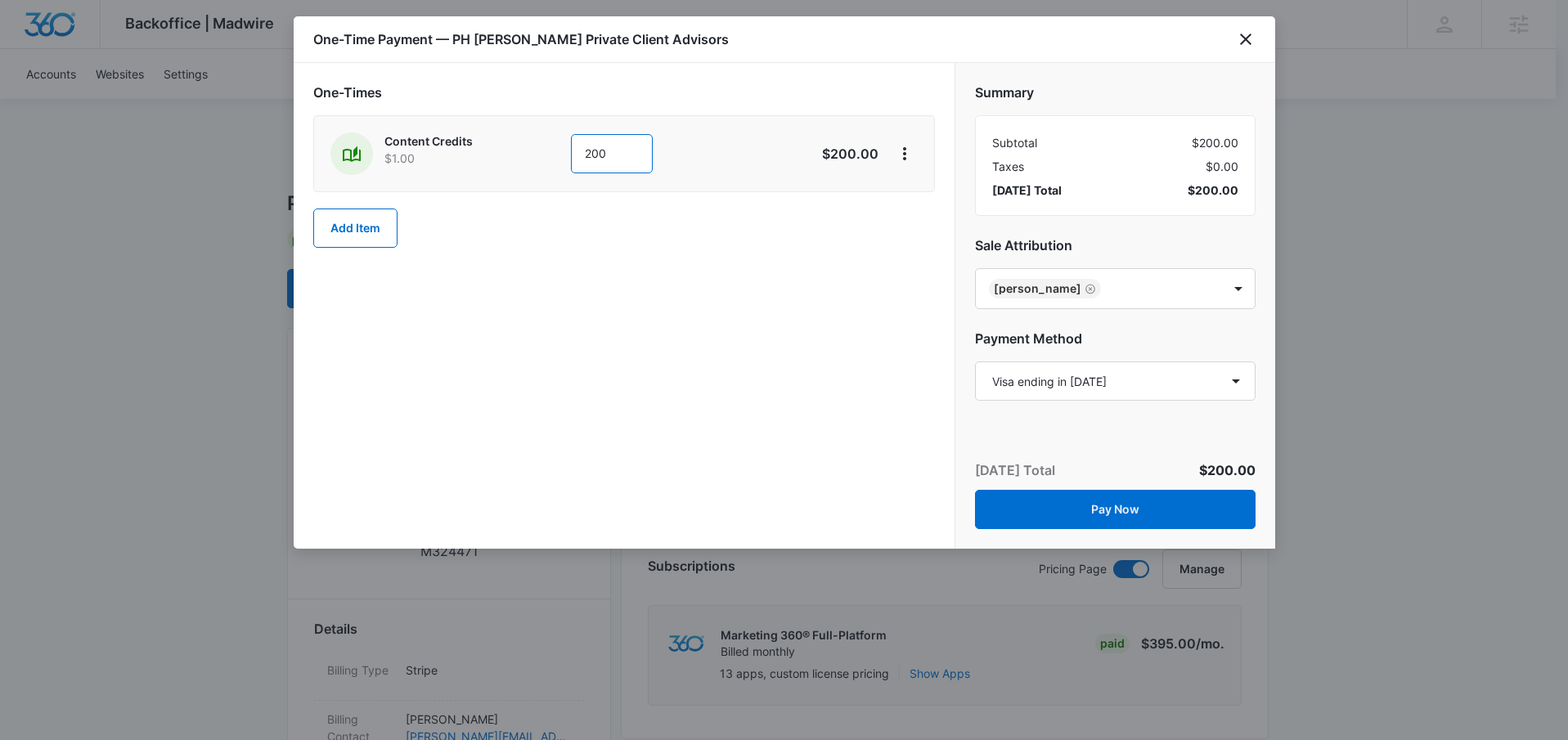
click at [594, 157] on input "200" at bounding box center [612, 154] width 82 height 39
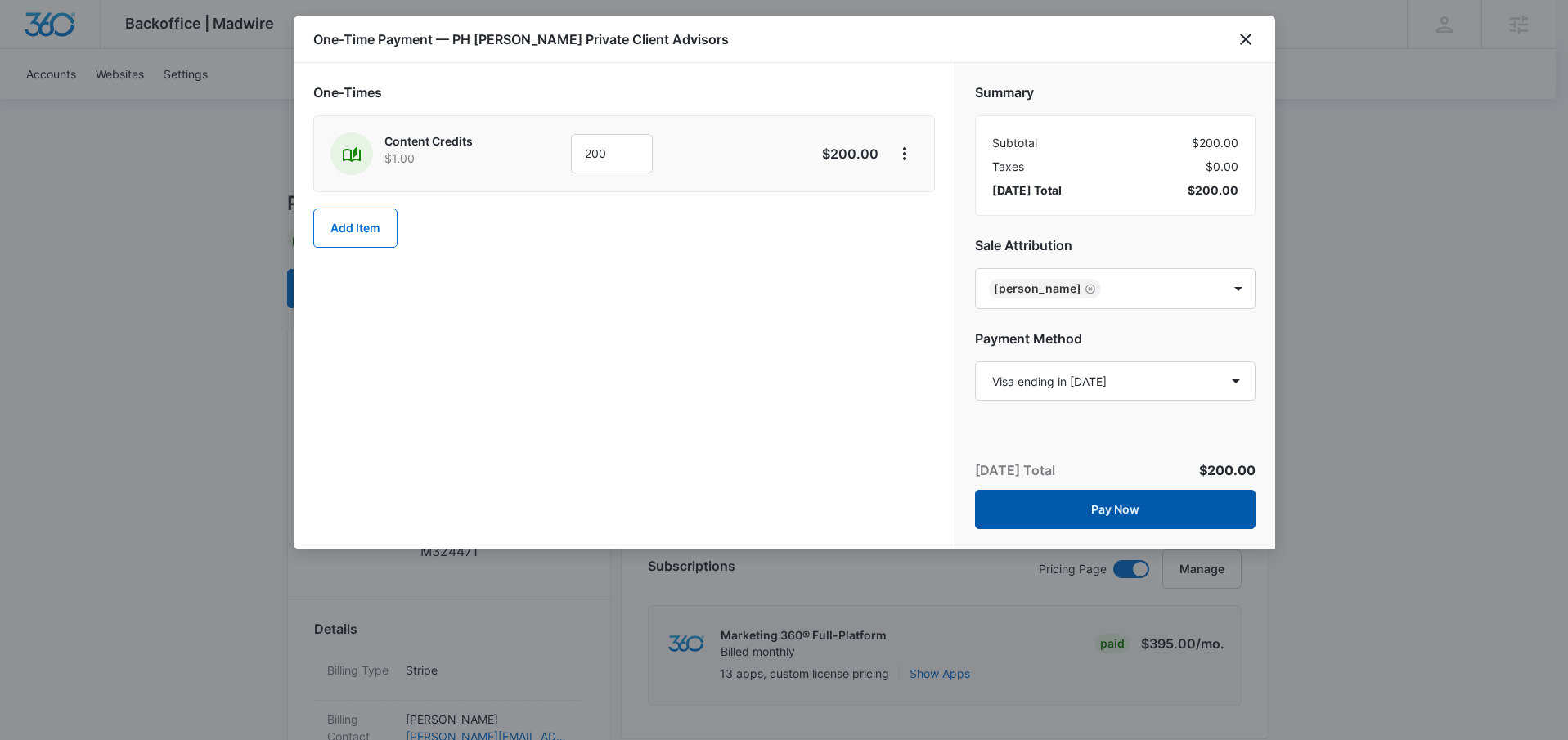
click at [1098, 522] on button "Pay Now" at bounding box center [1114, 509] width 281 height 39
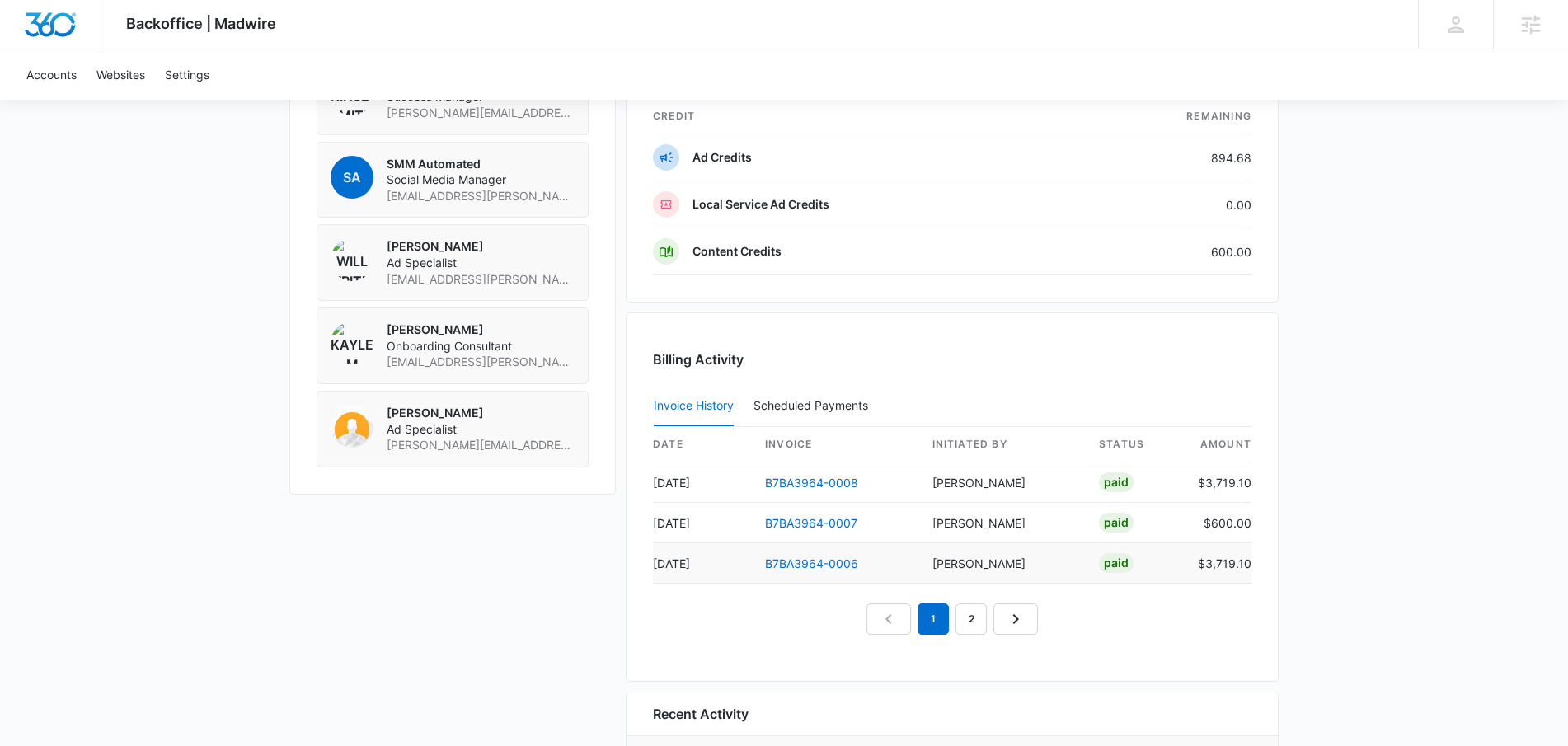
scroll to position [1523, 0]
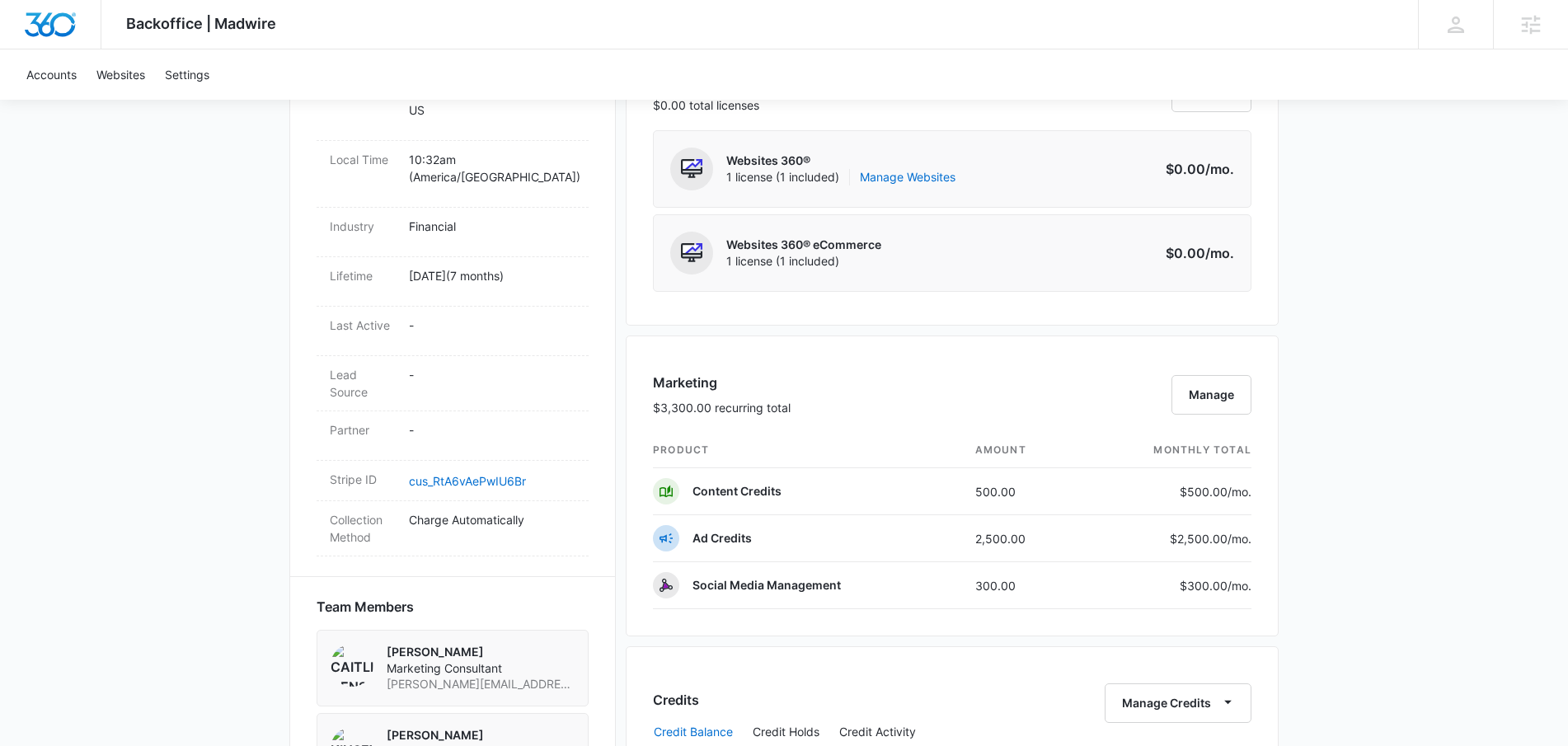
scroll to position [789, 0]
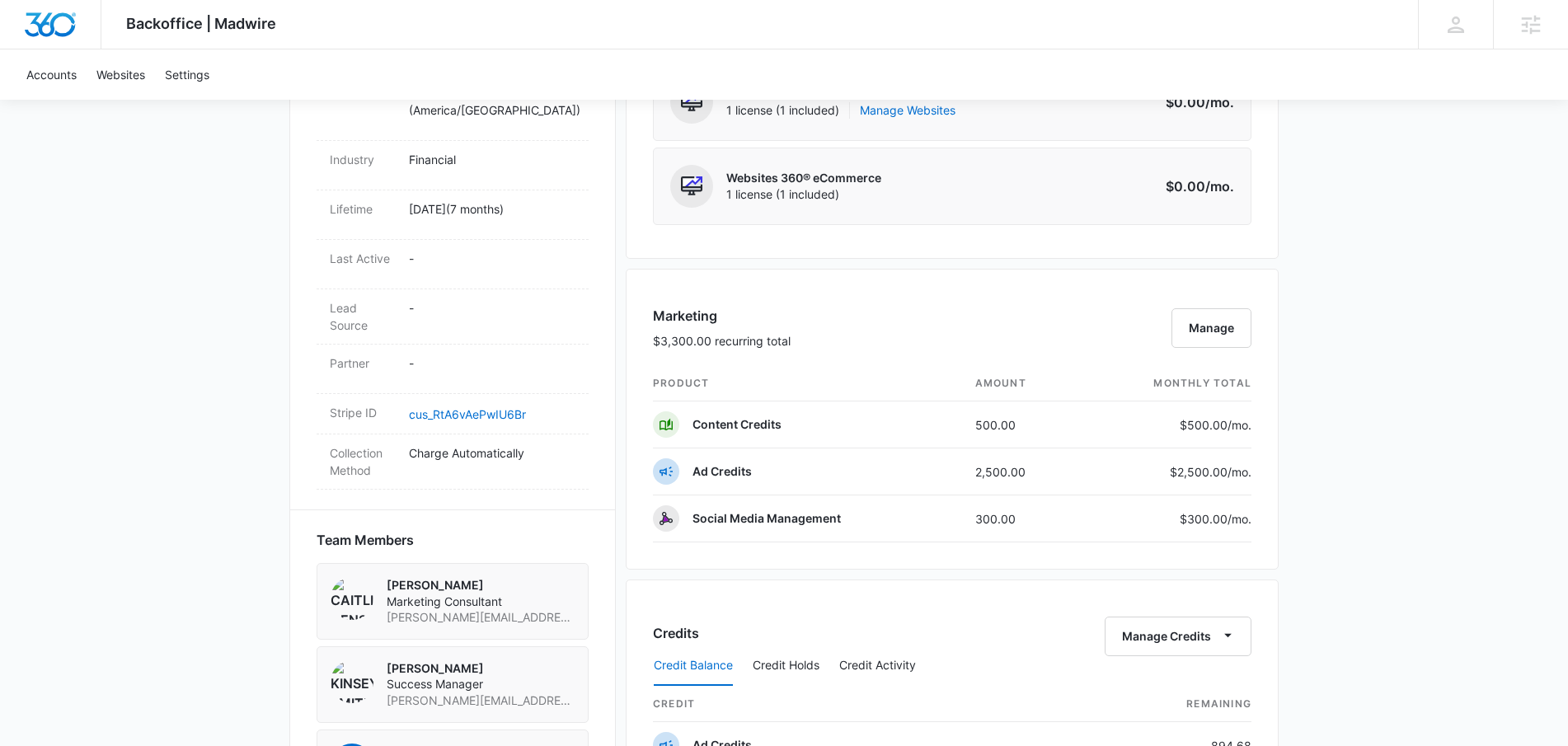
click at [1346, 411] on div "Backoffice | Madwire Apps Settings KS Kinsey Smith [EMAIL_ADDRESS][PERSON_NAME]…" at bounding box center [784, 346] width 1568 height 2269
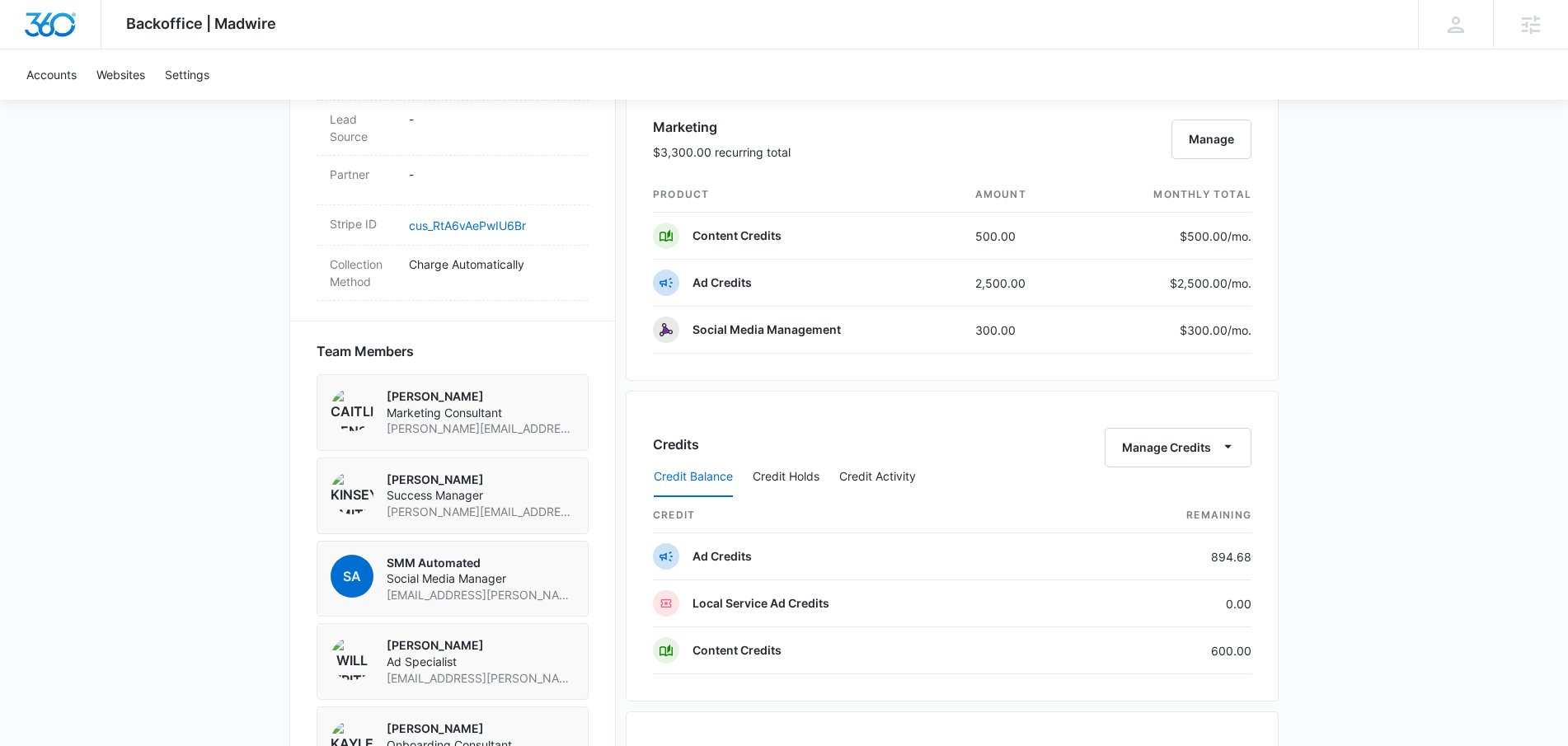
scroll to position [1523, 0]
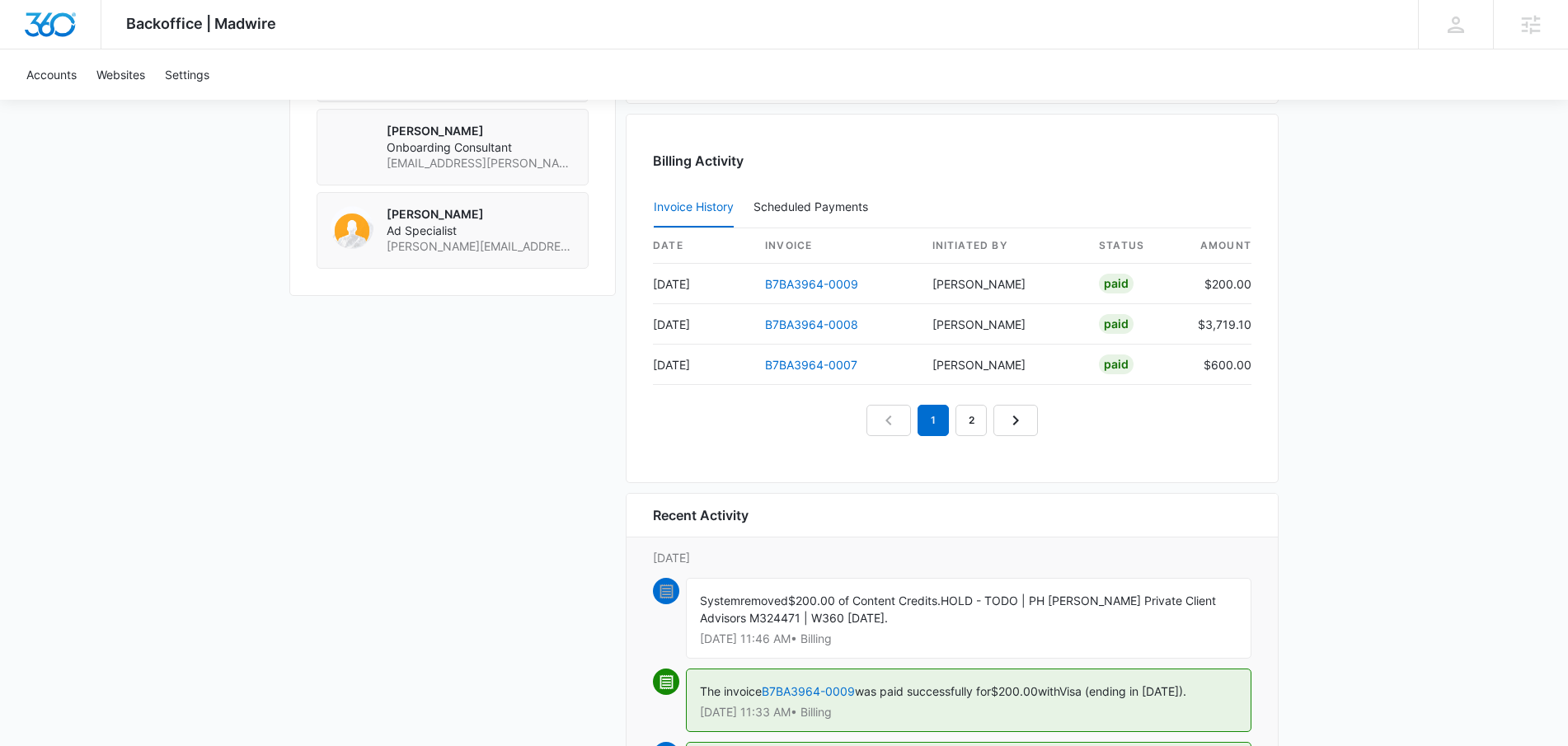
scroll to position [1743, 0]
